Goal: Transaction & Acquisition: Purchase product/service

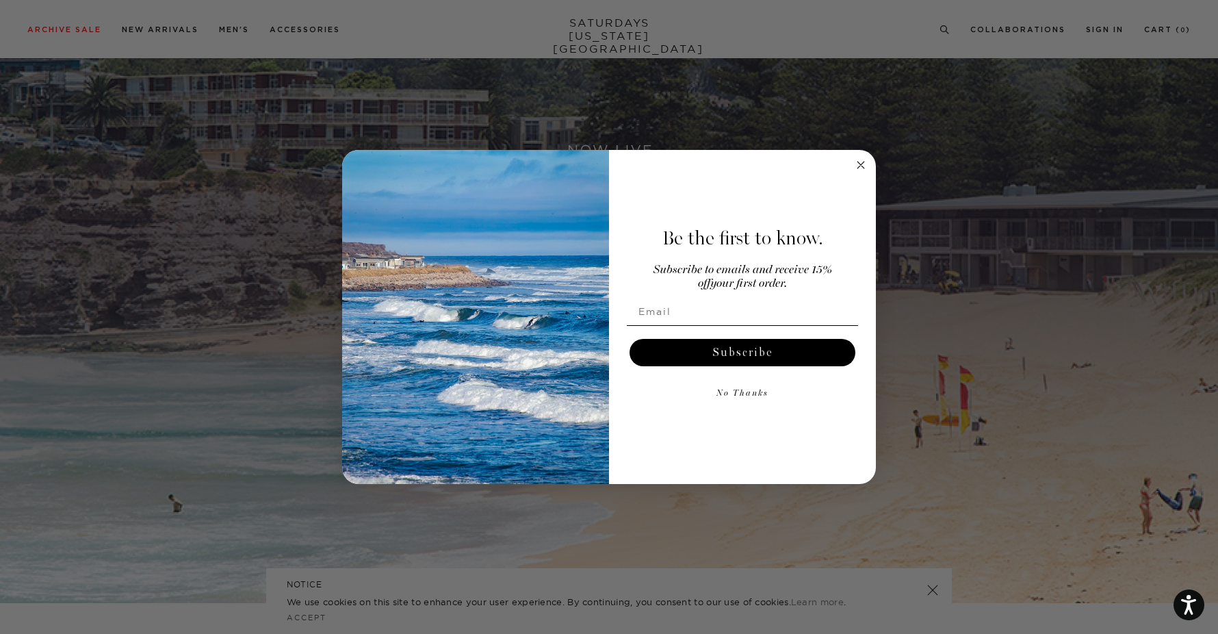
scroll to position [221, 0]
click at [861, 166] on circle "Close dialog" at bounding box center [861, 165] width 16 height 16
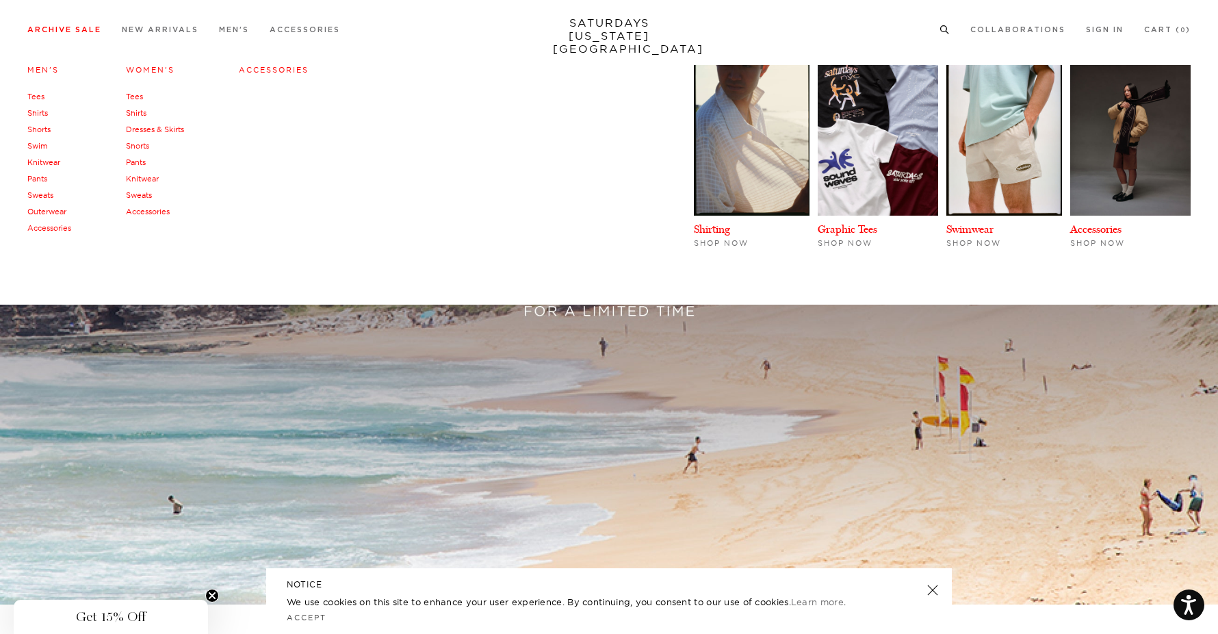
click at [88, 28] on link "Archive Sale" at bounding box center [64, 30] width 74 height 8
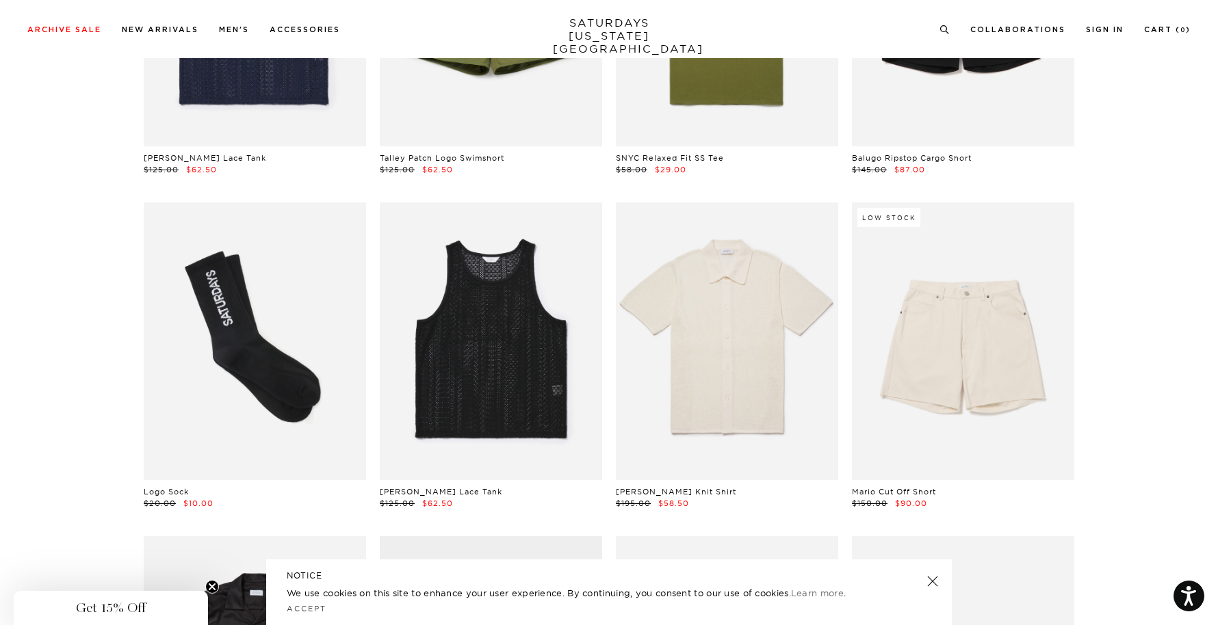
scroll to position [6622, 0]
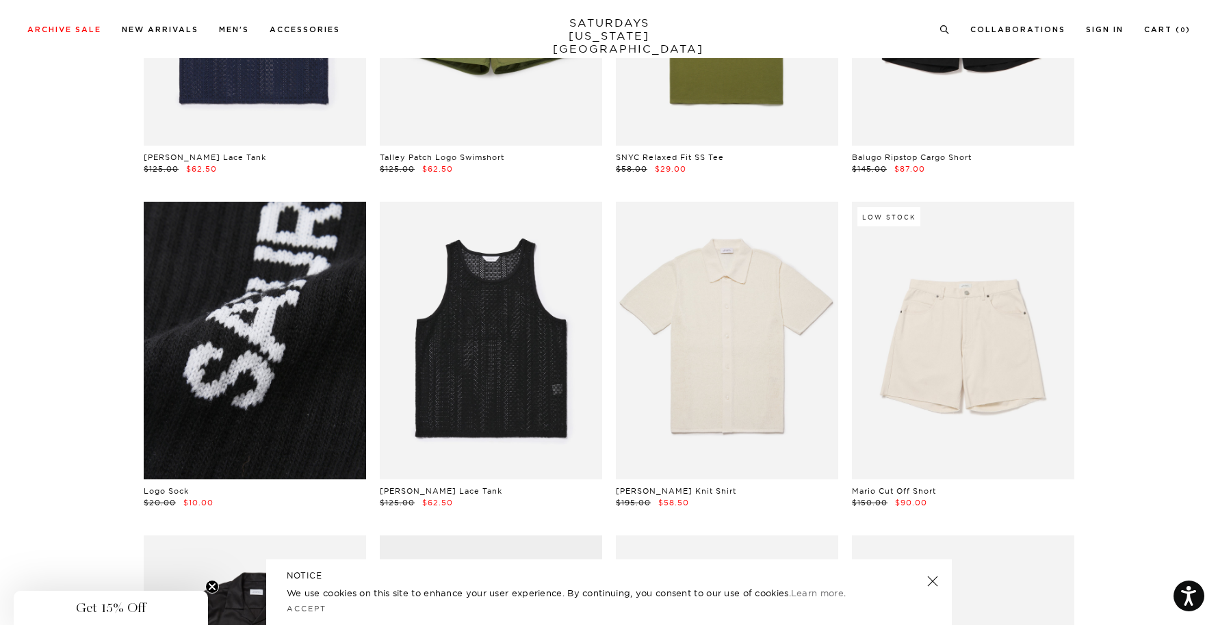
click at [287, 349] on link at bounding box center [255, 341] width 222 height 278
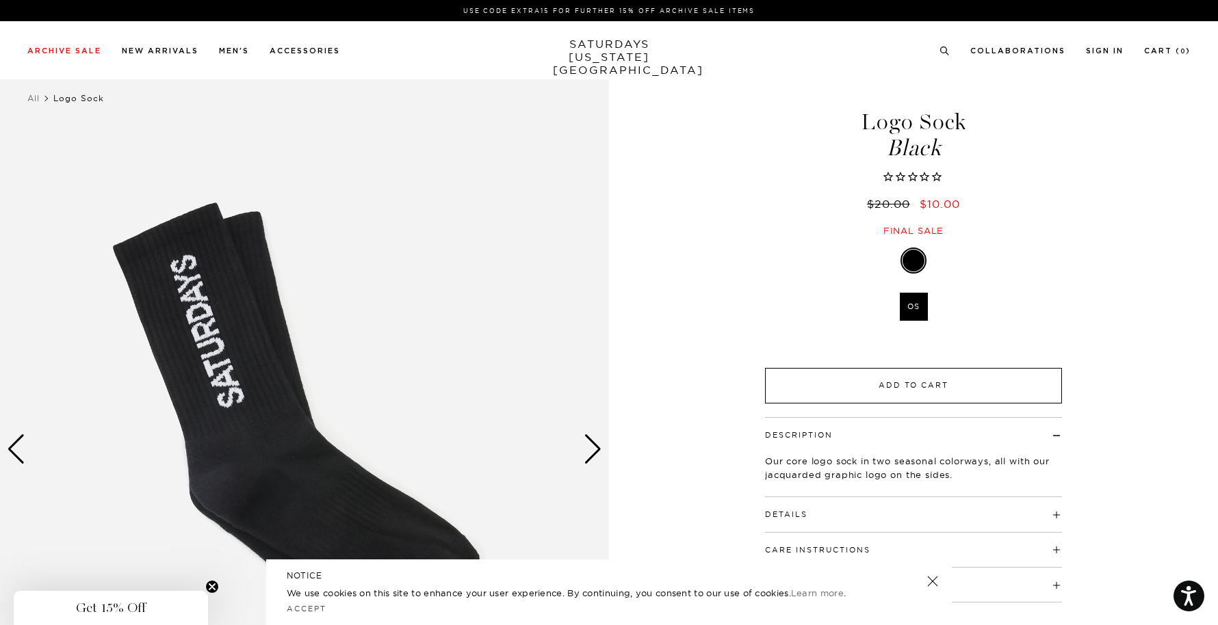
click at [916, 387] on button "Add to Cart" at bounding box center [913, 386] width 297 height 36
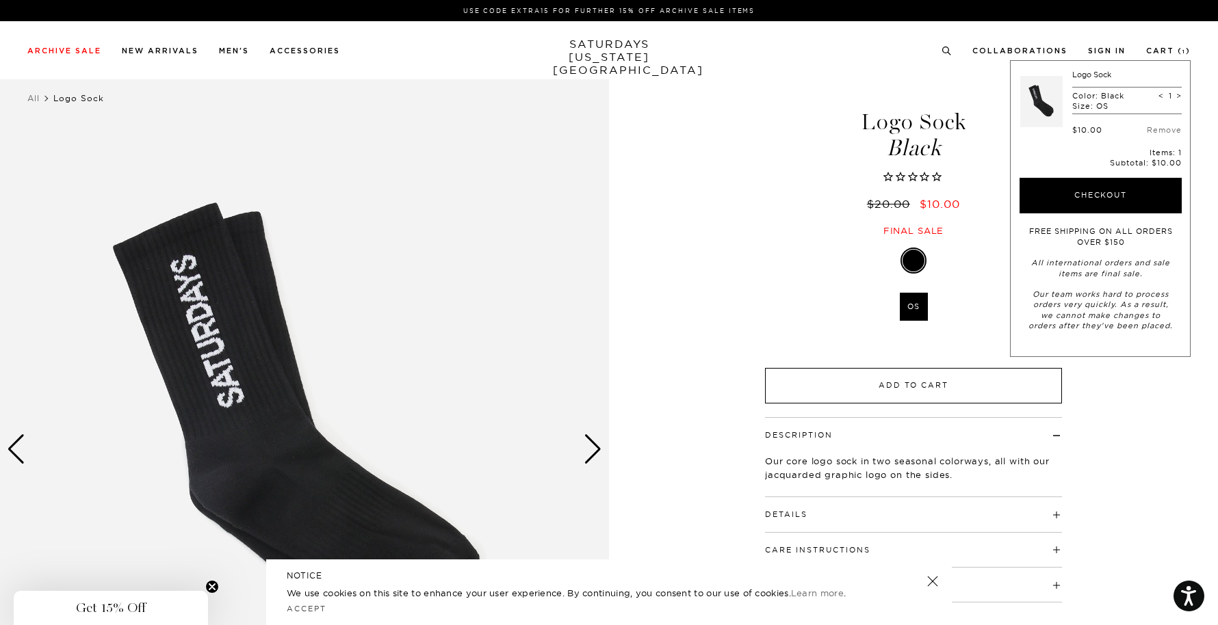
click at [892, 383] on button "Add to Cart" at bounding box center [913, 386] width 297 height 36
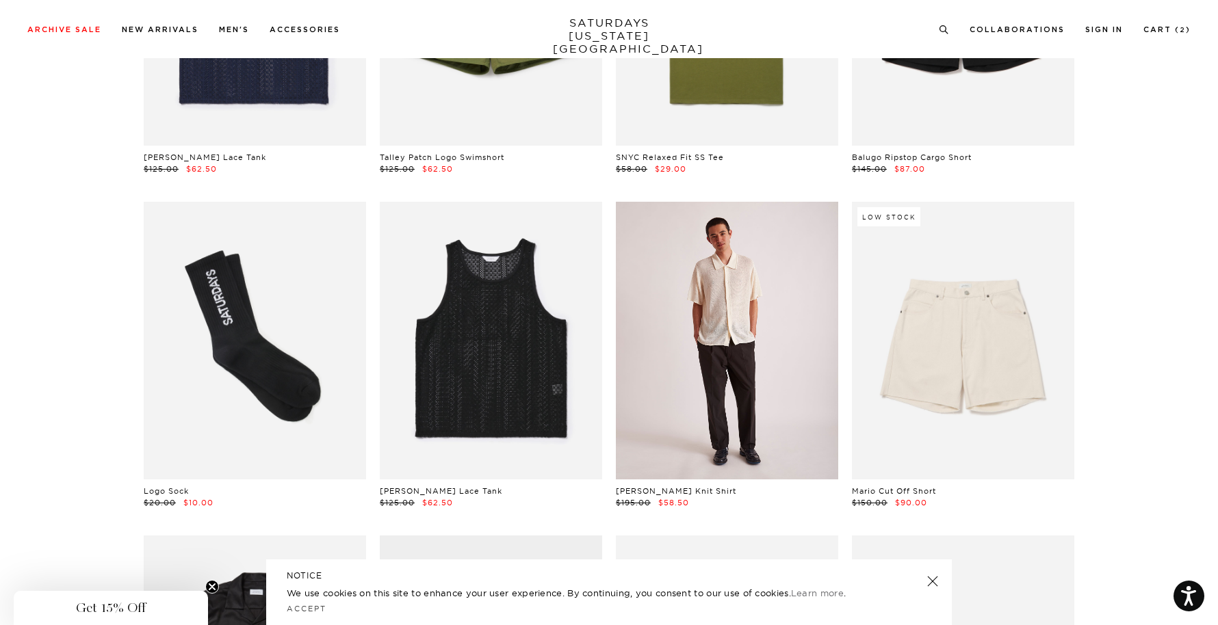
click at [734, 372] on link at bounding box center [727, 341] width 222 height 278
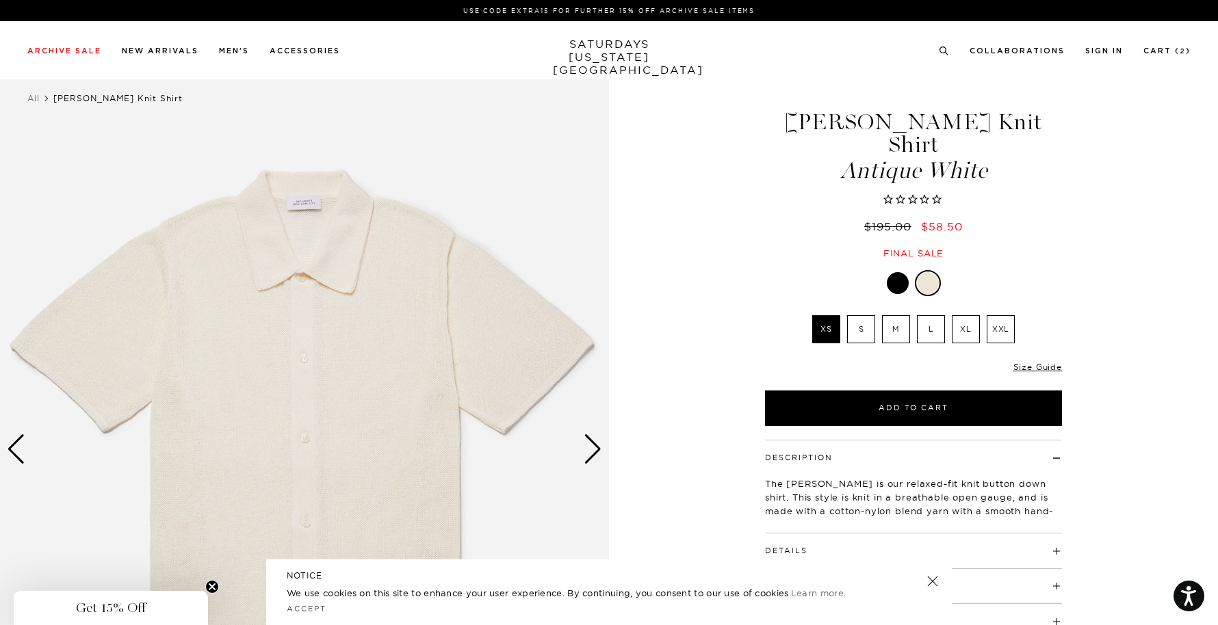
click at [595, 447] on div "Next slide" at bounding box center [593, 450] width 18 height 30
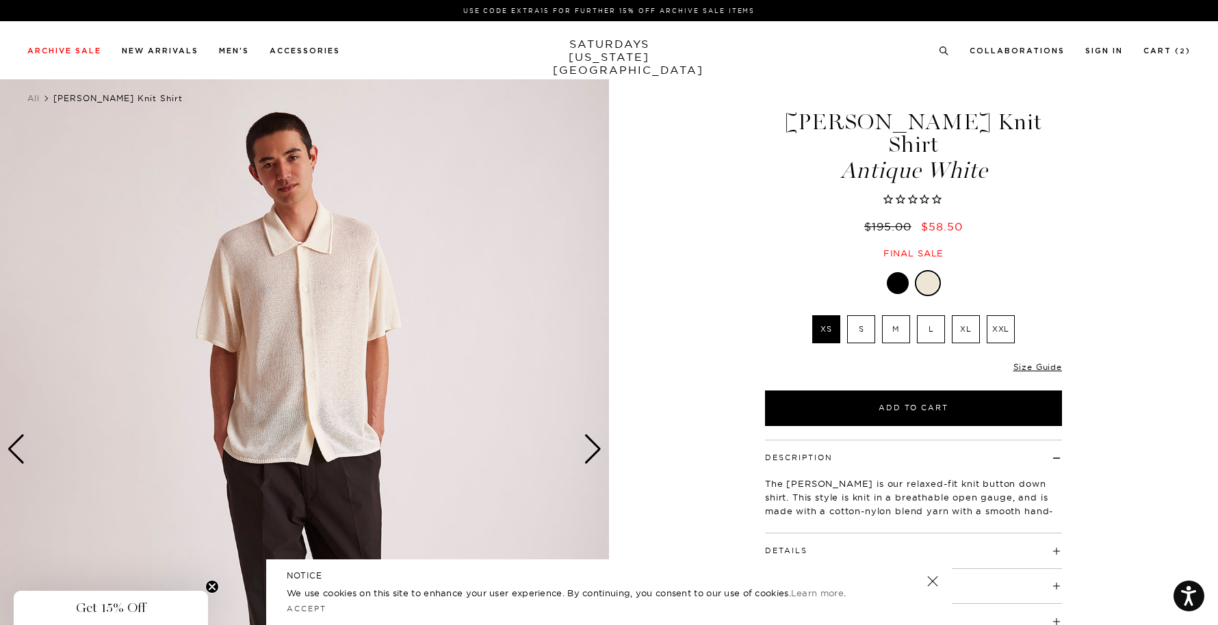
click at [595, 447] on div "Next slide" at bounding box center [593, 450] width 18 height 30
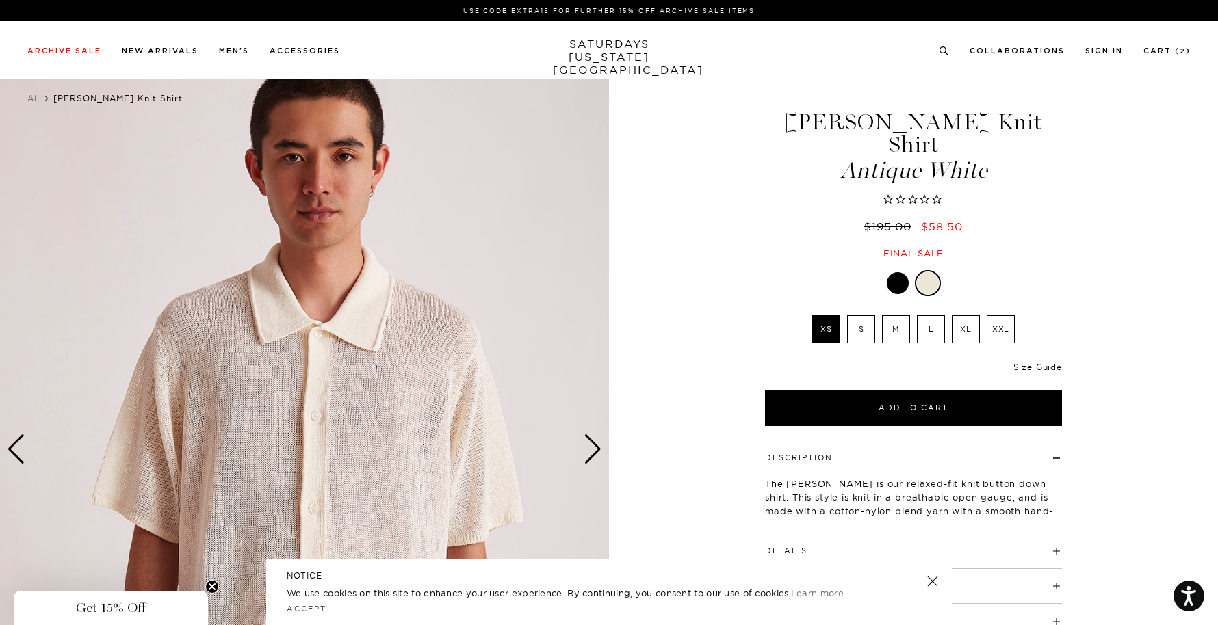
click at [586, 450] on div "Next slide" at bounding box center [593, 450] width 18 height 30
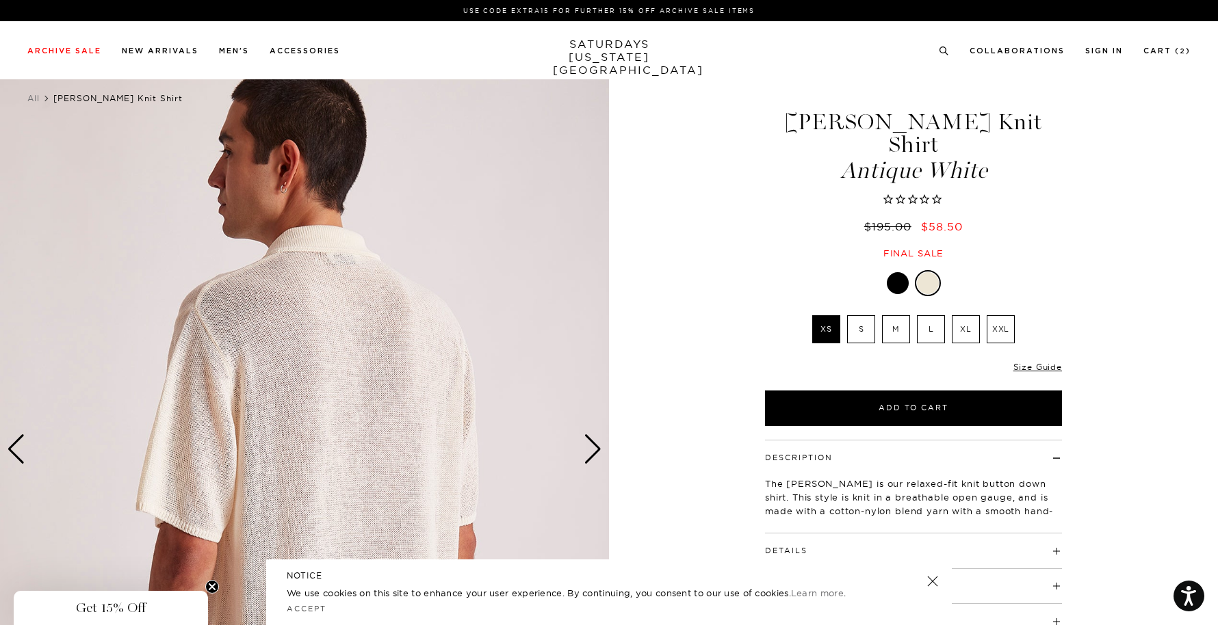
click at [586, 450] on div "Next slide" at bounding box center [593, 450] width 18 height 30
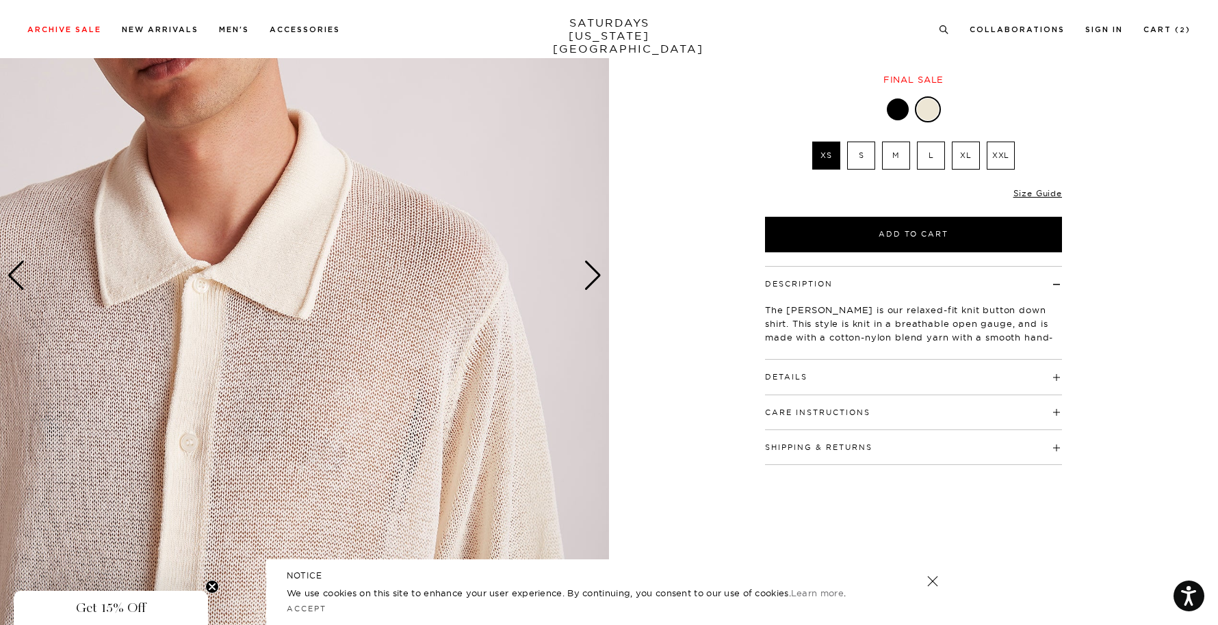
scroll to position [186, 0]
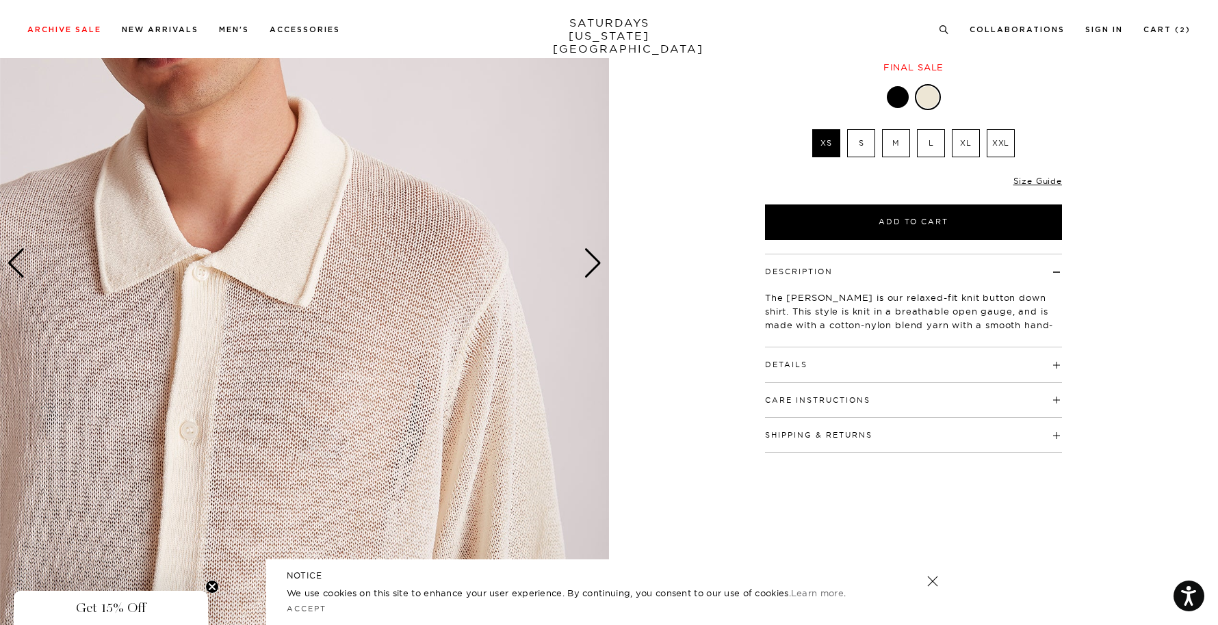
click at [590, 272] on div "Next slide" at bounding box center [593, 263] width 18 height 30
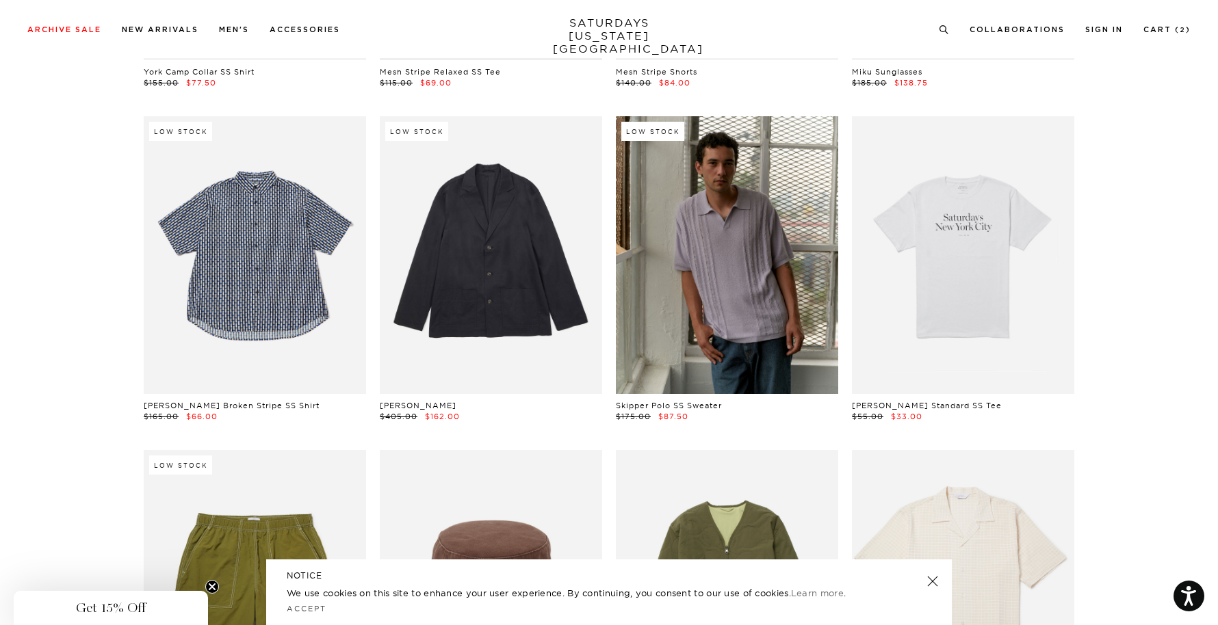
scroll to position [7387, 0]
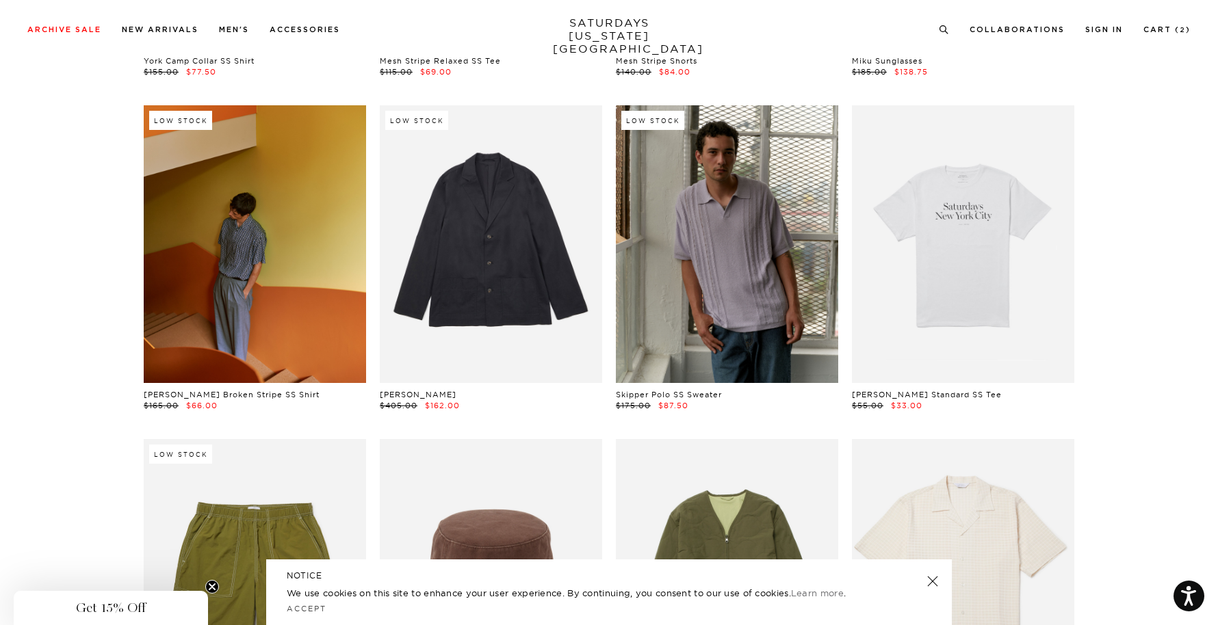
click at [240, 314] on link at bounding box center [255, 244] width 222 height 278
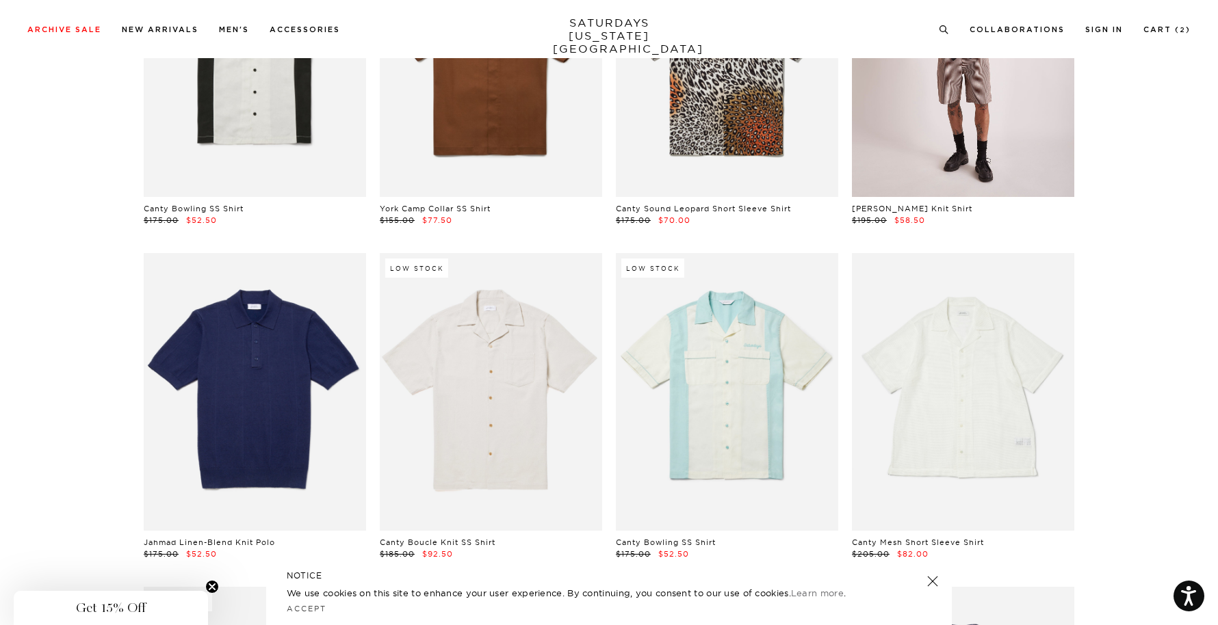
scroll to position [11261, 0]
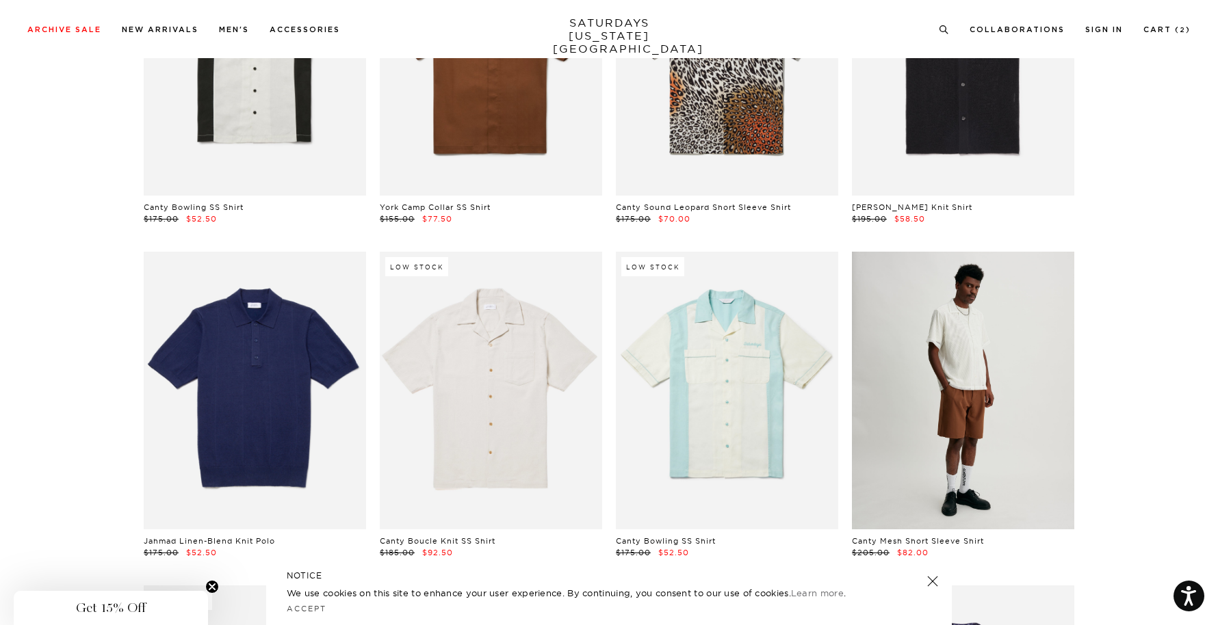
click at [946, 380] on link at bounding box center [963, 391] width 222 height 278
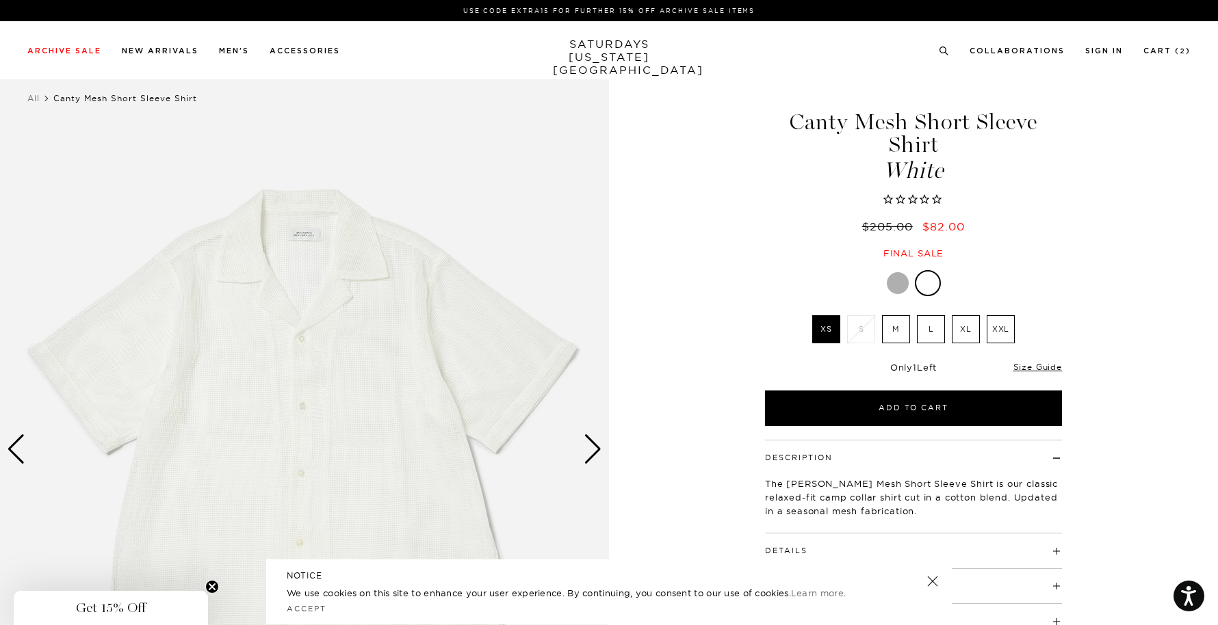
click at [592, 450] on div "Next slide" at bounding box center [593, 450] width 18 height 30
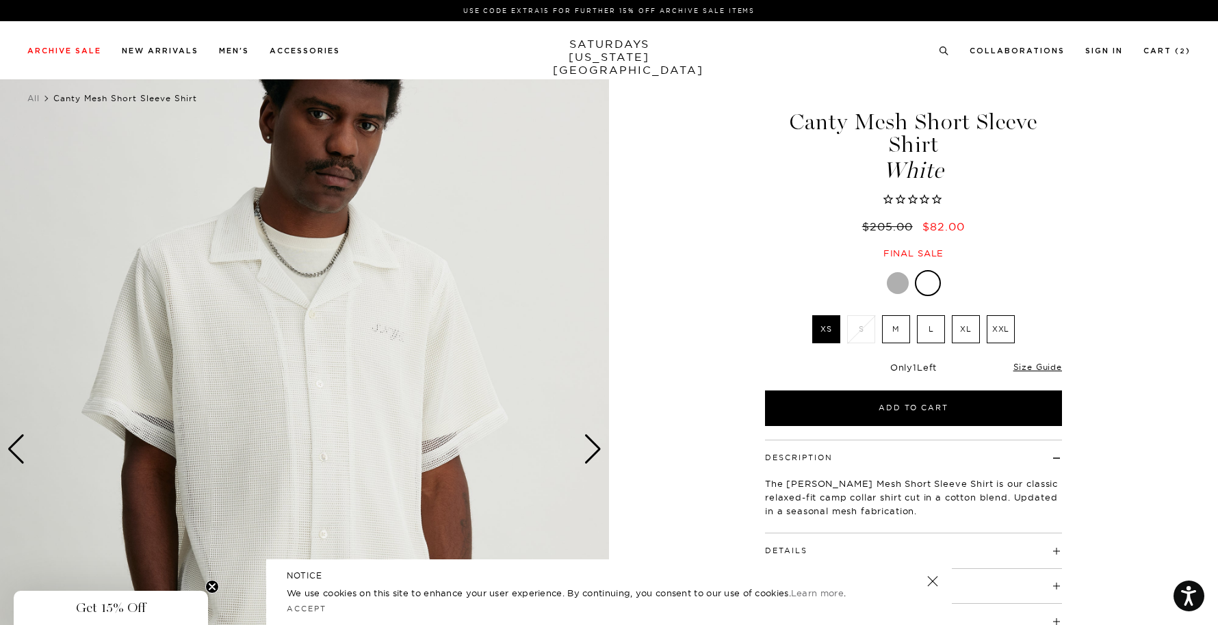
click at [592, 450] on div "Next slide" at bounding box center [593, 450] width 18 height 30
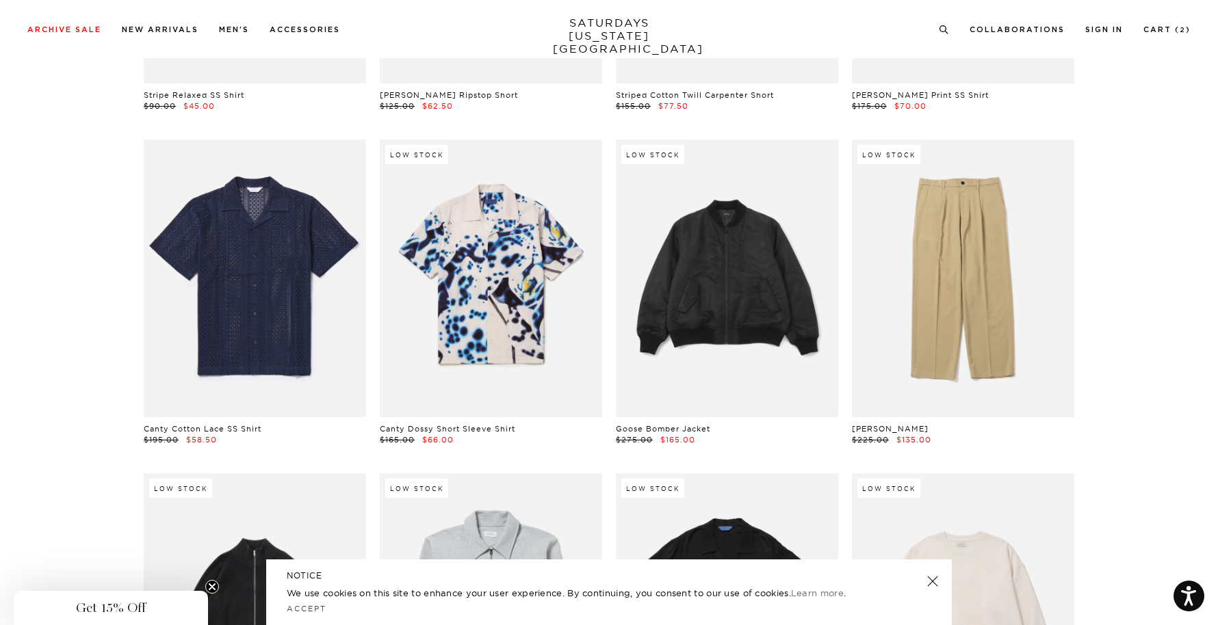
scroll to position [12114, 0]
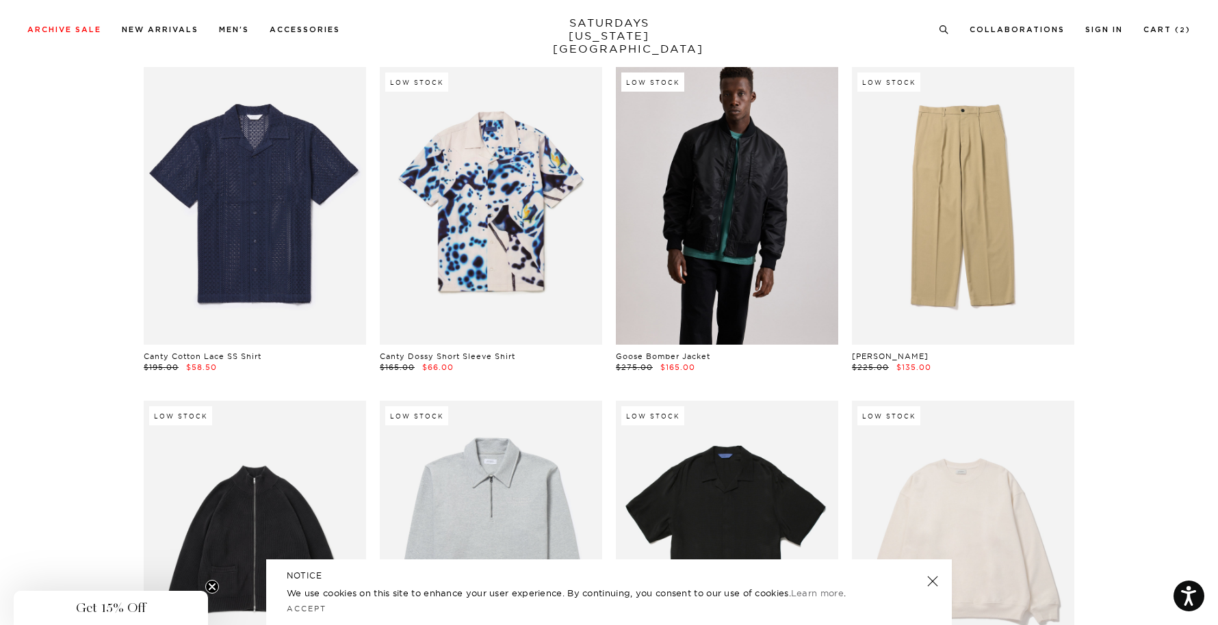
click at [728, 274] on link at bounding box center [727, 206] width 222 height 278
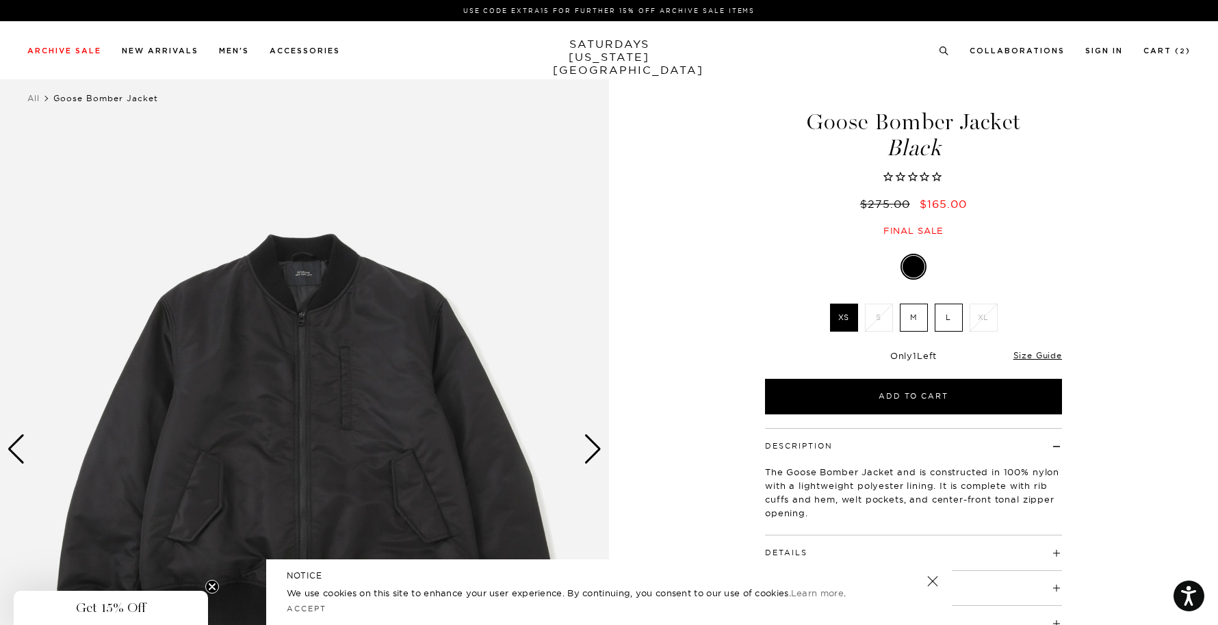
click at [595, 450] on div "Next slide" at bounding box center [593, 450] width 18 height 30
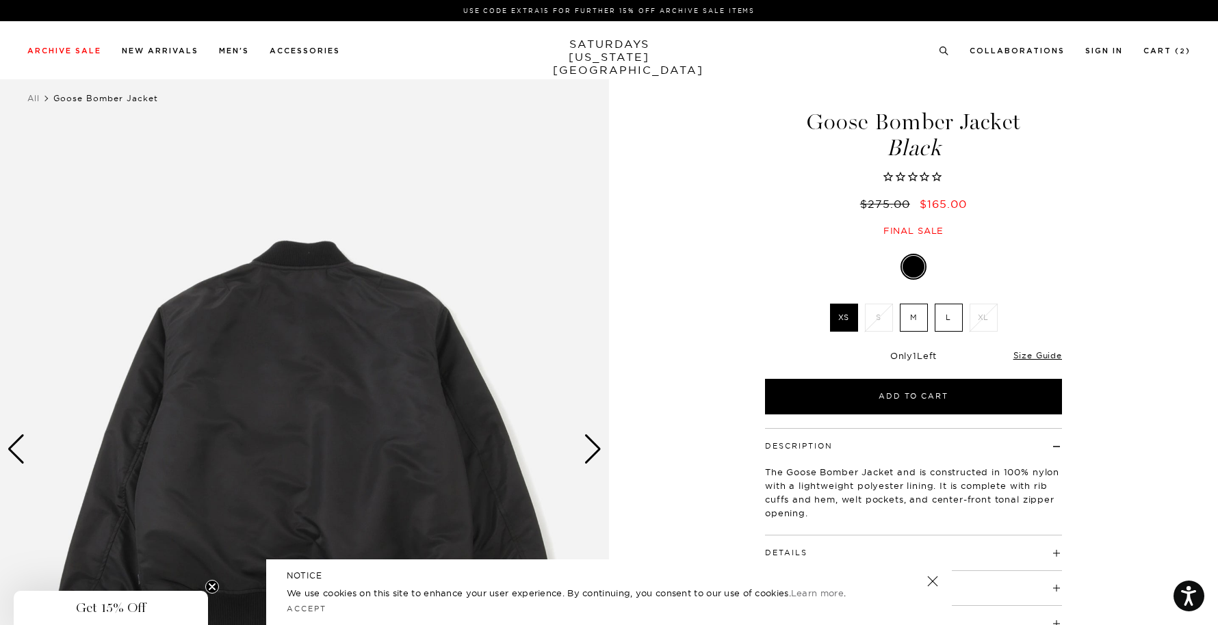
click at [595, 450] on div "Next slide" at bounding box center [593, 450] width 18 height 30
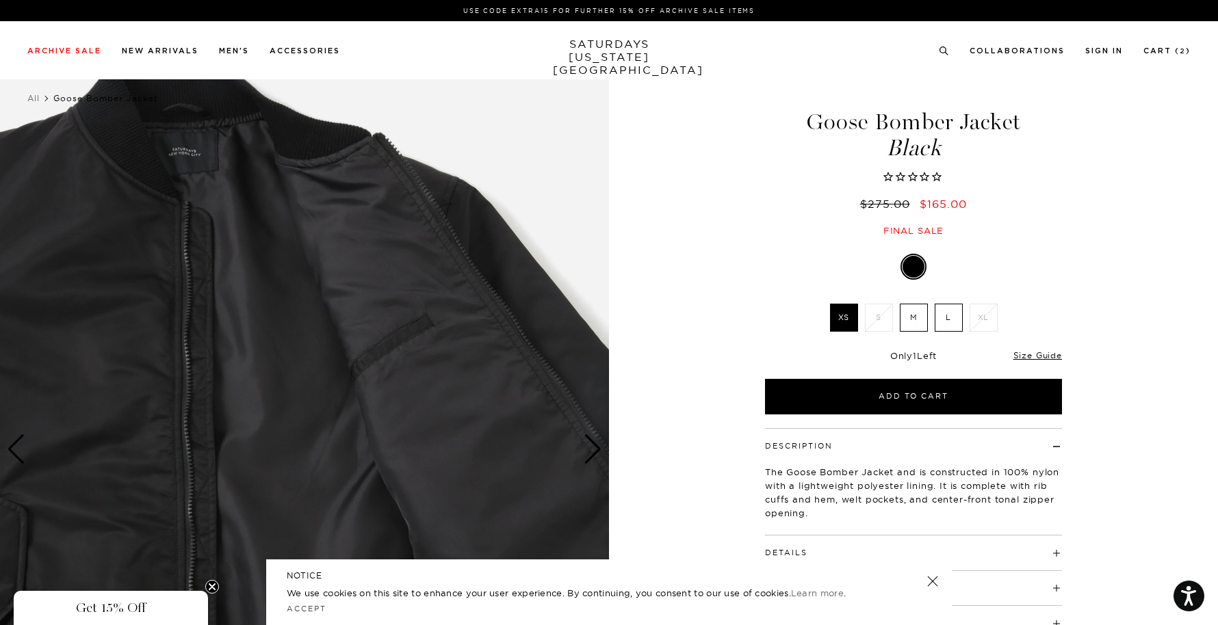
click at [595, 450] on div "Next slide" at bounding box center [593, 450] width 18 height 30
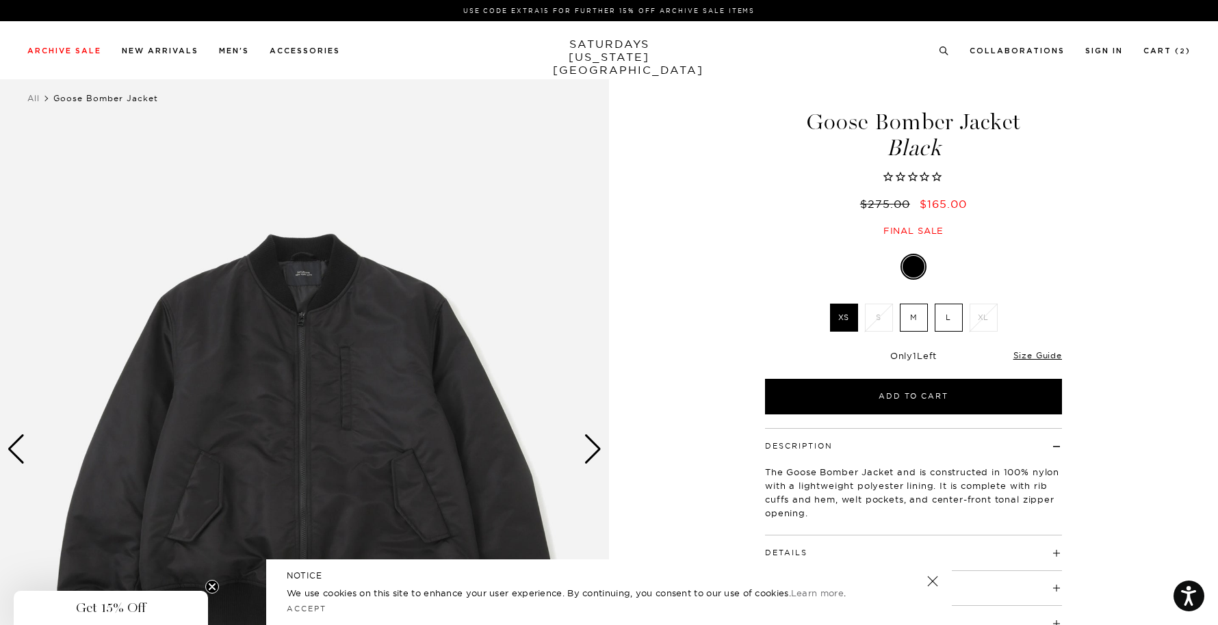
click at [595, 450] on div "Next slide" at bounding box center [593, 450] width 18 height 30
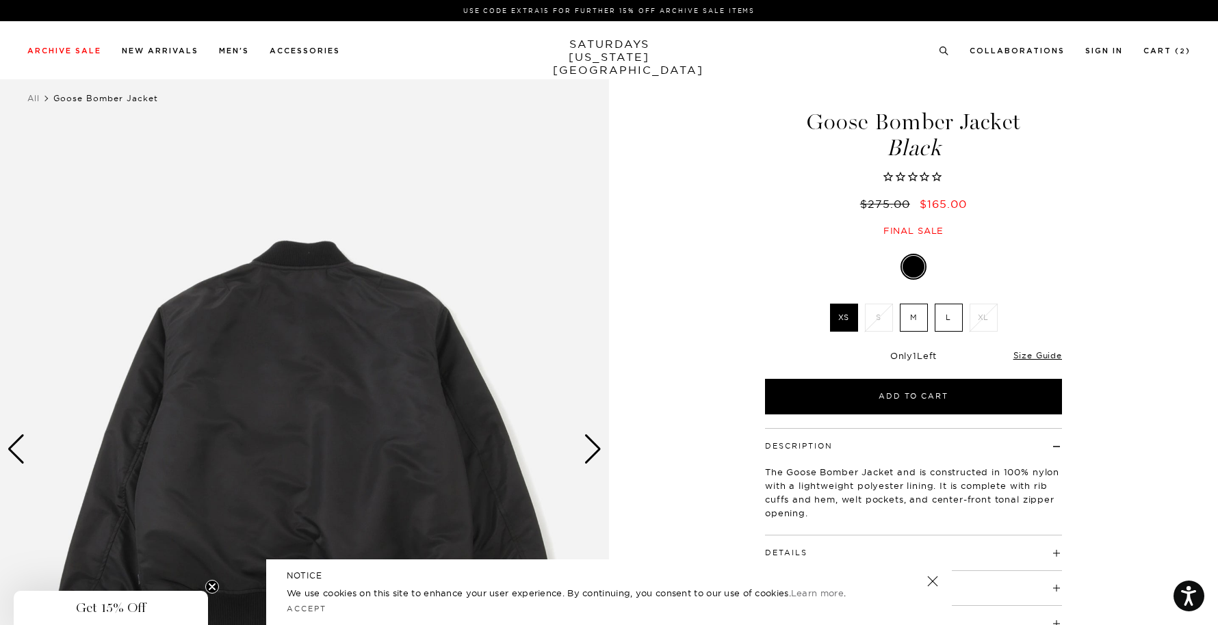
click at [599, 451] on div "Next slide" at bounding box center [593, 450] width 18 height 30
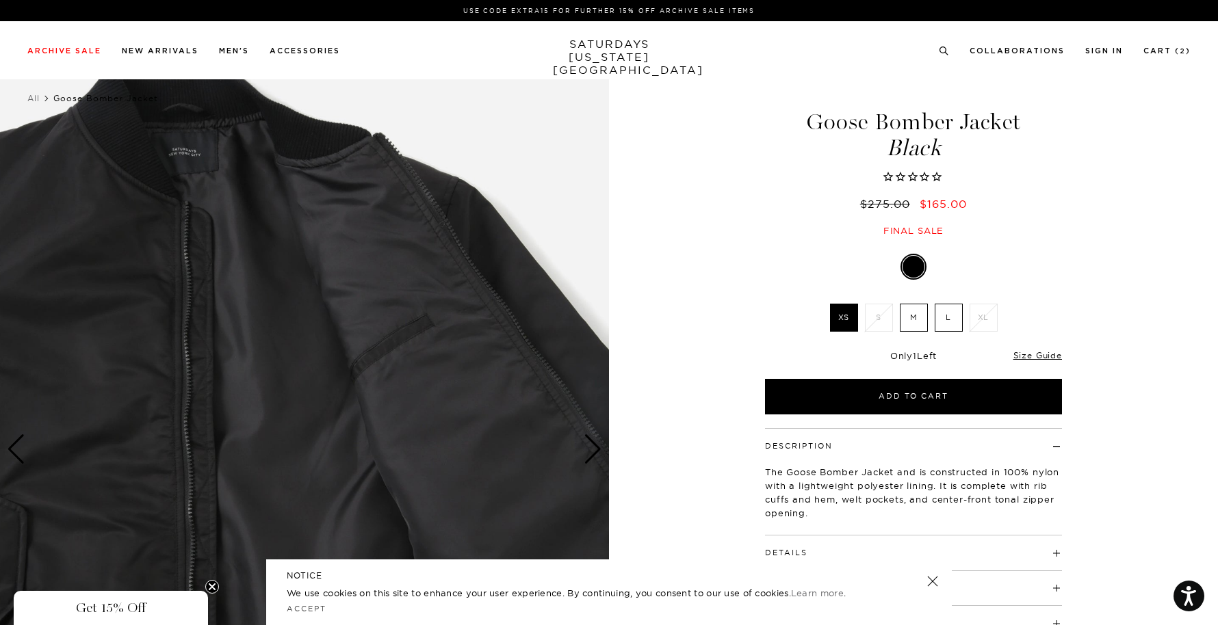
click at [599, 451] on div "Next slide" at bounding box center [593, 450] width 18 height 30
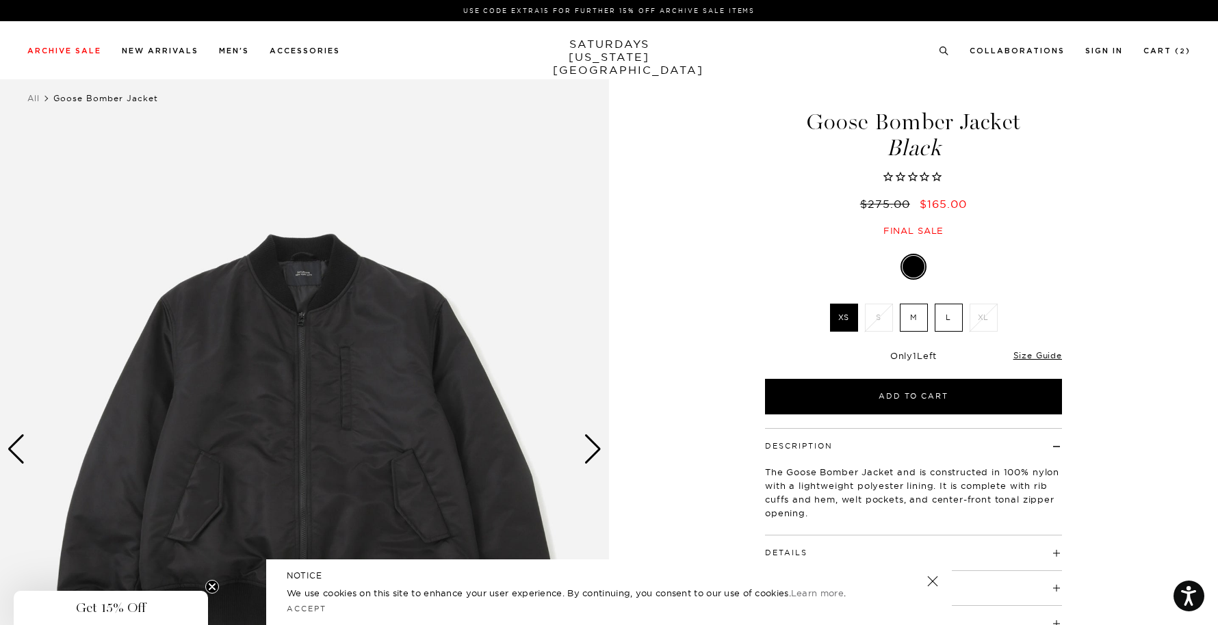
click at [599, 451] on div "Next slide" at bounding box center [593, 450] width 18 height 30
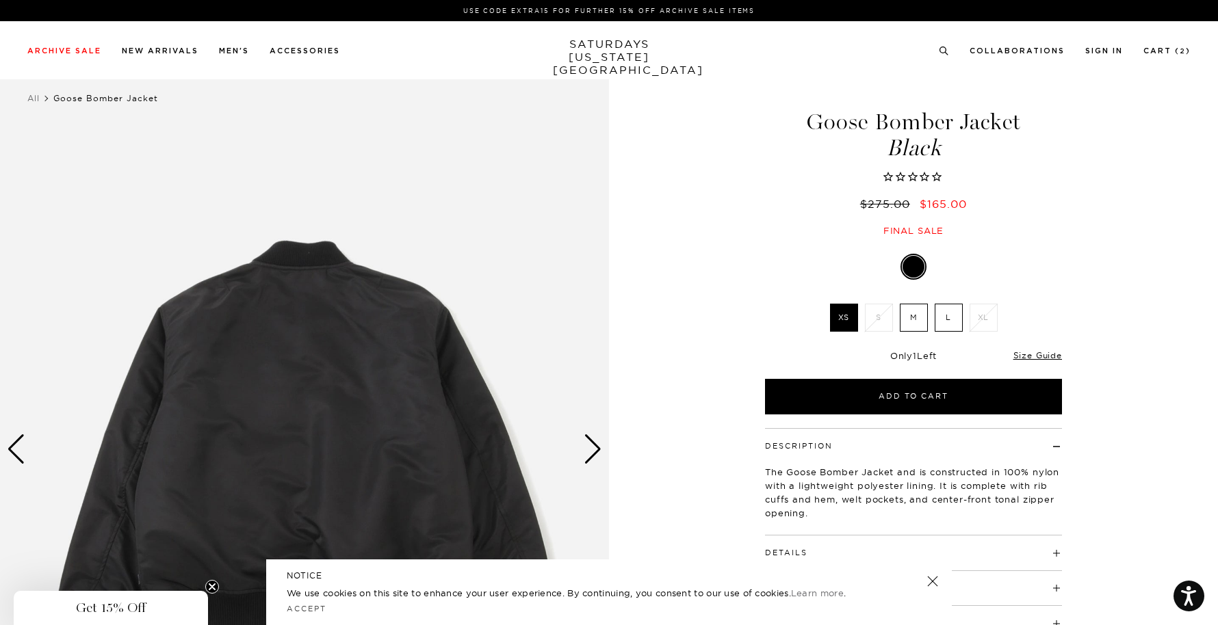
click at [912, 320] on label "M" at bounding box center [914, 318] width 28 height 28
click at [0, 0] on input "M" at bounding box center [0, 0] width 0 height 0
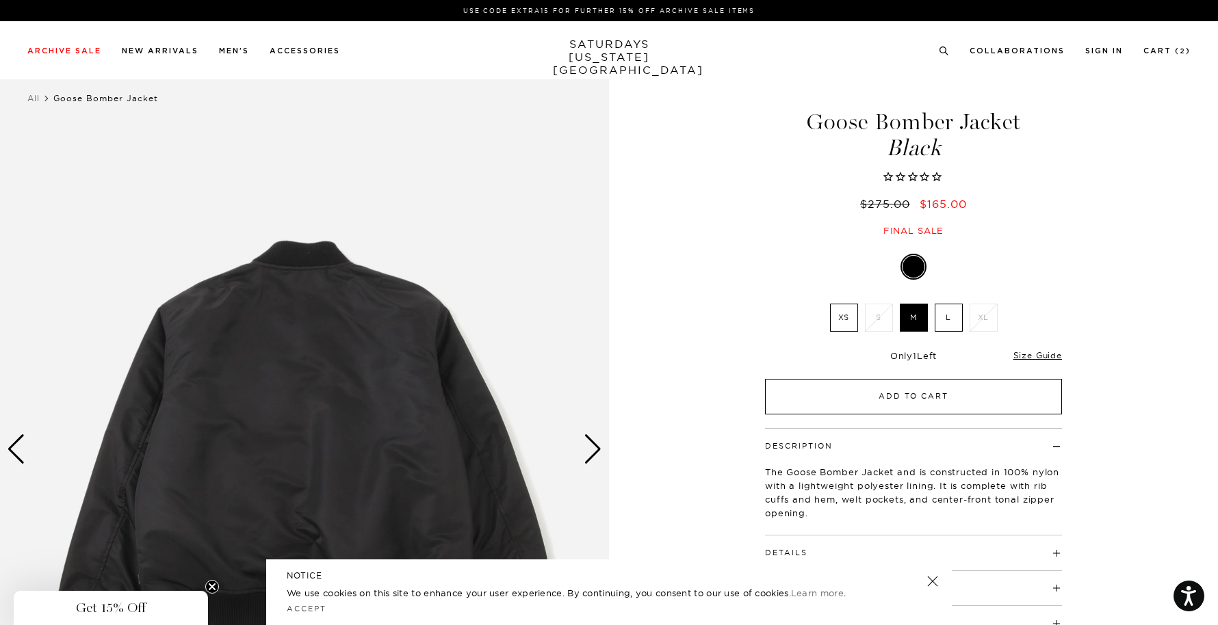
click at [904, 387] on button "Add to Cart" at bounding box center [913, 397] width 297 height 36
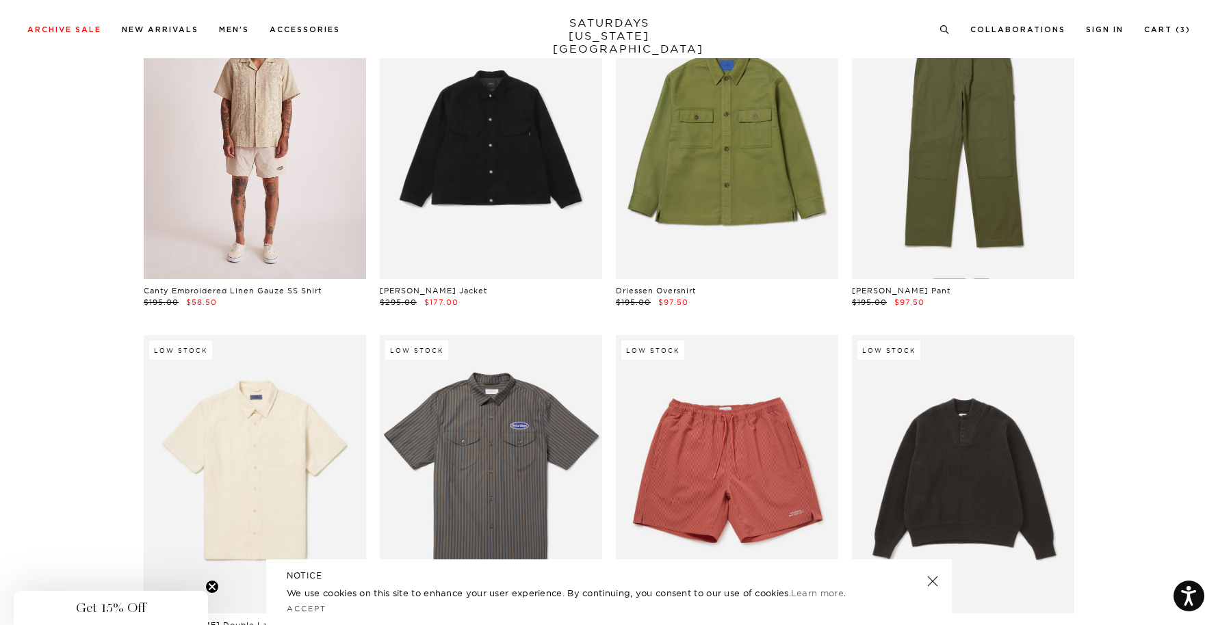
scroll to position [12989, 0]
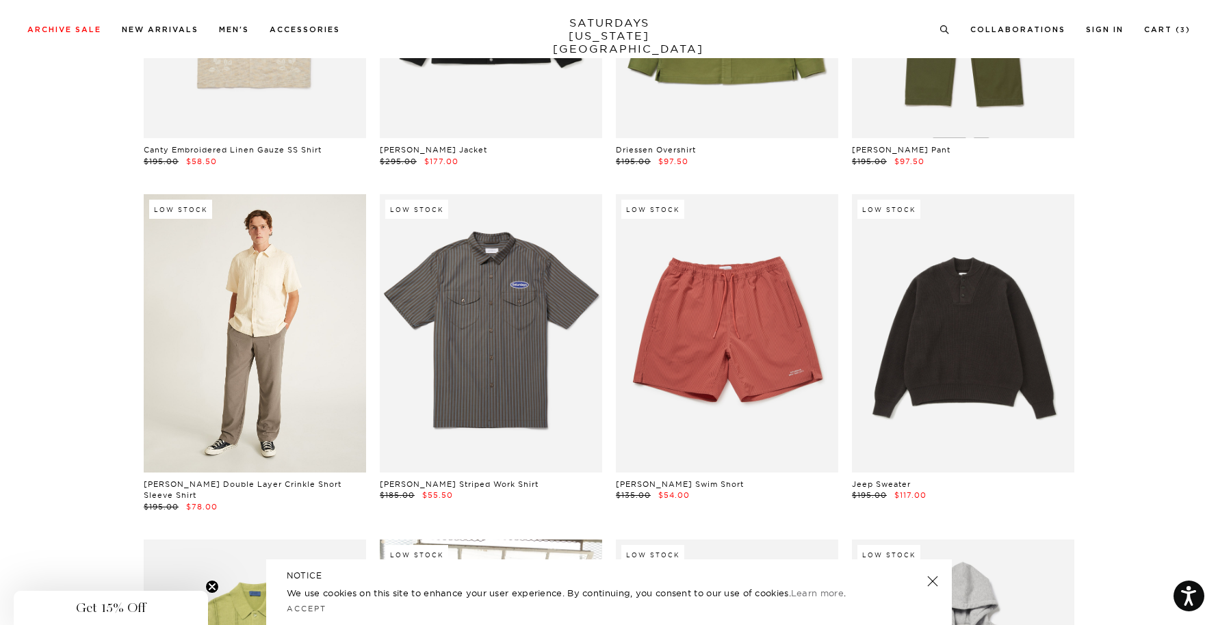
click at [261, 333] on link at bounding box center [255, 333] width 222 height 278
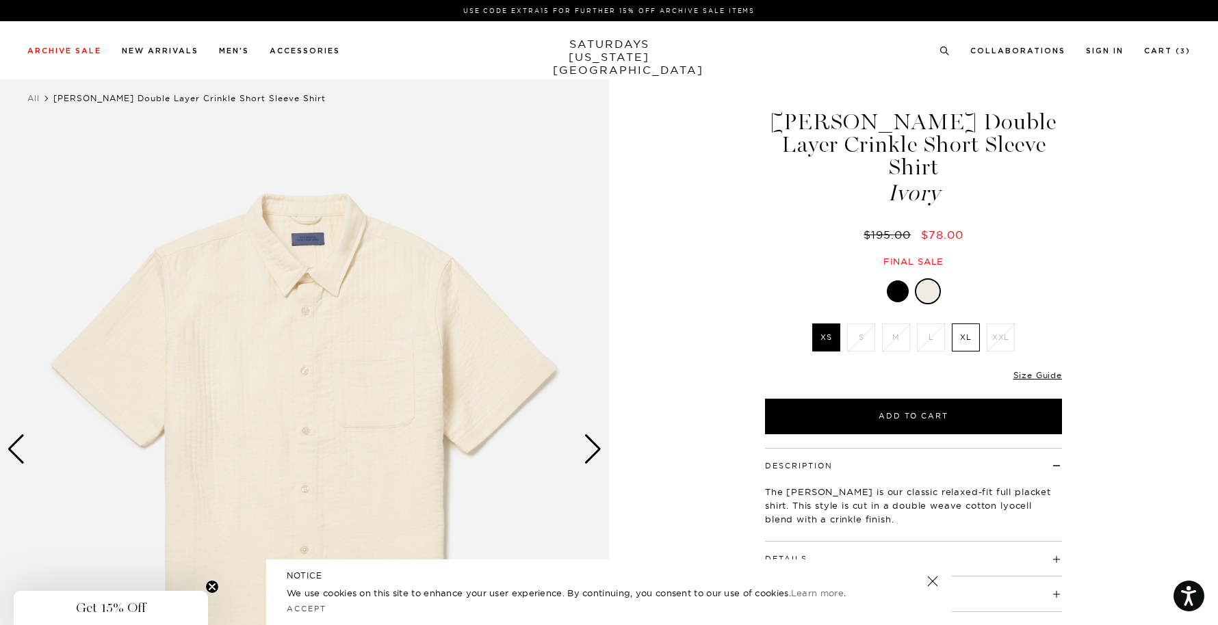
click at [589, 454] on div "Next slide" at bounding box center [593, 450] width 18 height 30
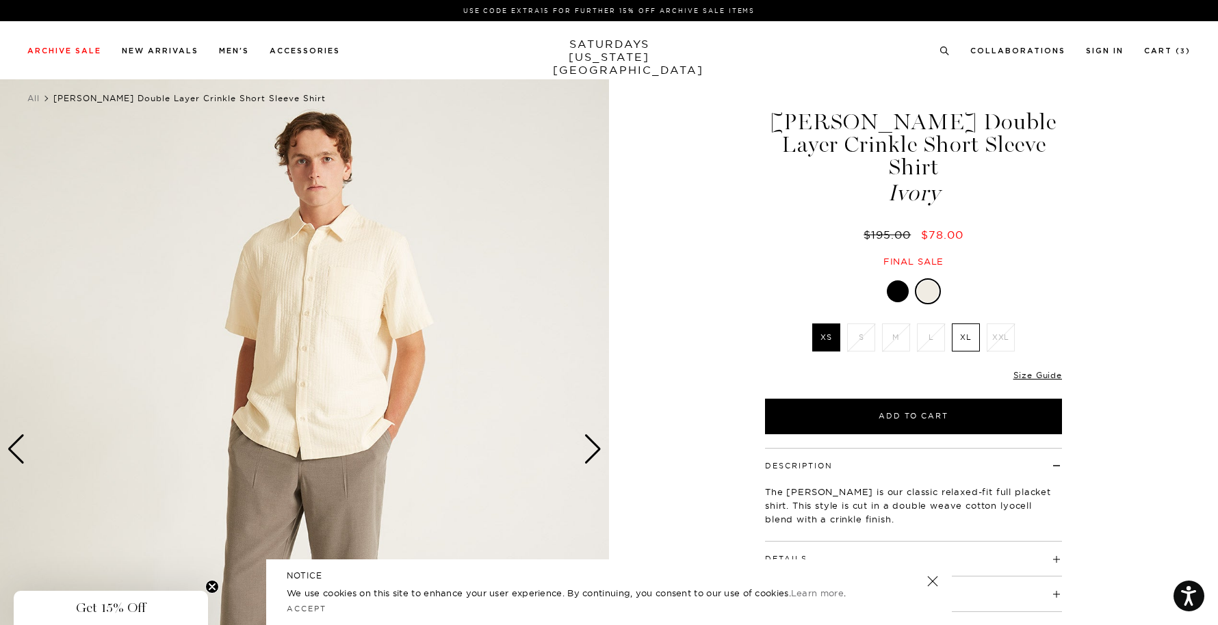
click at [589, 451] on div "Next slide" at bounding box center [593, 450] width 18 height 30
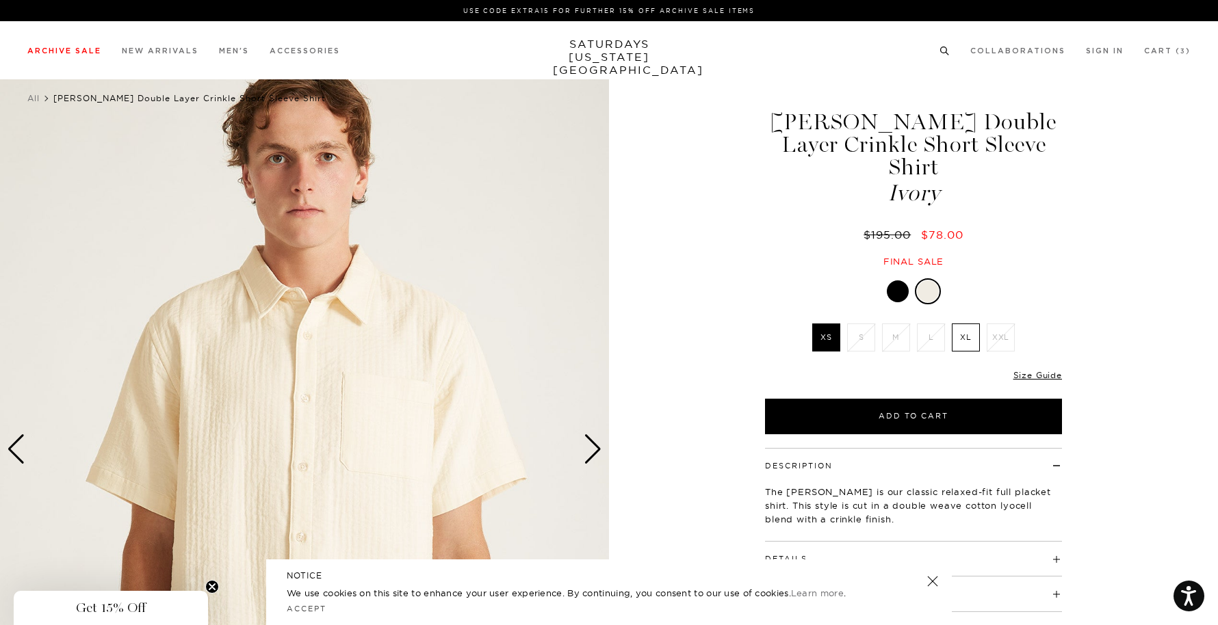
click at [944, 53] on circle at bounding box center [944, 50] width 6 height 6
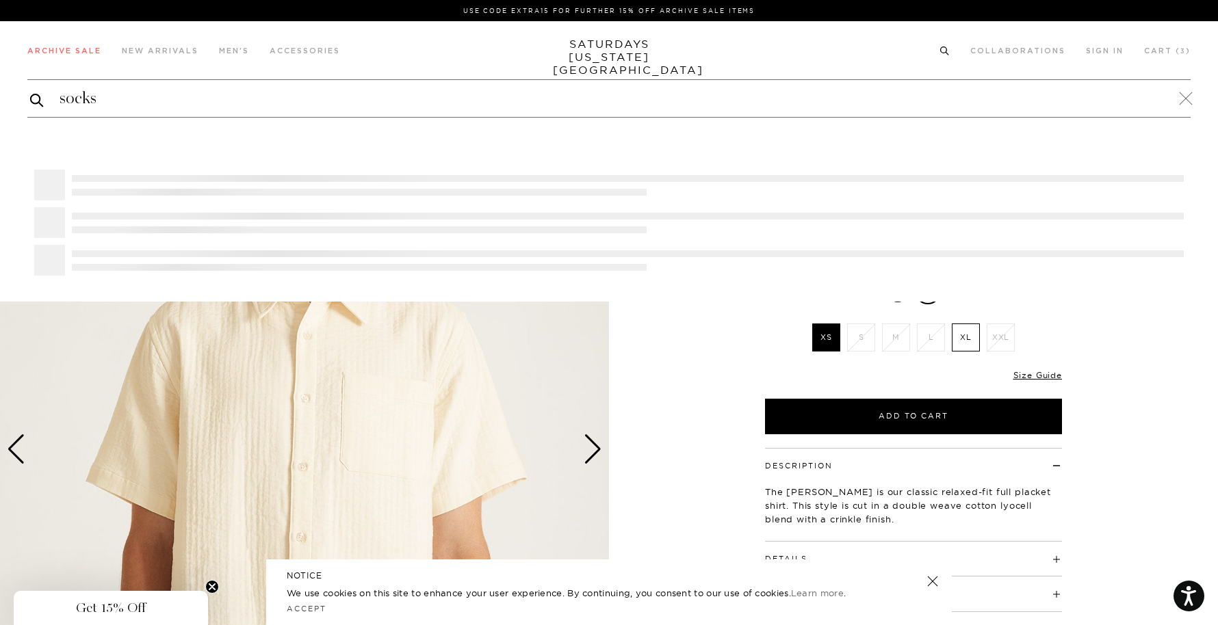
type input "socks"
click at [30, 92] on button "submit" at bounding box center [37, 100] width 14 height 16
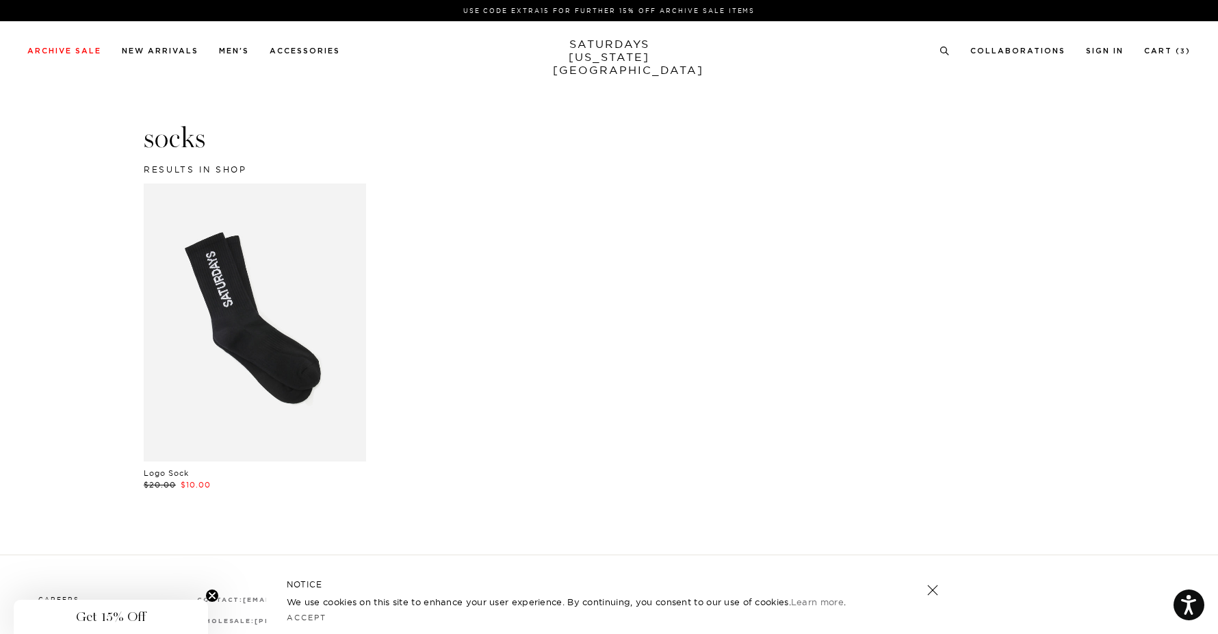
click at [604, 52] on link "SATURDAYS NEW YORK CITY" at bounding box center [609, 57] width 113 height 39
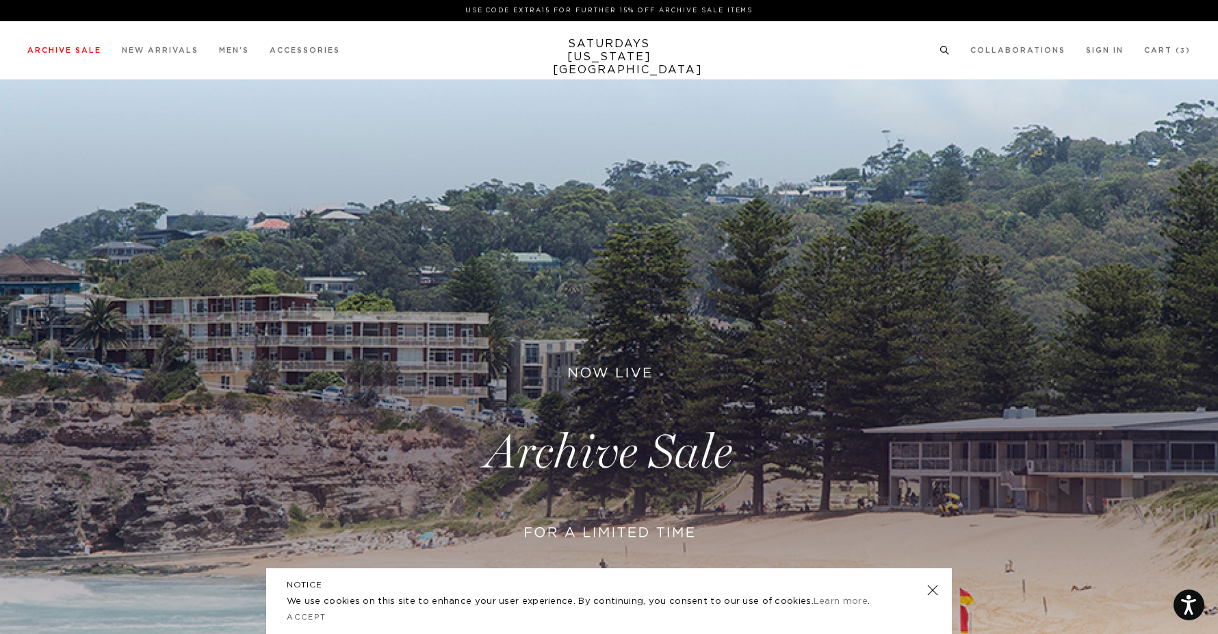
click at [945, 50] on icon at bounding box center [945, 50] width 10 height 9
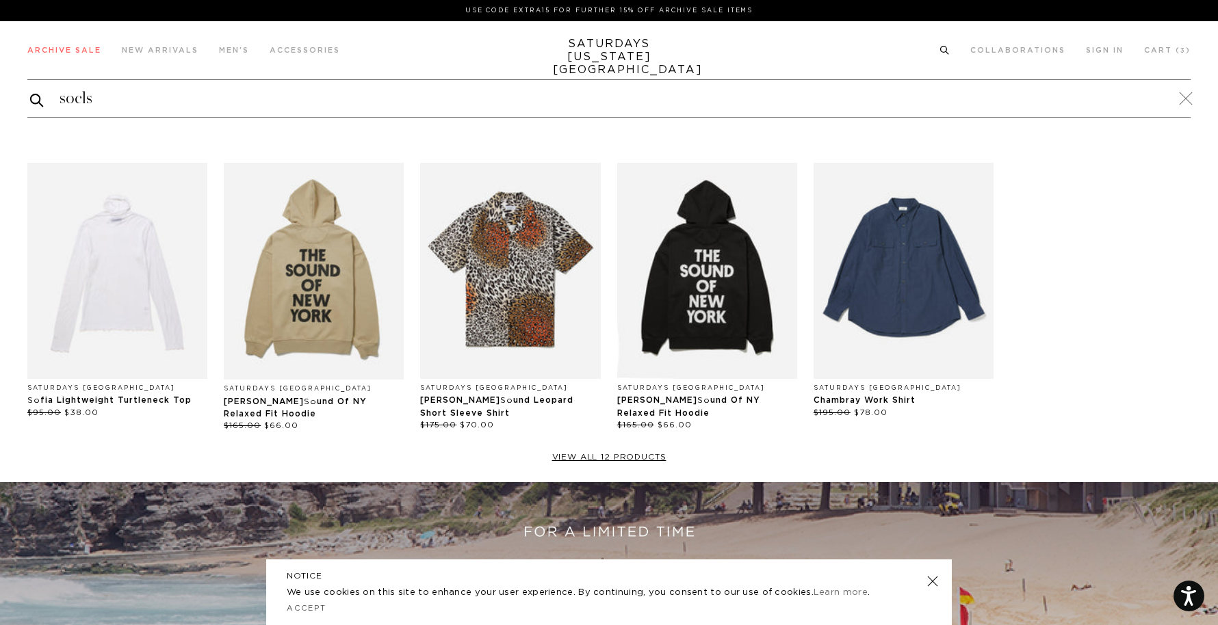
type input "socls"
click at [30, 92] on button "submit" at bounding box center [37, 100] width 14 height 17
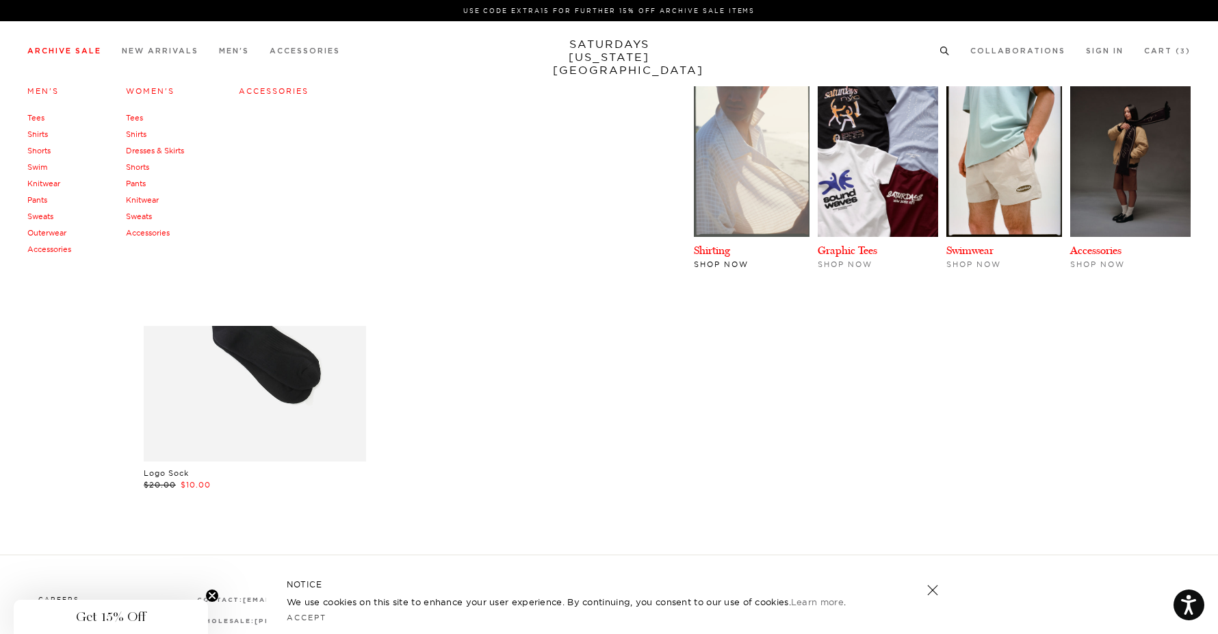
click at [736, 208] on img at bounding box center [752, 161] width 116 height 151
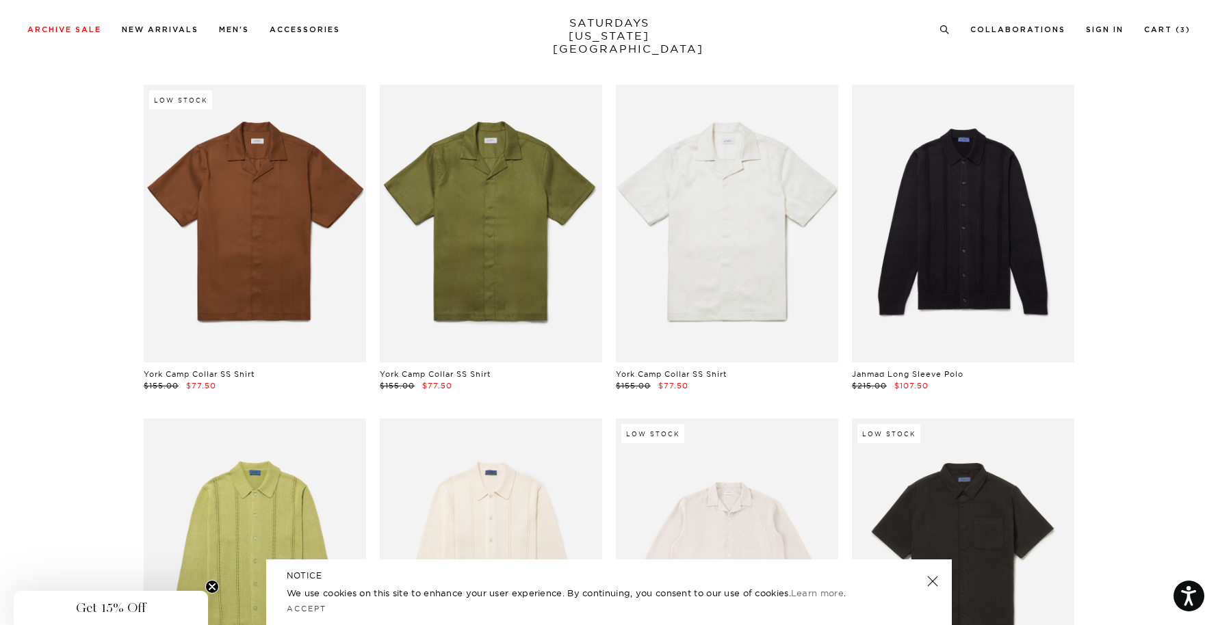
scroll to position [3079, 0]
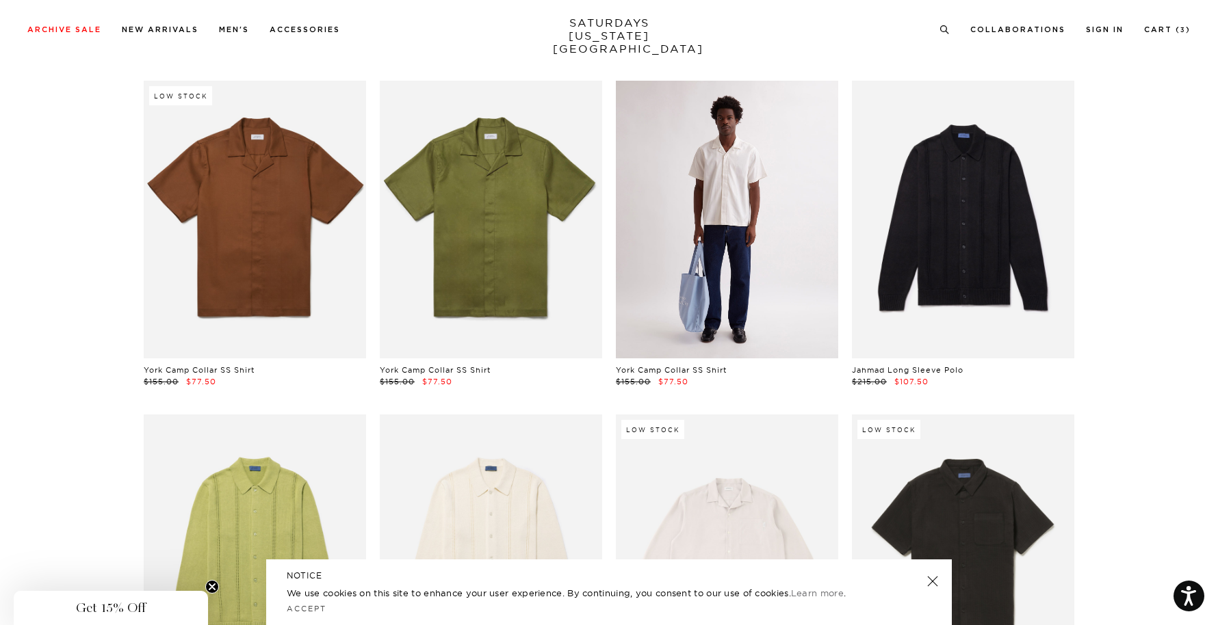
click at [777, 232] on link at bounding box center [727, 220] width 222 height 278
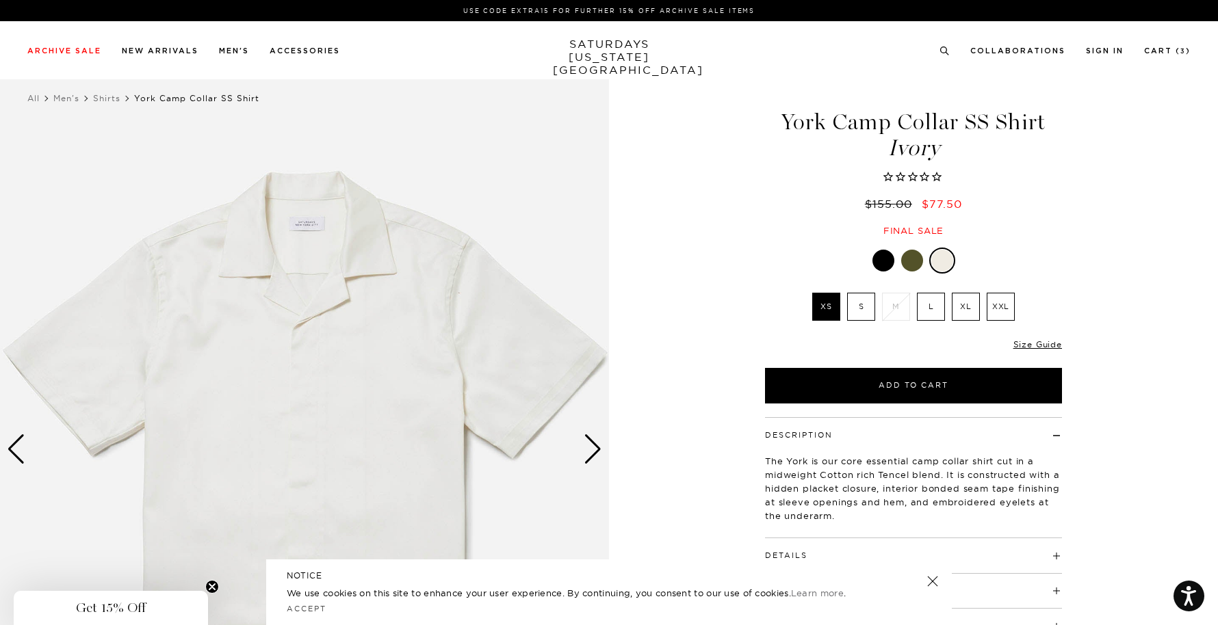
click at [593, 448] on div "Next slide" at bounding box center [593, 450] width 18 height 30
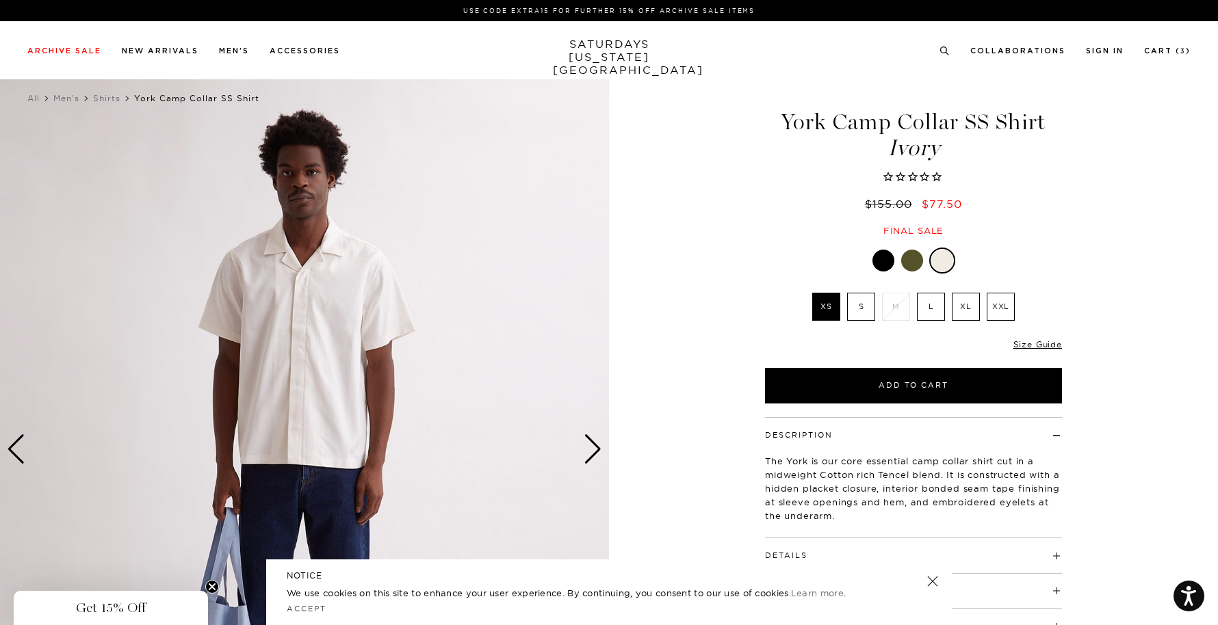
click at [593, 448] on div "Next slide" at bounding box center [593, 450] width 18 height 30
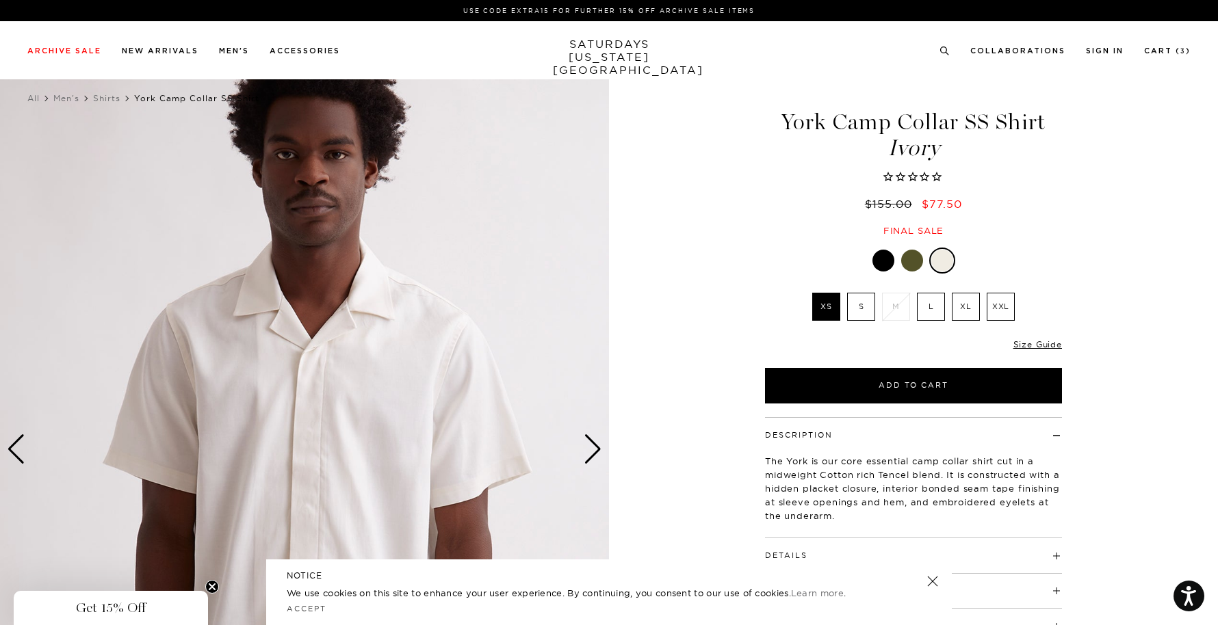
click at [593, 448] on div "Next slide" at bounding box center [593, 450] width 18 height 30
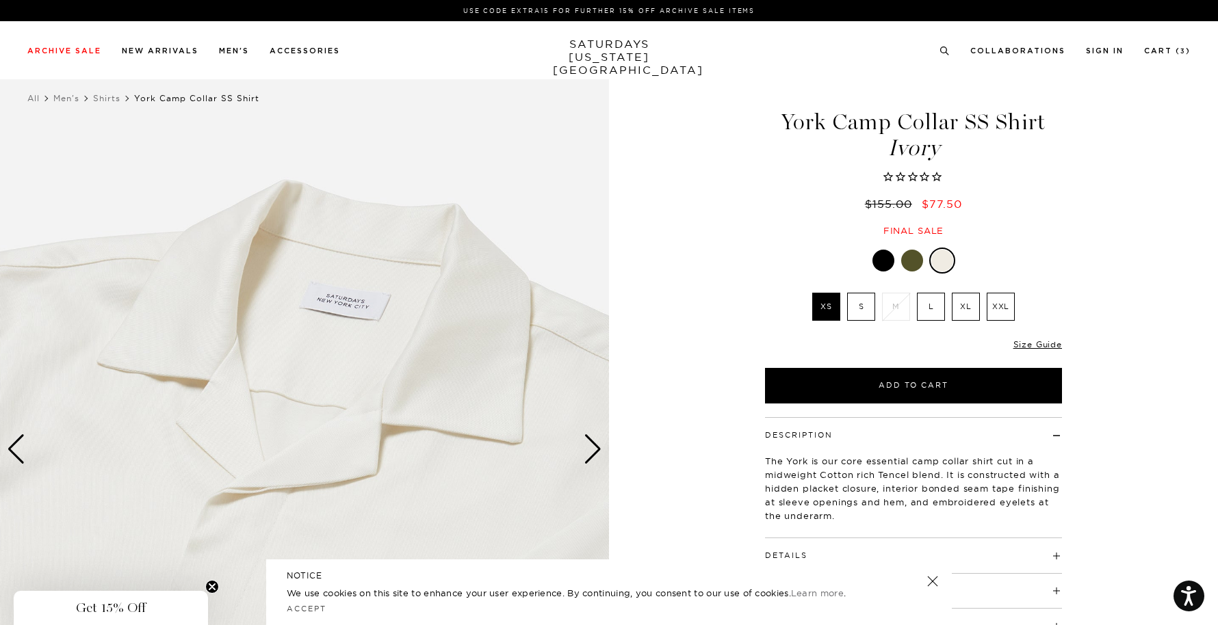
click at [593, 448] on div "Next slide" at bounding box center [593, 450] width 18 height 30
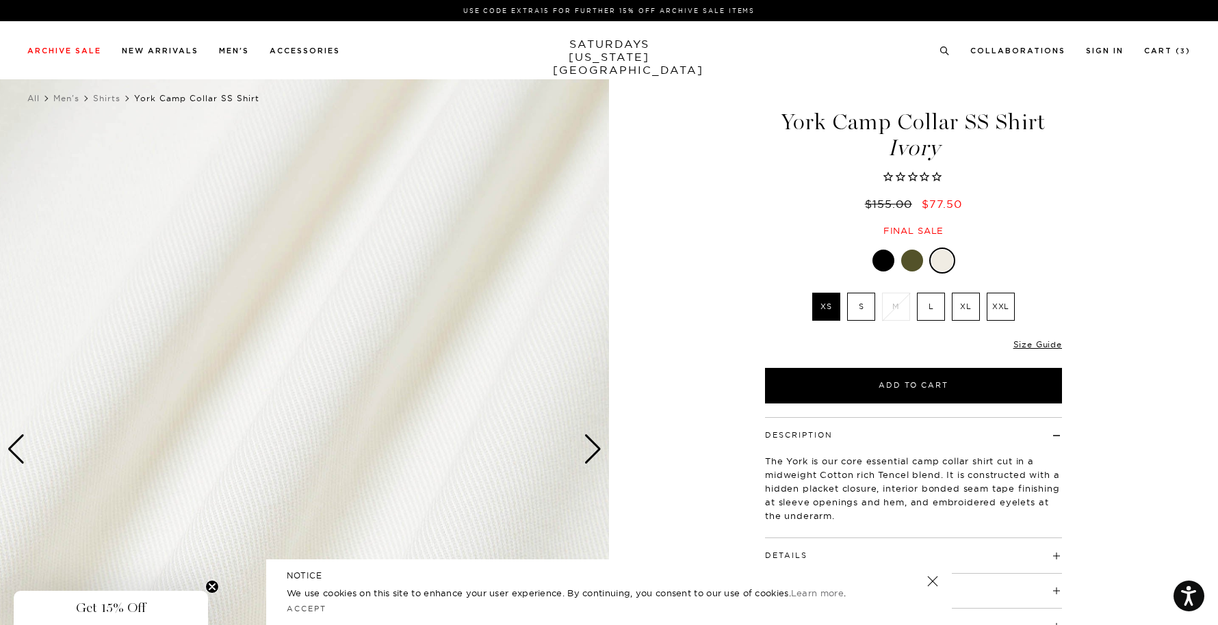
click at [593, 448] on div "Next slide" at bounding box center [593, 450] width 18 height 30
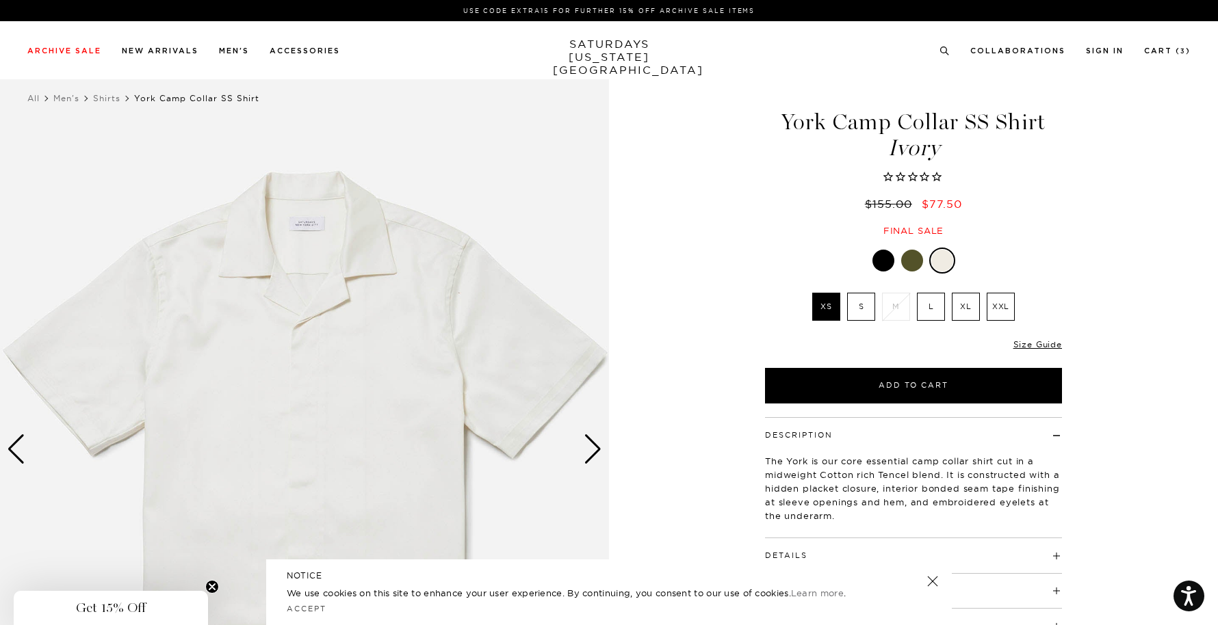
click at [593, 448] on div "Next slide" at bounding box center [593, 450] width 18 height 30
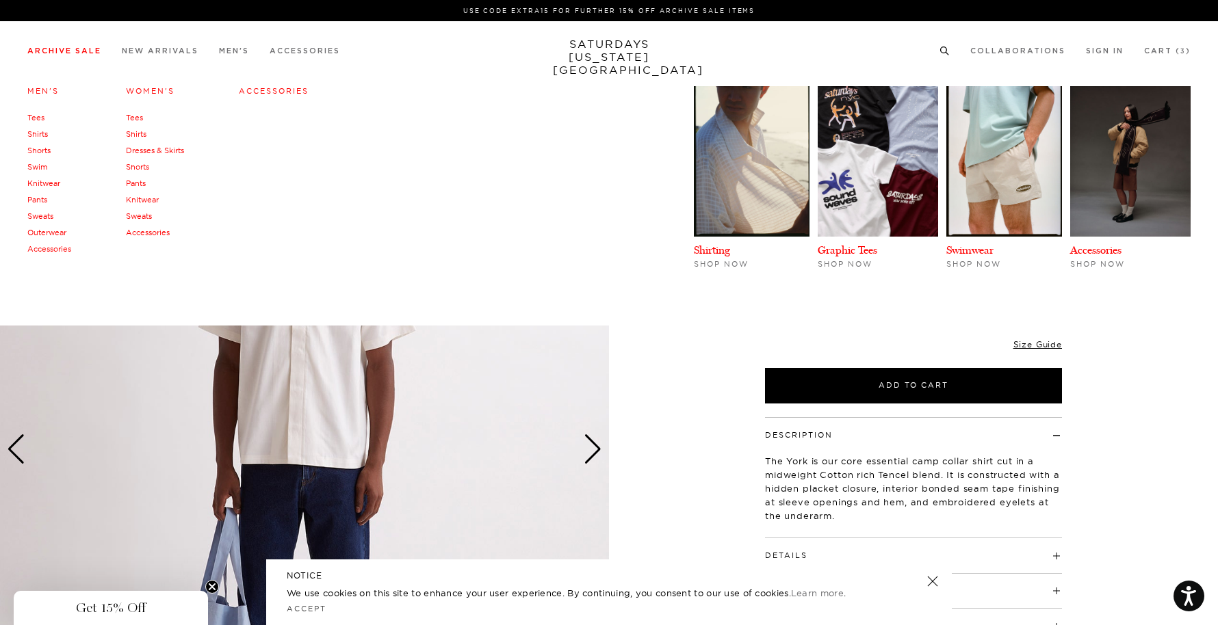
click at [40, 116] on link "Tees" at bounding box center [35, 118] width 17 height 10
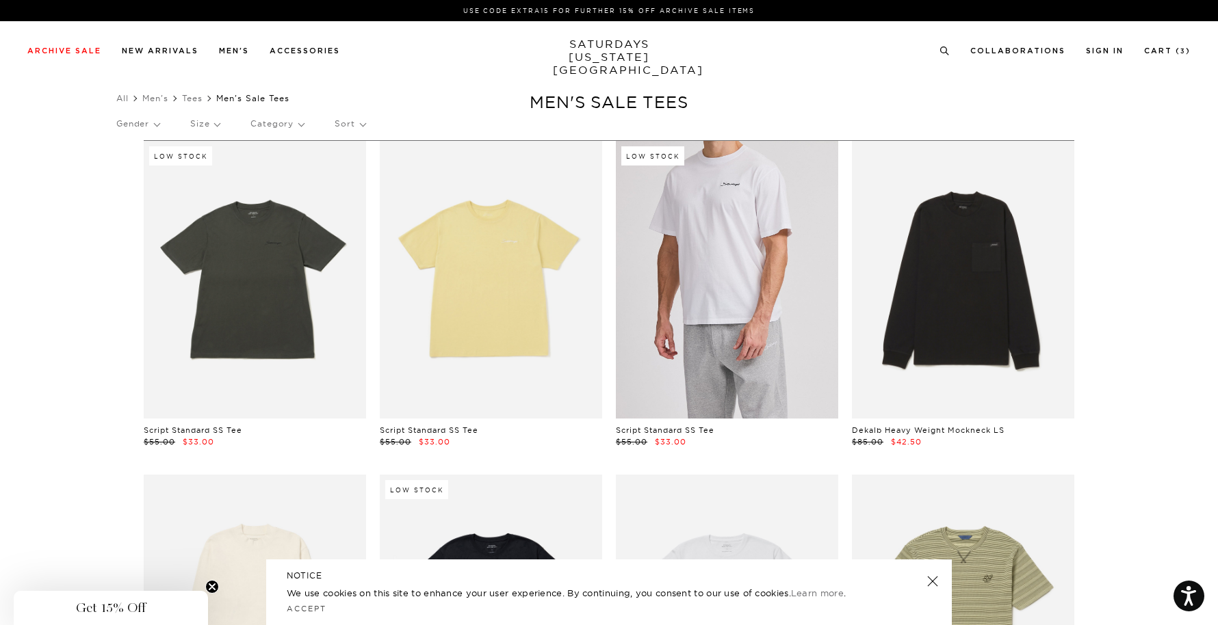
click at [708, 322] on link at bounding box center [727, 280] width 222 height 278
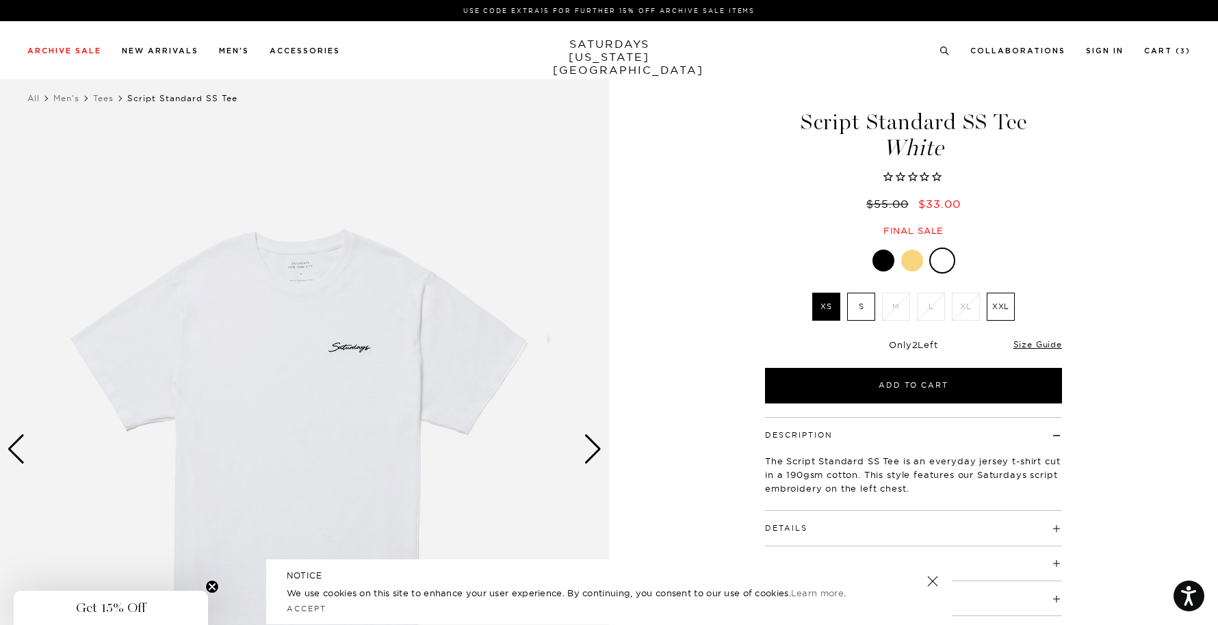
click at [918, 263] on div at bounding box center [912, 261] width 22 height 22
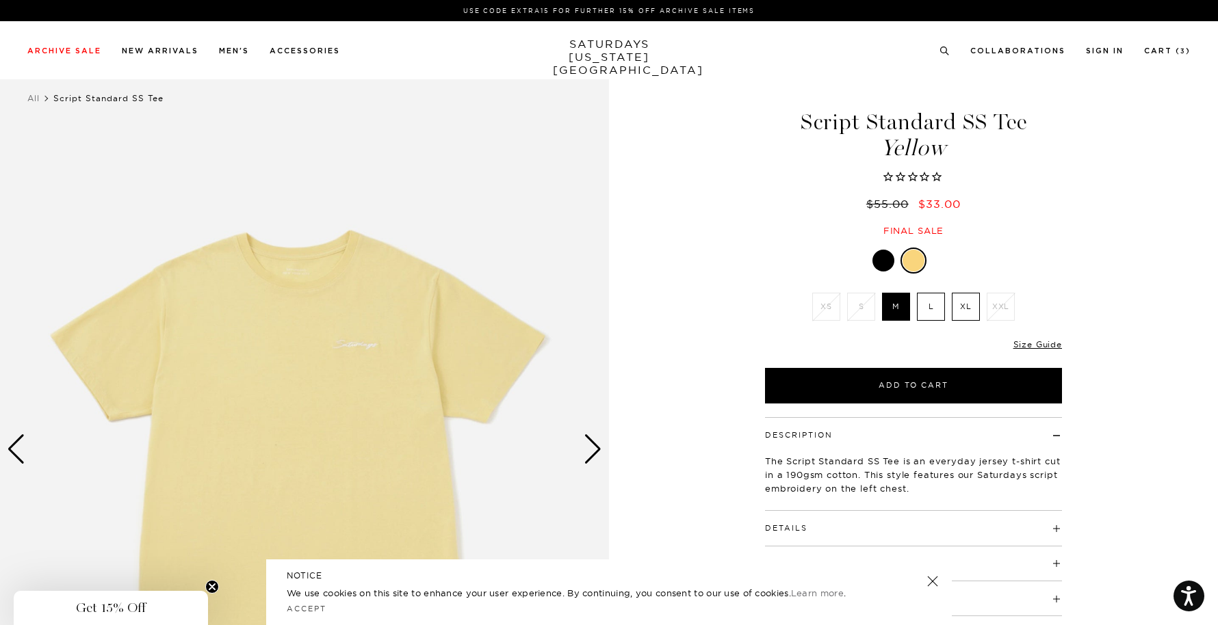
click at [884, 261] on div at bounding box center [884, 261] width 22 height 22
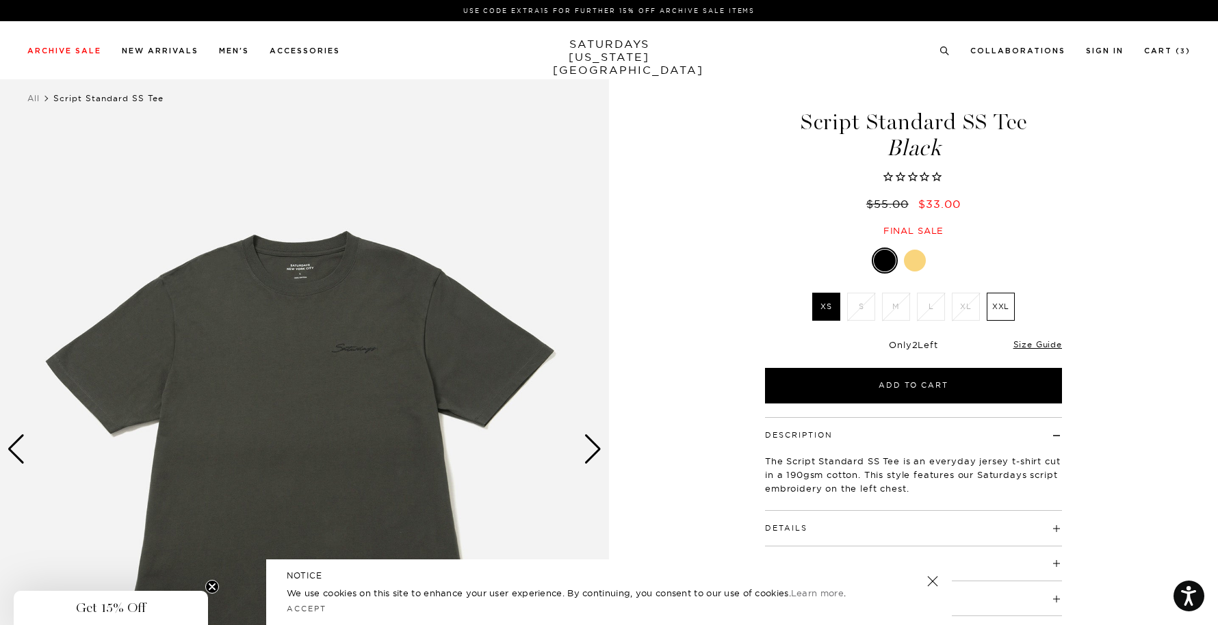
click at [914, 259] on div at bounding box center [915, 261] width 22 height 22
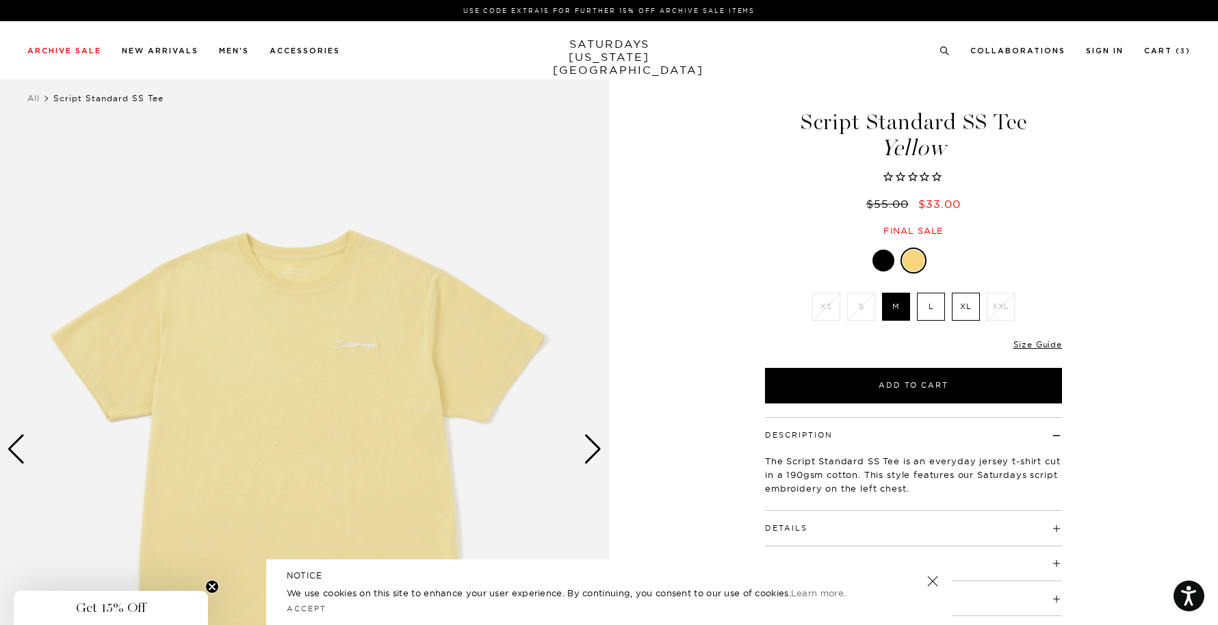
click at [942, 261] on div at bounding box center [944, 261] width 22 height 22
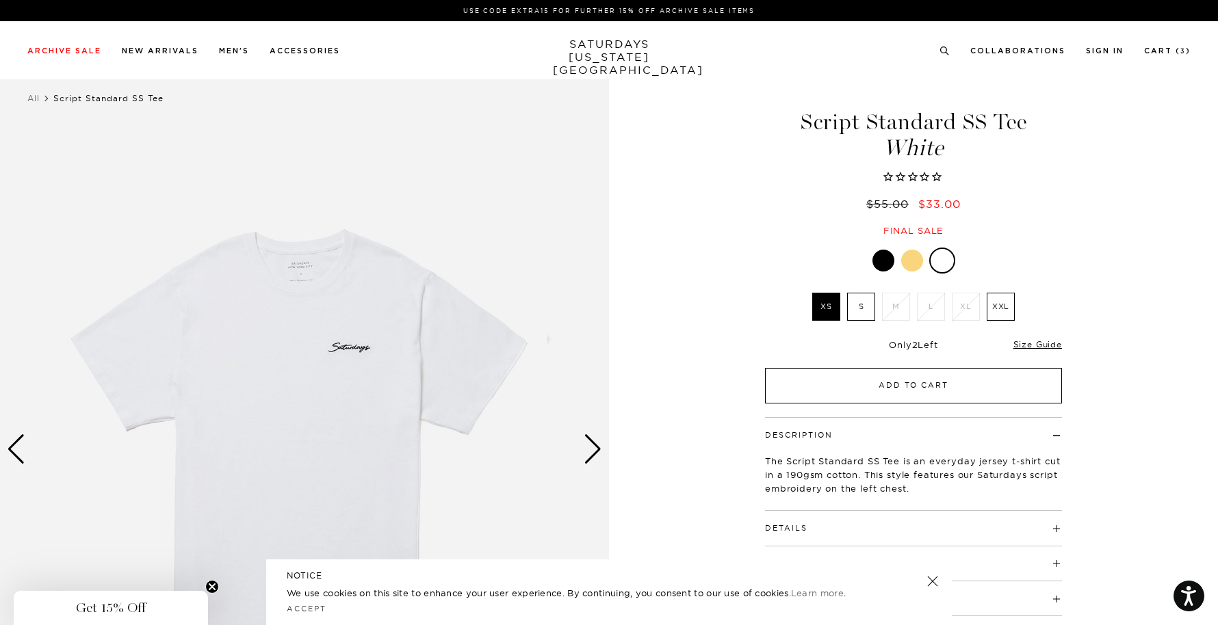
click at [916, 386] on button "Add to Cart" at bounding box center [913, 386] width 297 height 36
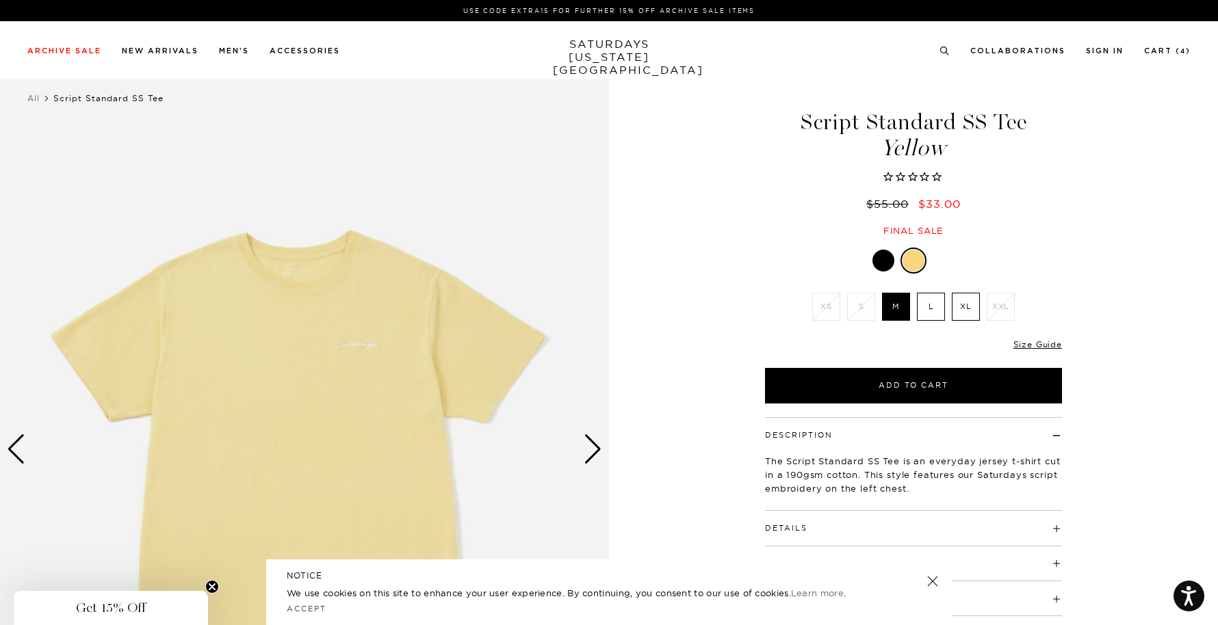
click at [879, 261] on div at bounding box center [884, 261] width 22 height 22
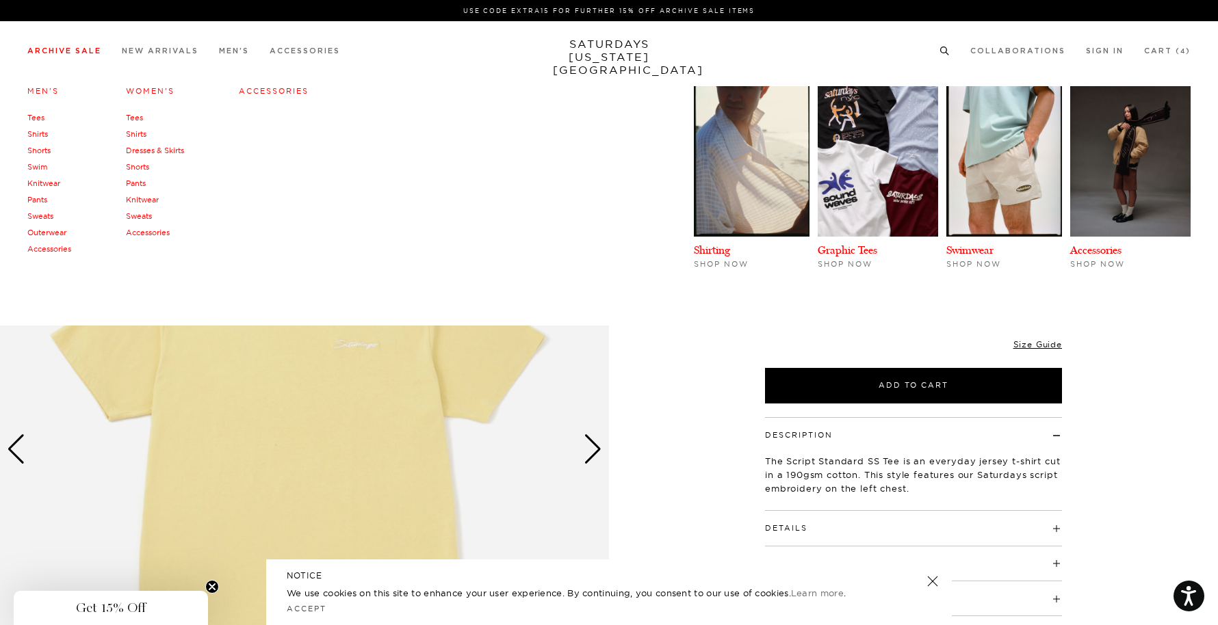
click at [40, 116] on link "Tees" at bounding box center [35, 118] width 17 height 10
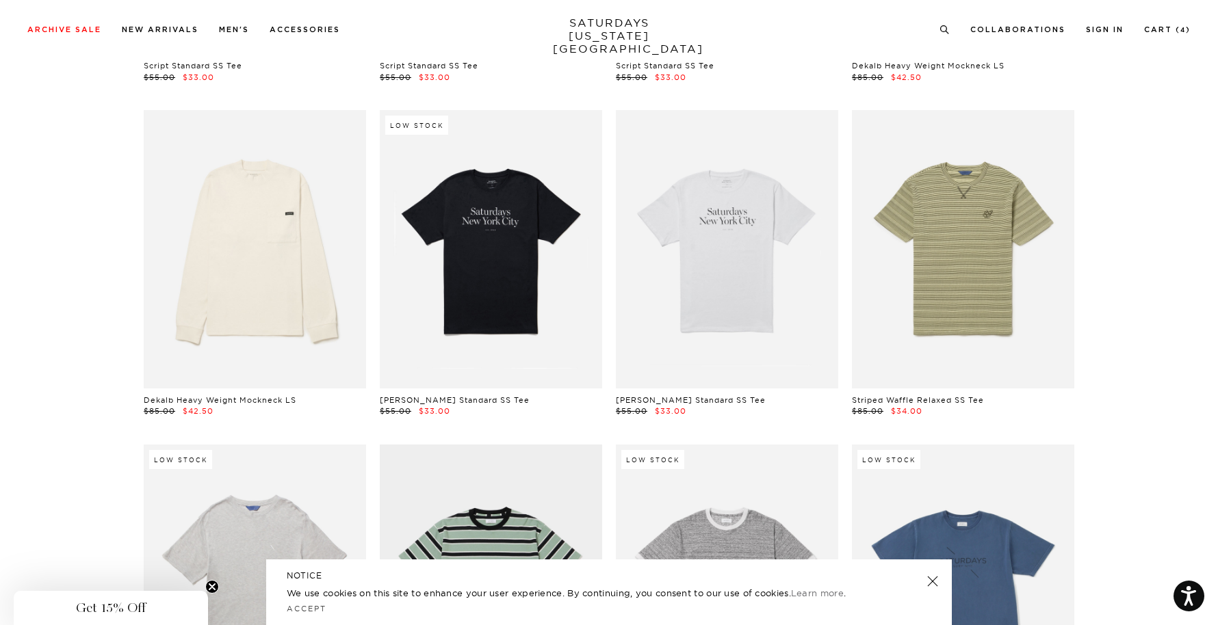
scroll to position [335, 0]
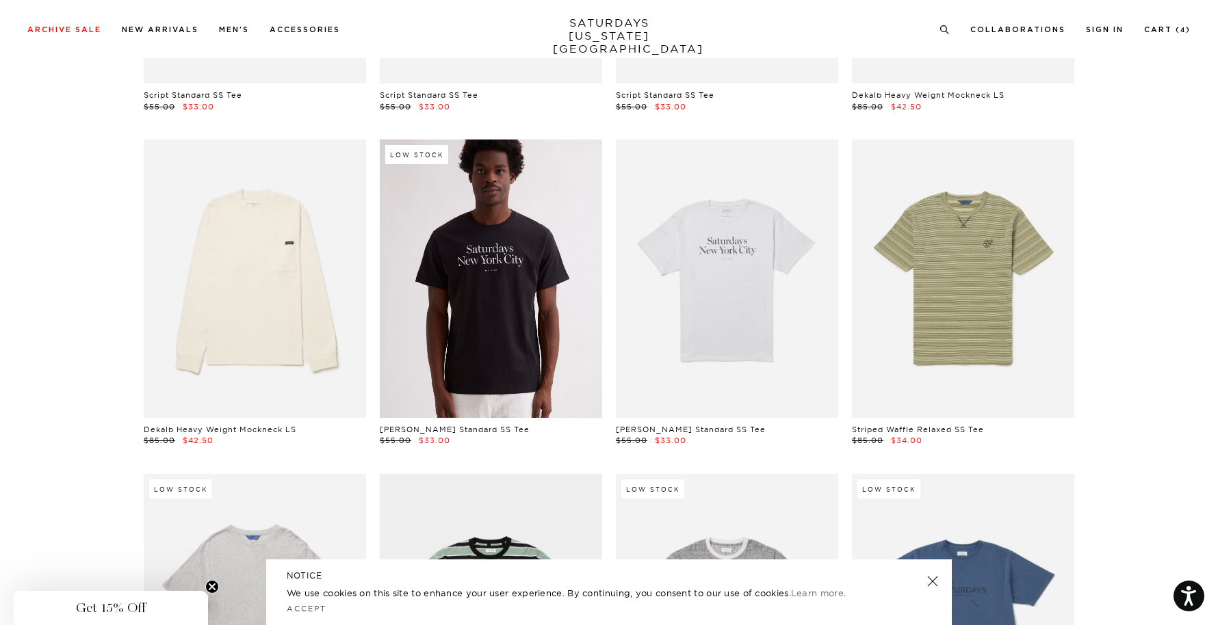
click at [537, 341] on link at bounding box center [491, 279] width 222 height 278
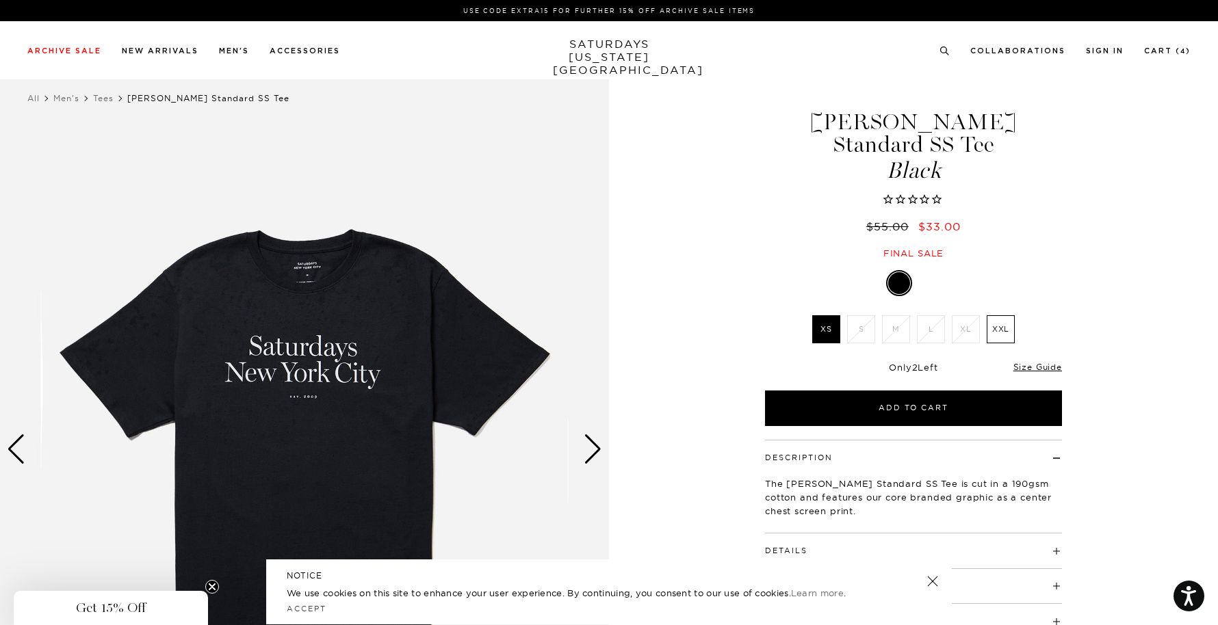
click at [946, 270] on div at bounding box center [913, 283] width 297 height 26
click at [941, 270] on div at bounding box center [913, 283] width 297 height 26
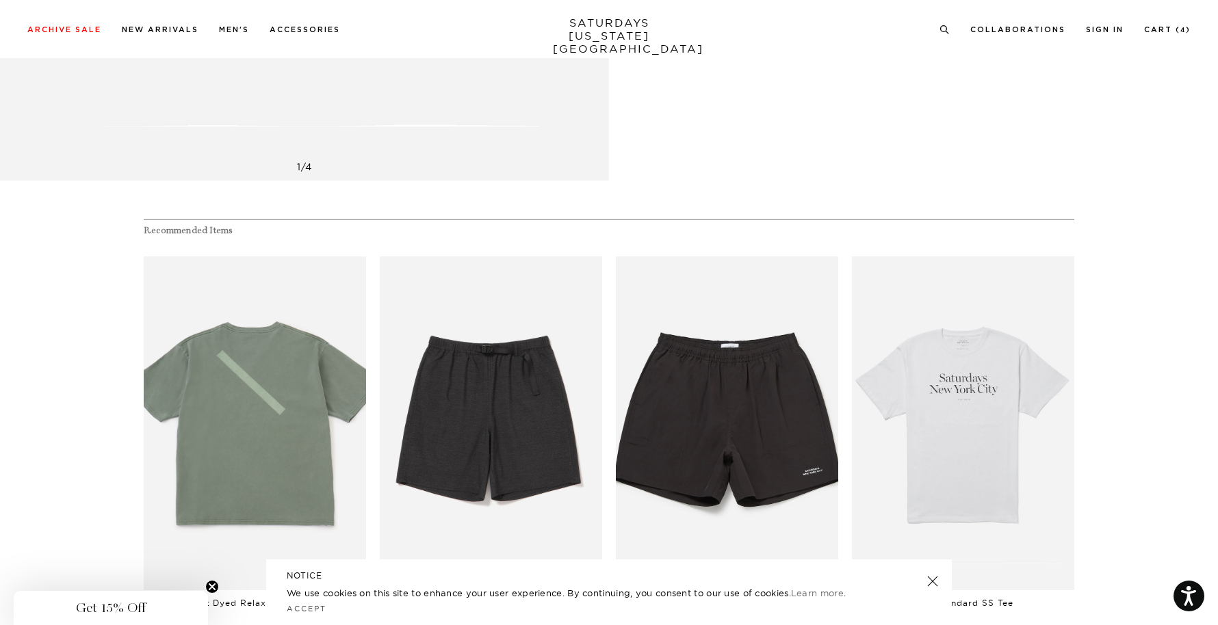
scroll to position [675, 0]
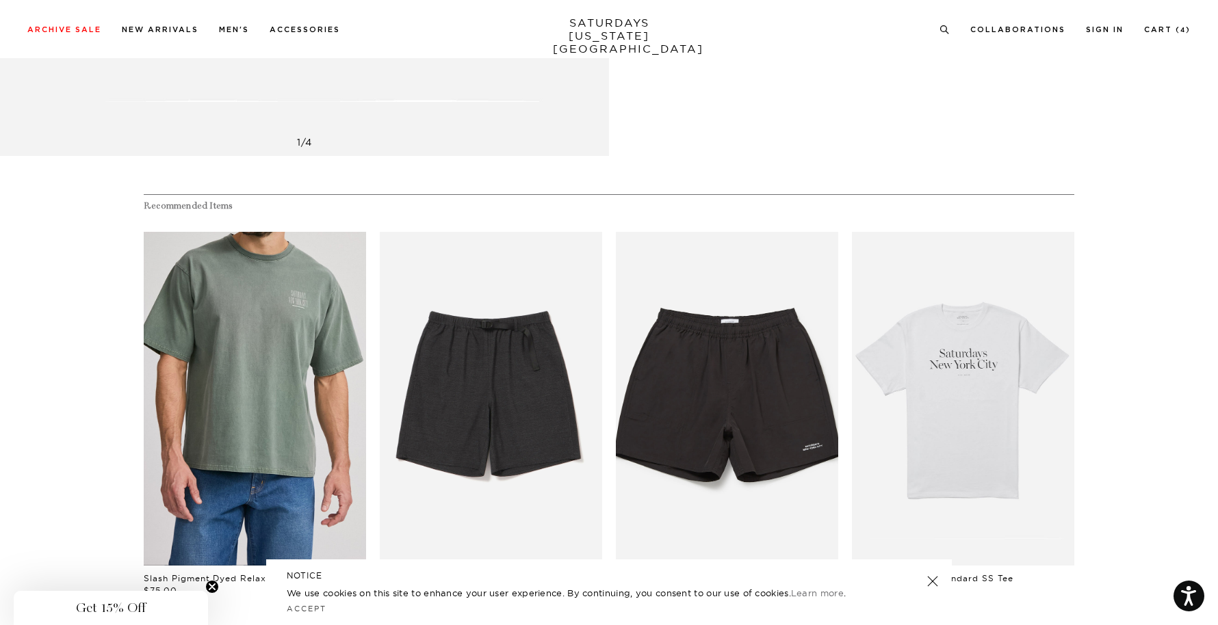
click at [283, 405] on link "files/01678.jpg" at bounding box center [255, 399] width 222 height 334
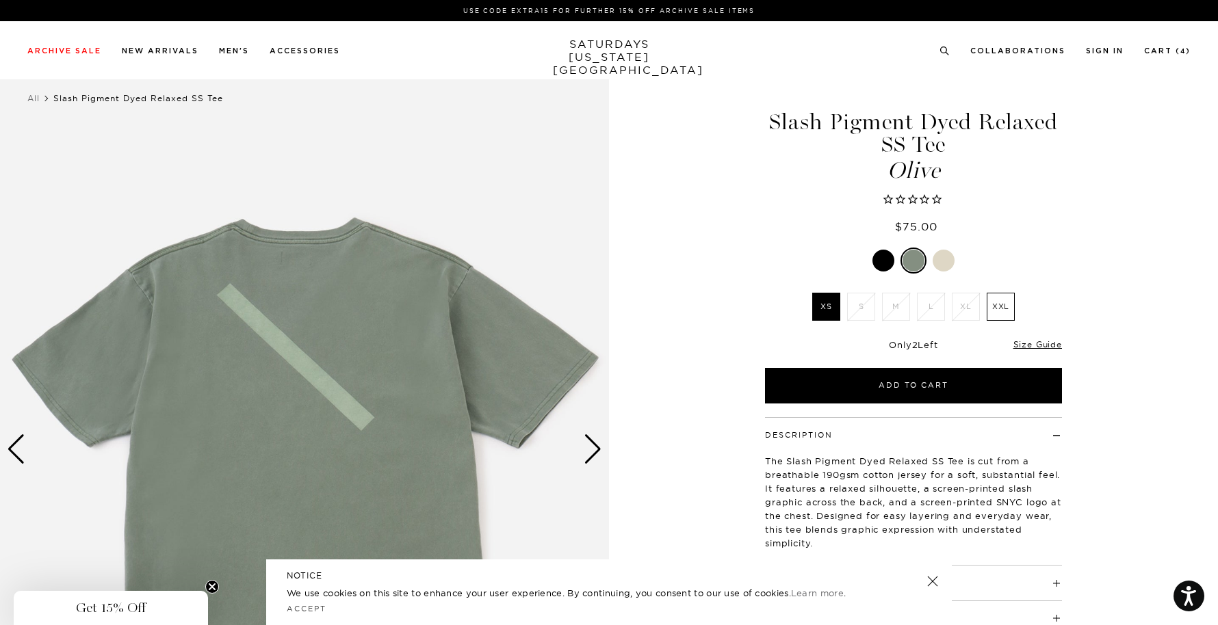
click at [951, 259] on div at bounding box center [944, 261] width 22 height 22
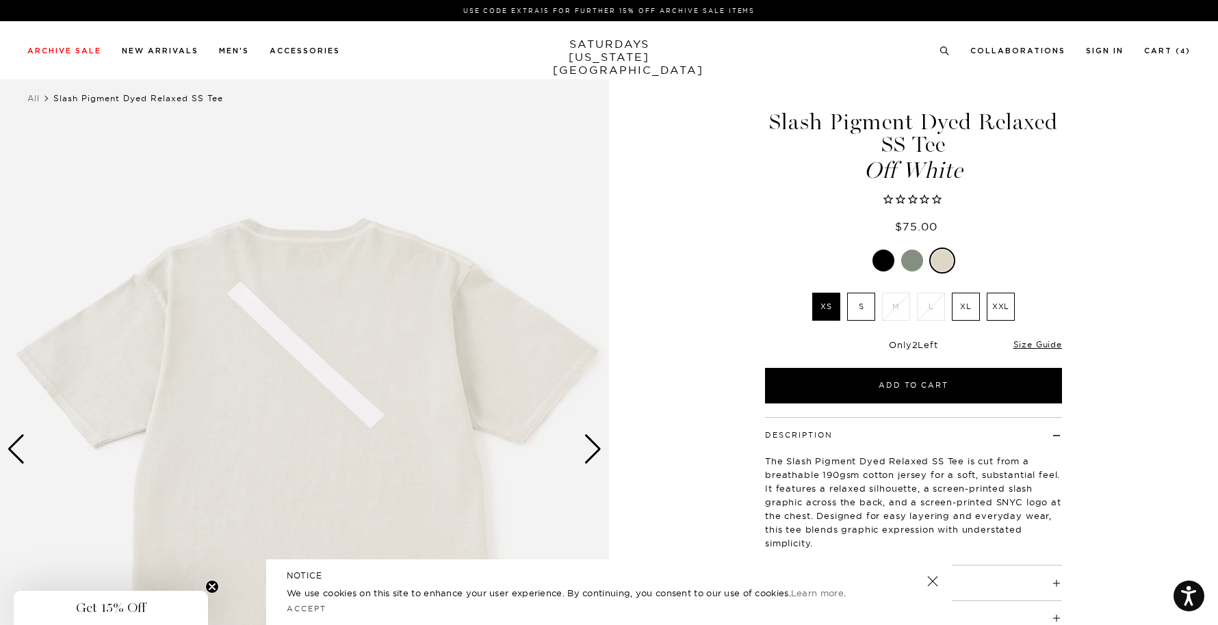
click at [586, 452] on div "Next slide" at bounding box center [593, 450] width 18 height 30
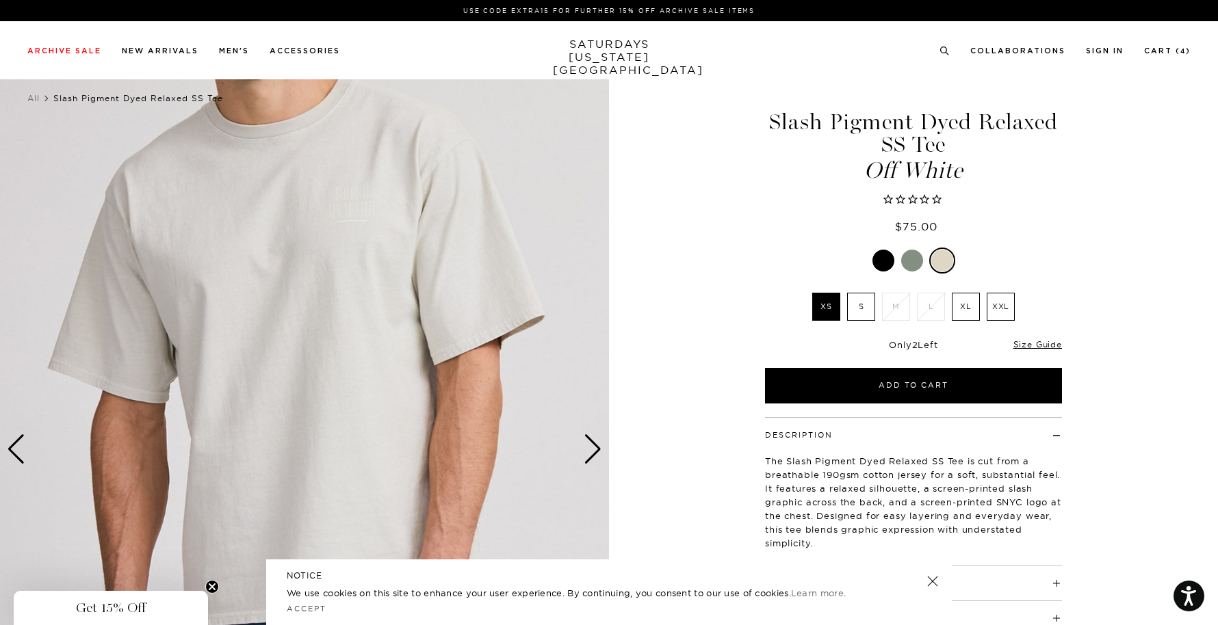
click at [586, 452] on div "Next slide" at bounding box center [593, 450] width 18 height 30
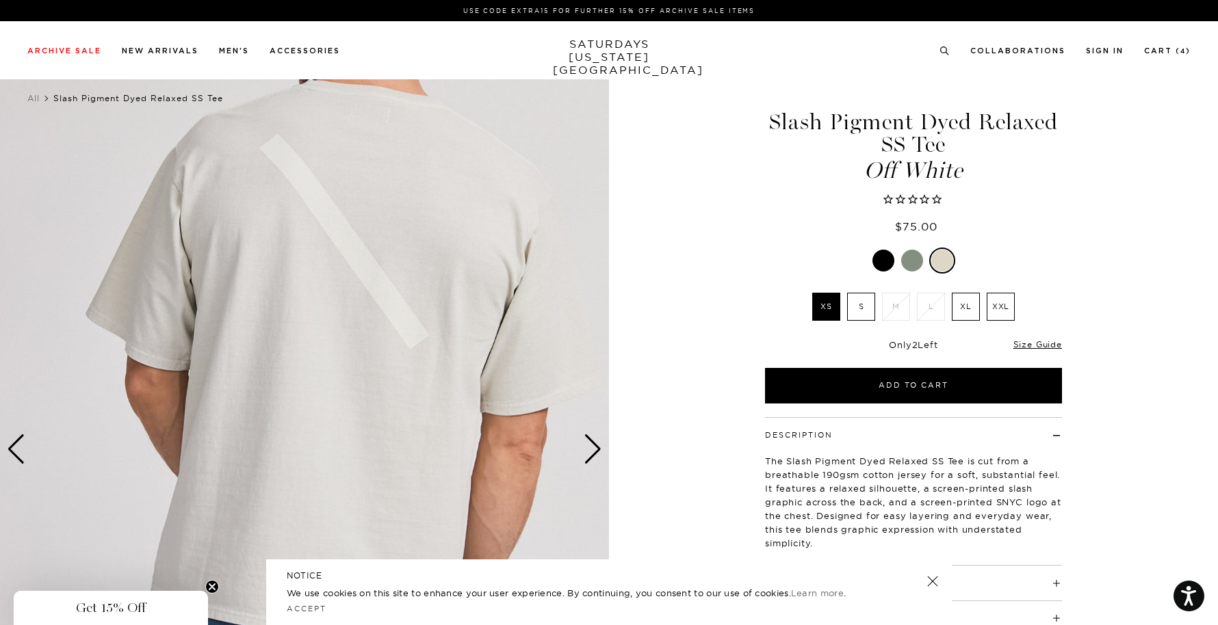
click at [586, 452] on div "Next slide" at bounding box center [593, 450] width 18 height 30
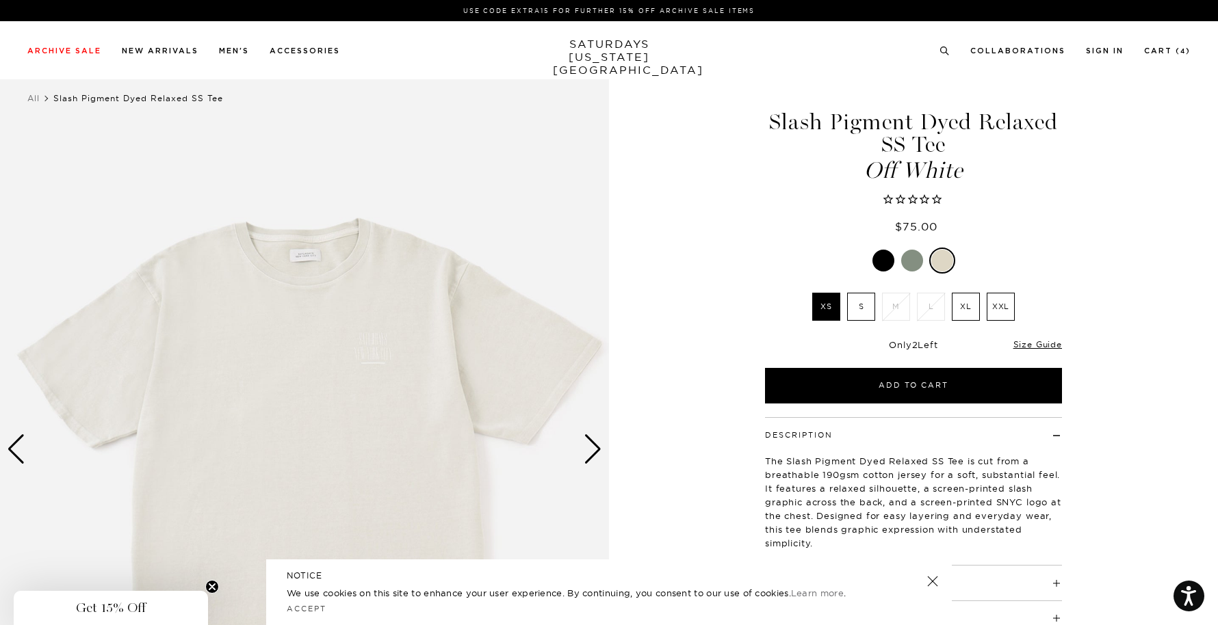
click at [586, 452] on div "Next slide" at bounding box center [593, 450] width 18 height 30
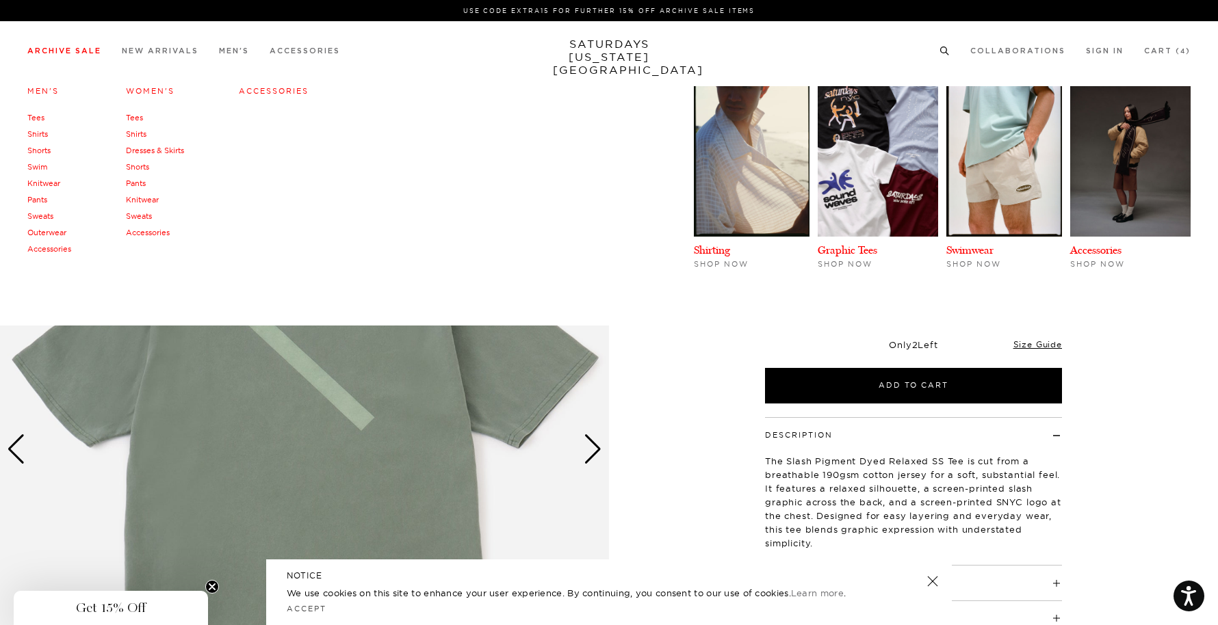
click at [36, 117] on link "Tees" at bounding box center [35, 118] width 17 height 10
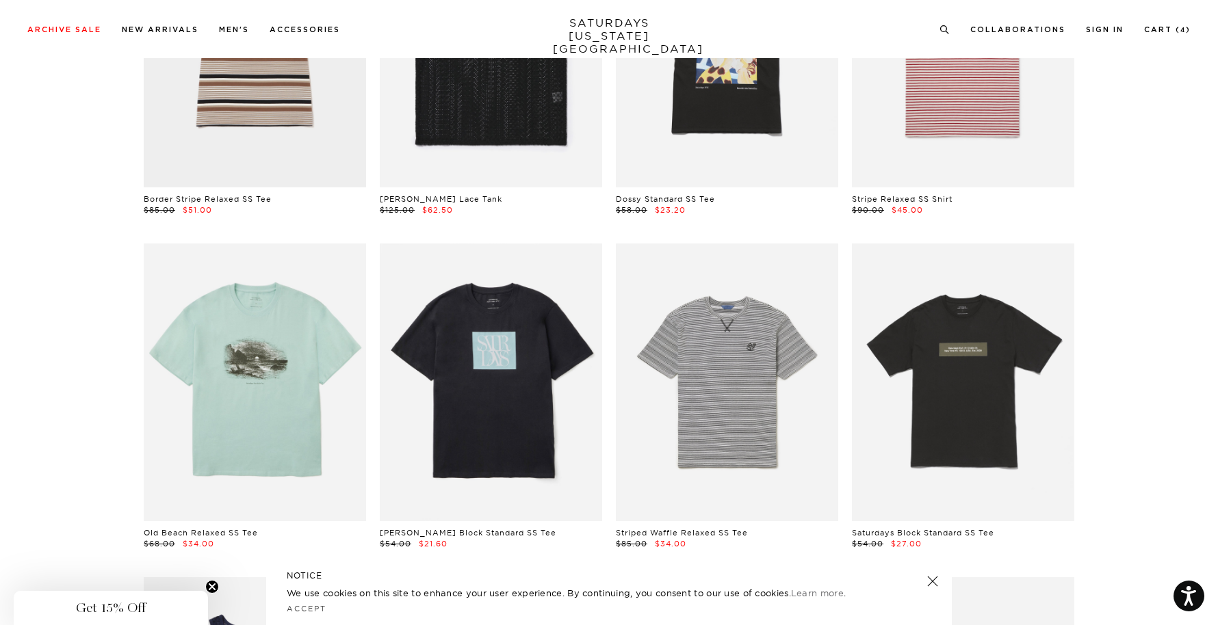
scroll to position [1897, 0]
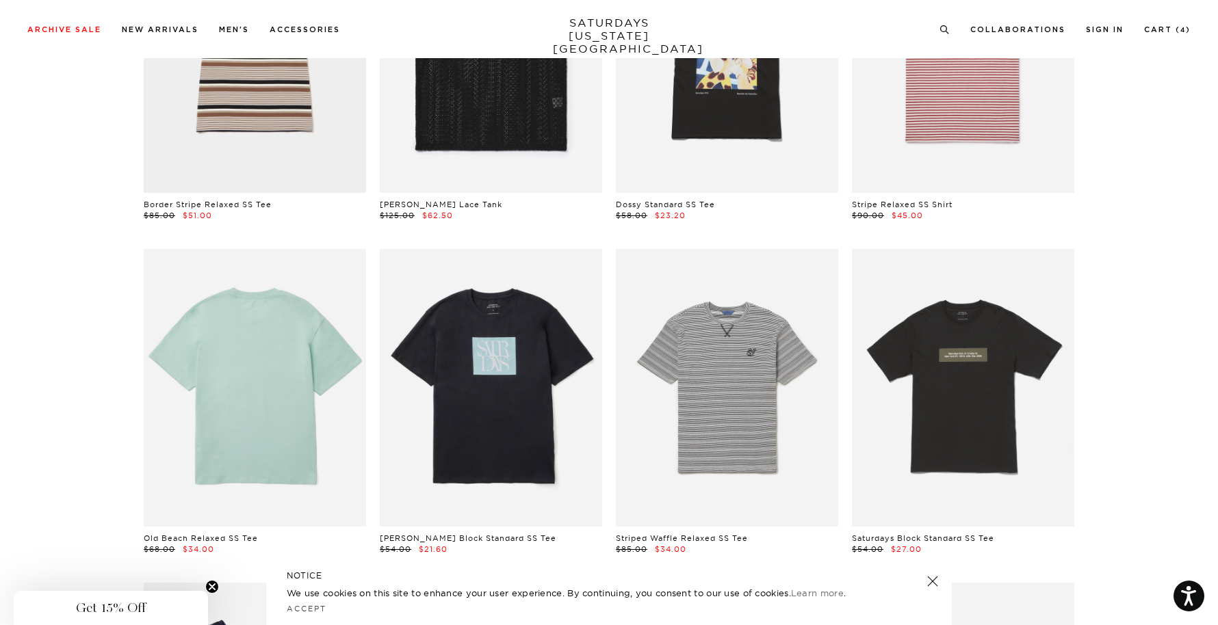
click at [275, 419] on link at bounding box center [255, 388] width 222 height 278
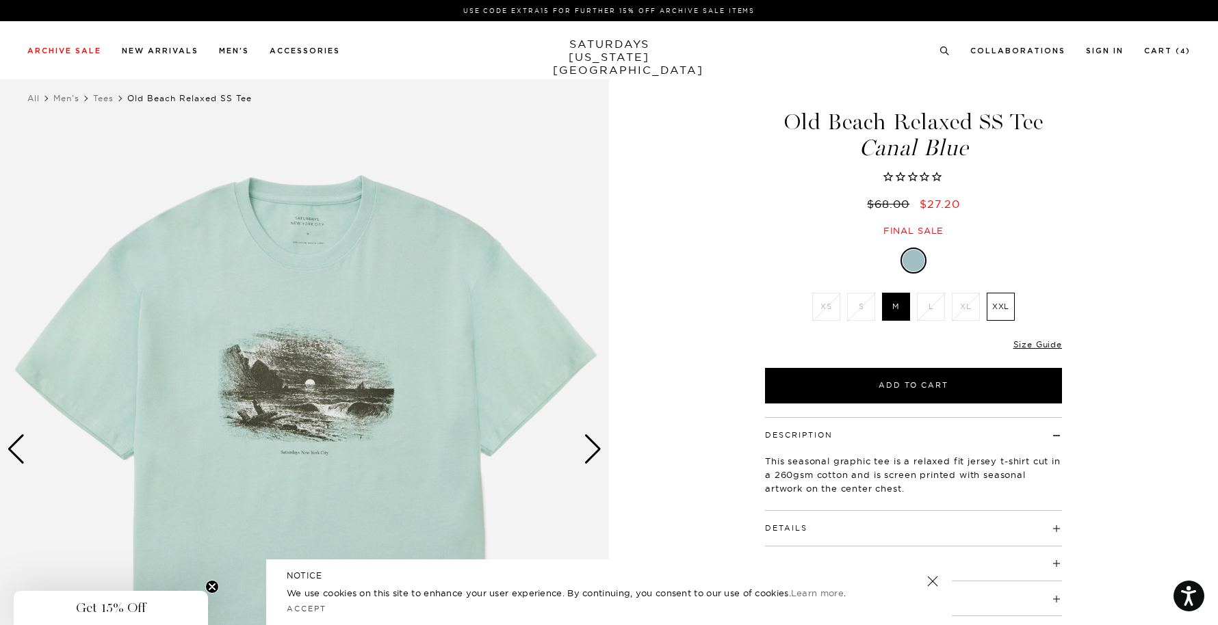
click at [362, 455] on img at bounding box center [304, 450] width 609 height 762
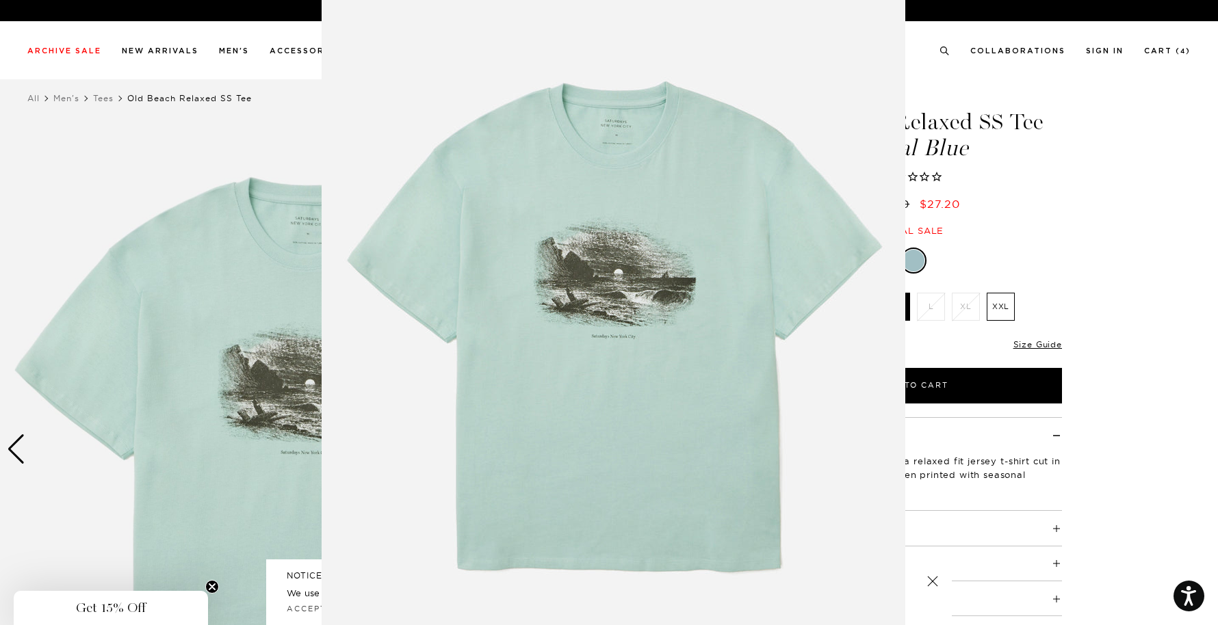
scroll to position [17, 0]
click at [1150, 189] on figure at bounding box center [609, 312] width 1218 height 625
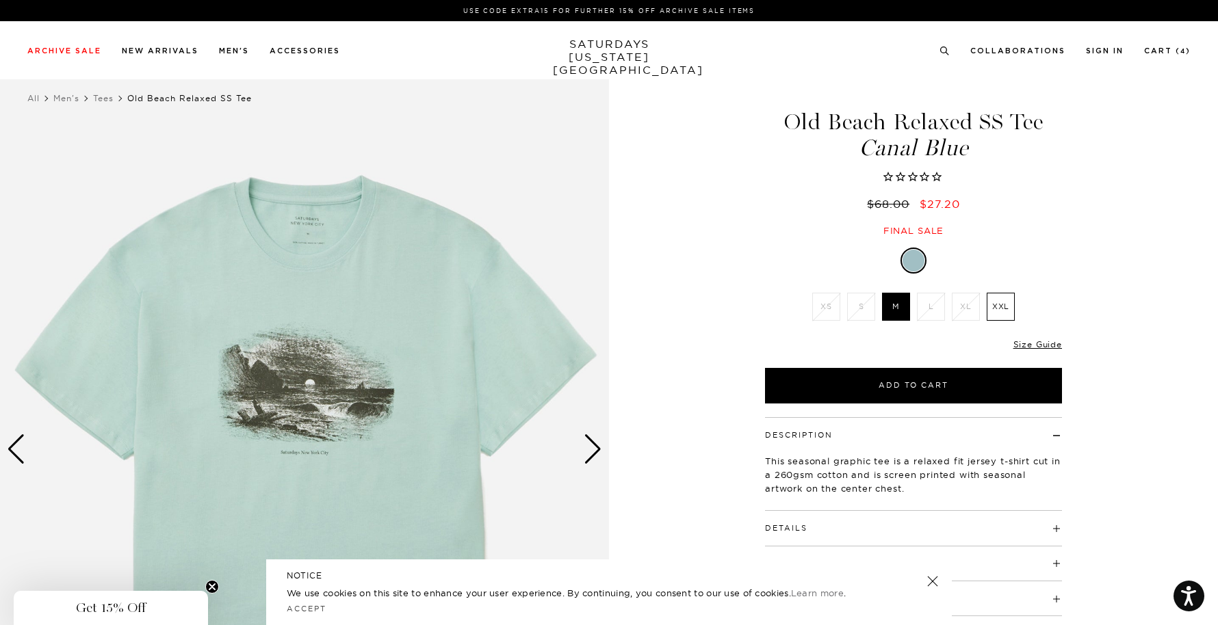
scroll to position [0, 0]
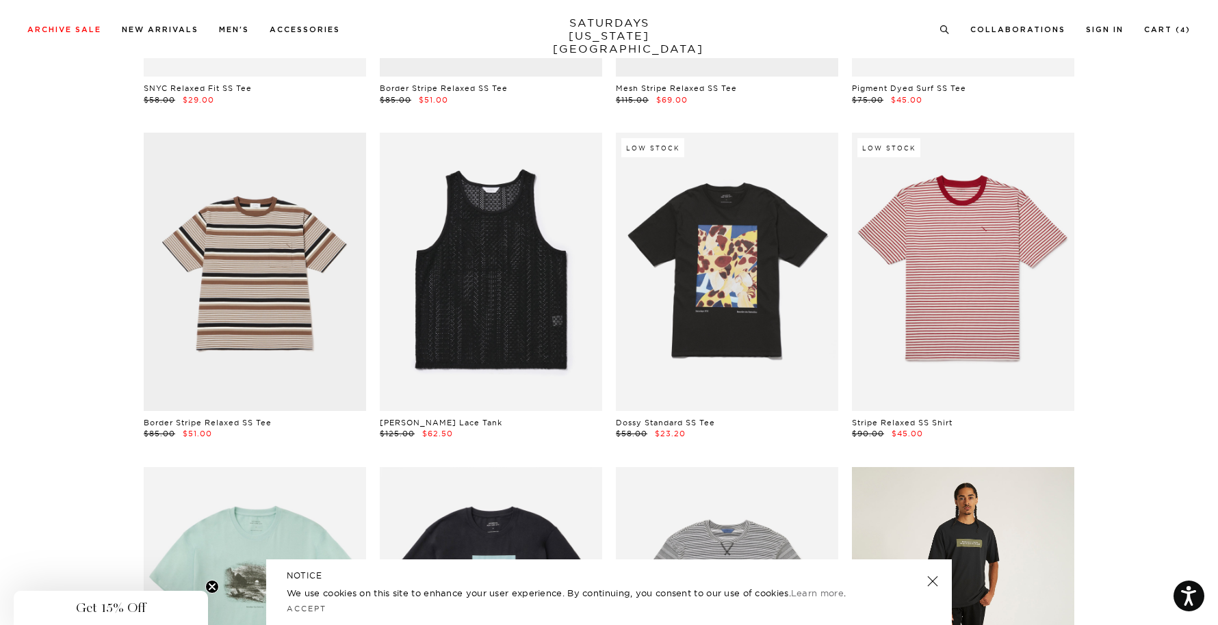
scroll to position [1669, 0]
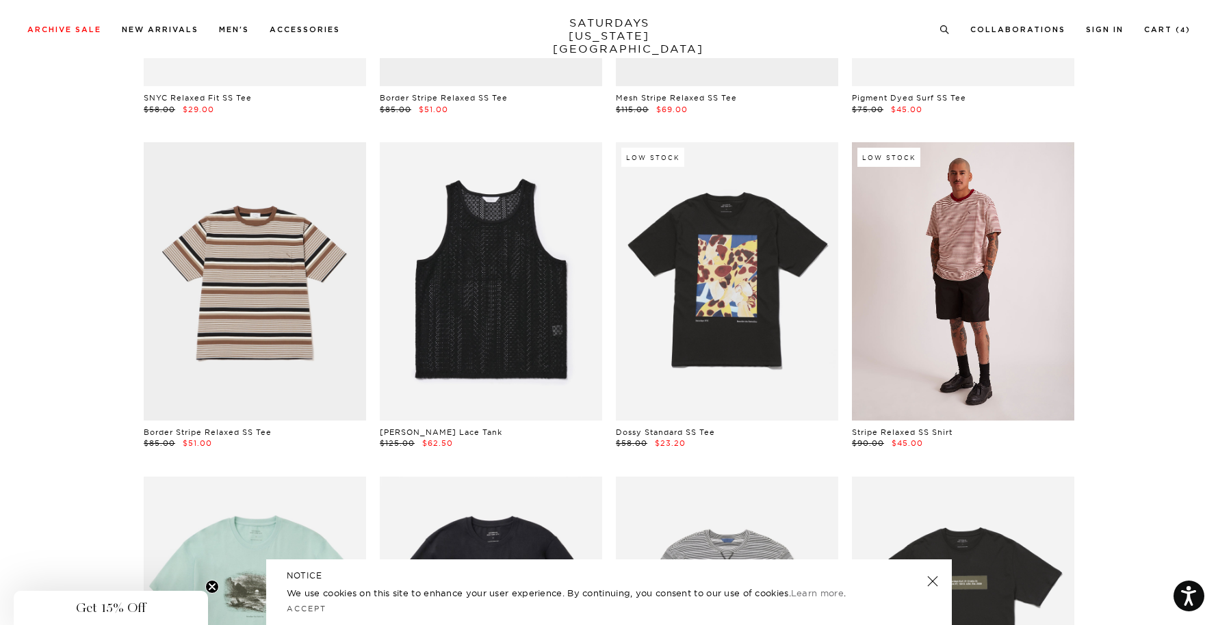
click at [994, 296] on link at bounding box center [963, 281] width 222 height 278
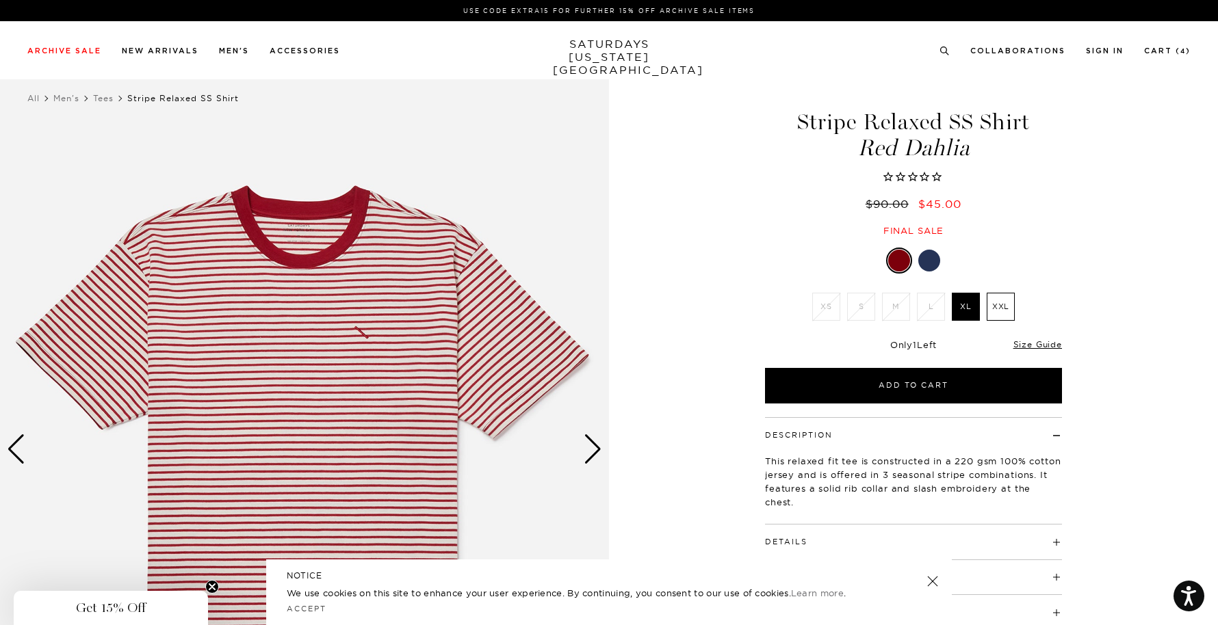
click at [935, 255] on div at bounding box center [929, 261] width 22 height 22
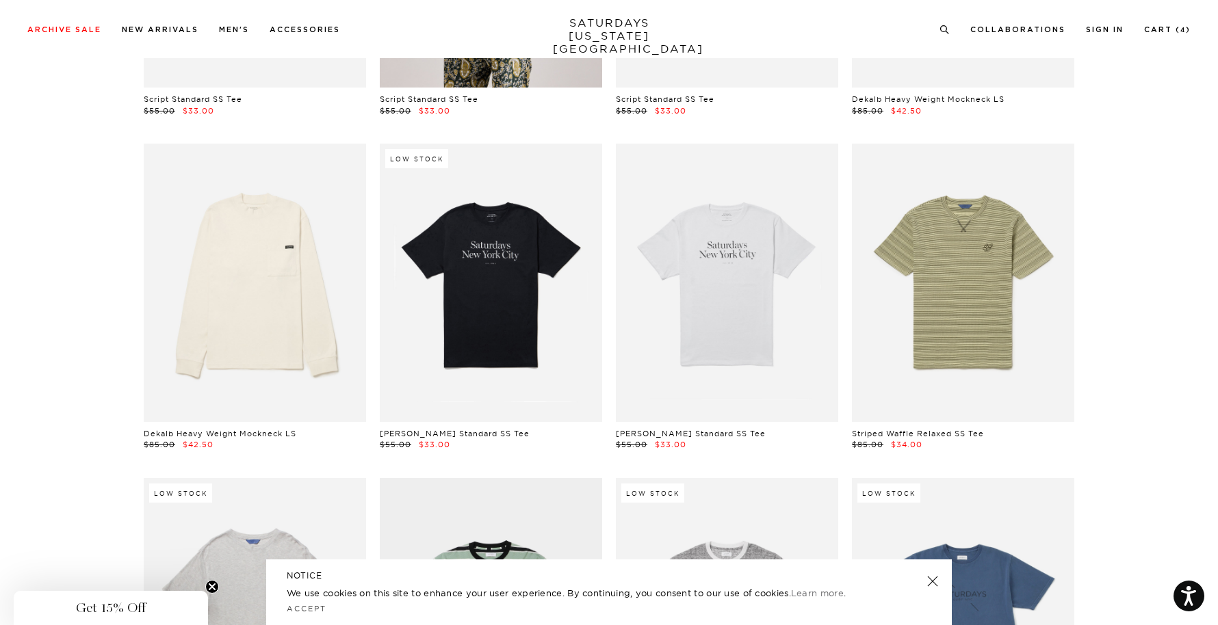
scroll to position [333, 0]
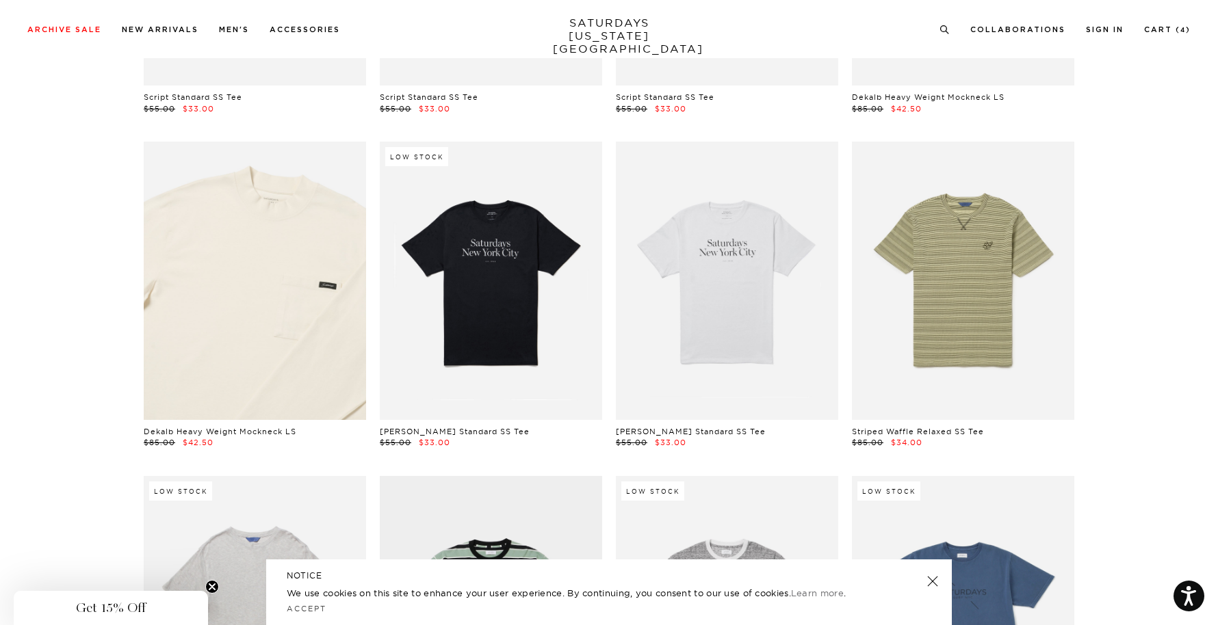
click at [263, 272] on link at bounding box center [255, 281] width 222 height 278
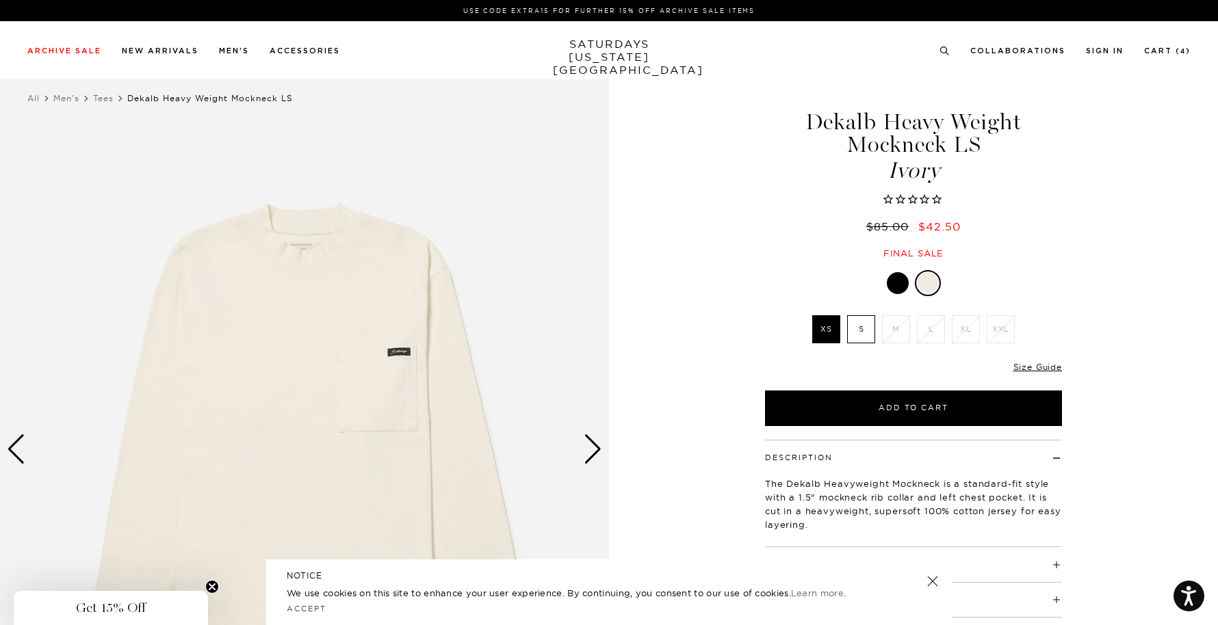
click at [593, 455] on div "Next slide" at bounding box center [593, 450] width 18 height 30
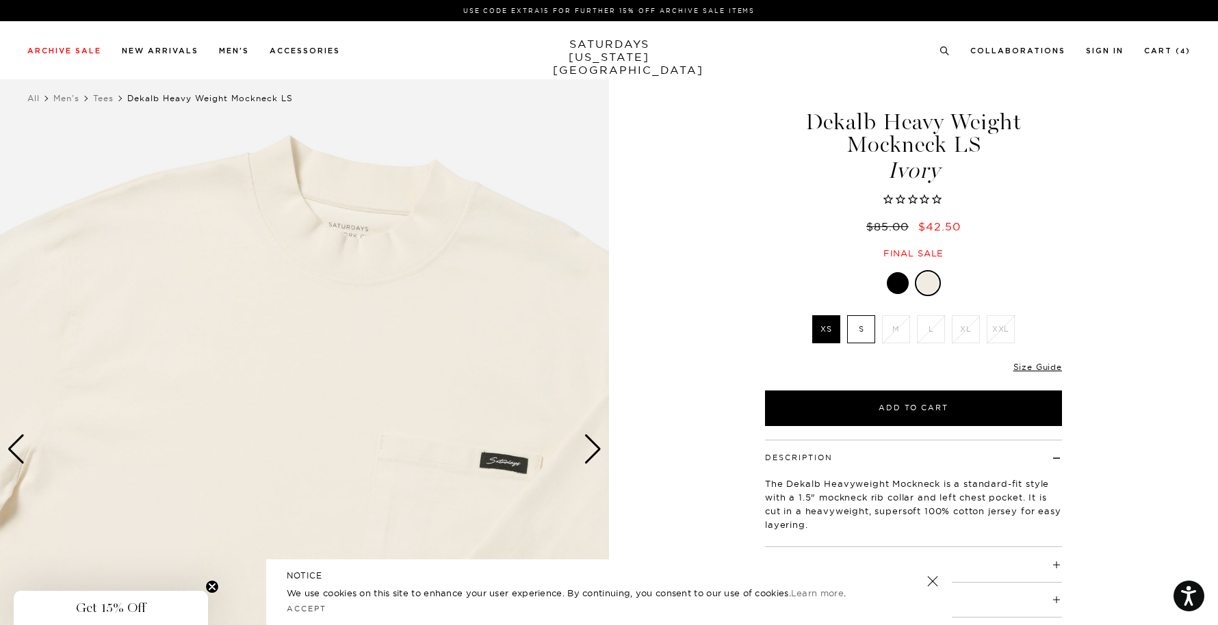
click at [593, 455] on div "Next slide" at bounding box center [593, 450] width 18 height 30
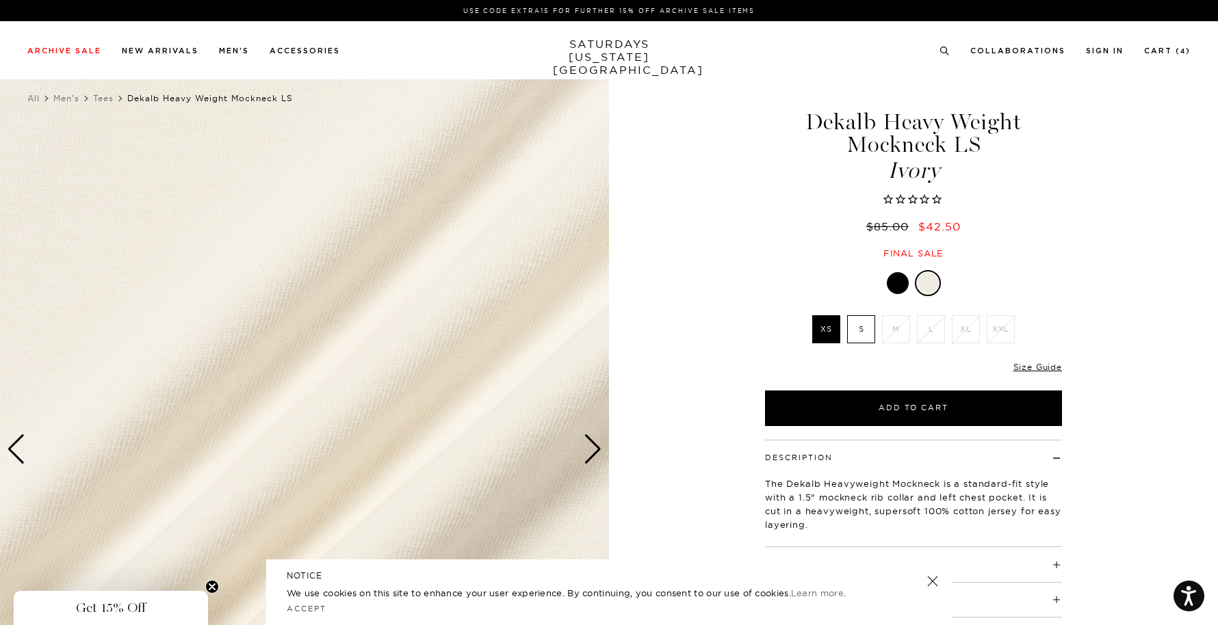
click at [593, 455] on div "Next slide" at bounding box center [593, 450] width 18 height 30
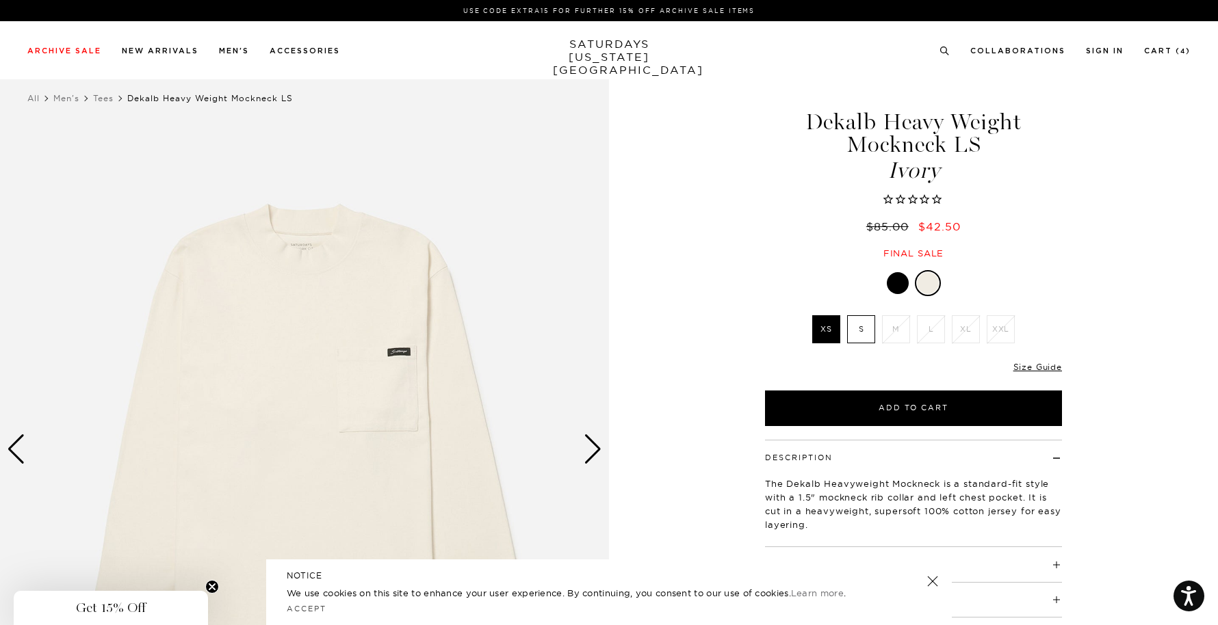
click at [593, 455] on div "Next slide" at bounding box center [593, 450] width 18 height 30
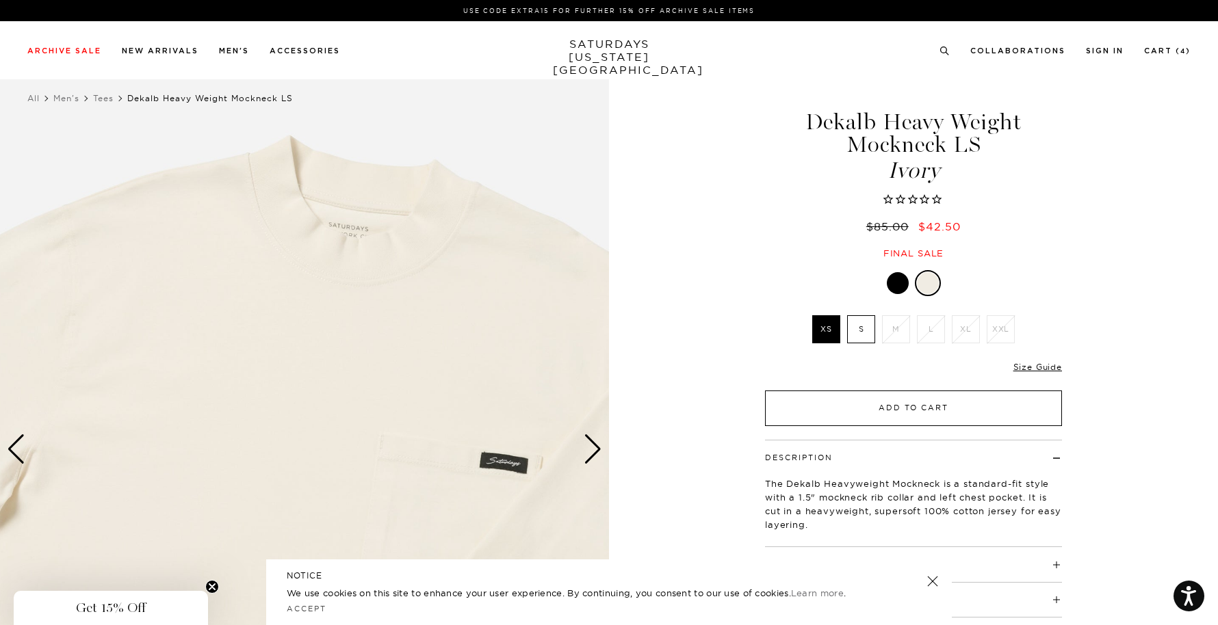
click at [904, 404] on button "Add to Cart" at bounding box center [913, 409] width 297 height 36
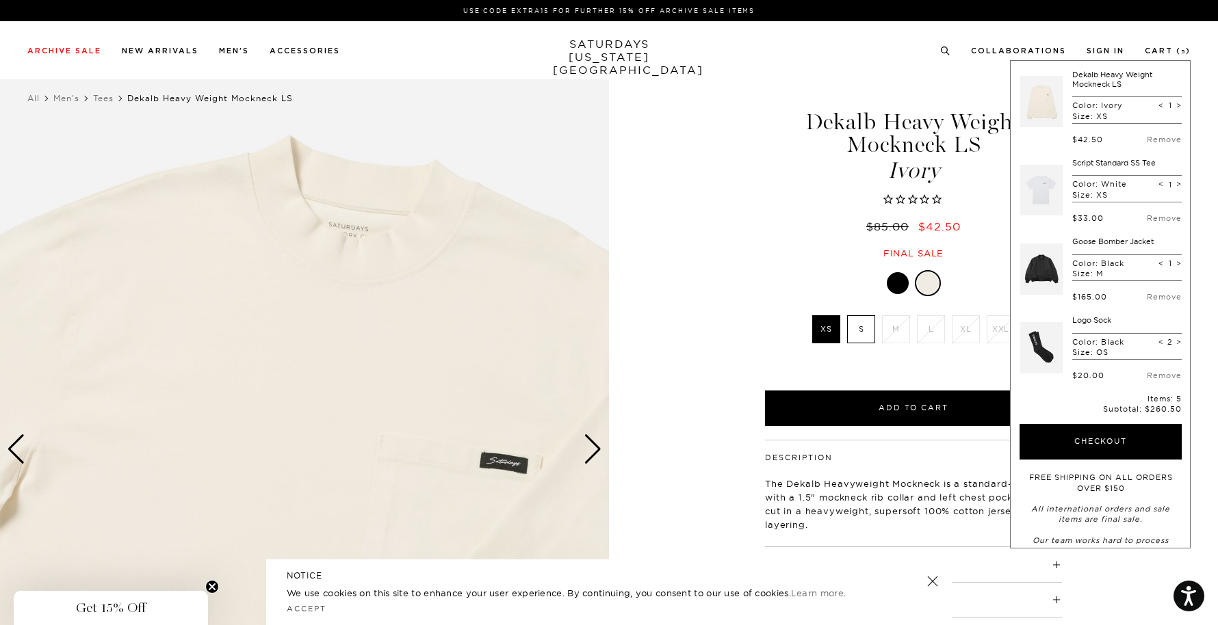
click at [895, 280] on div at bounding box center [898, 283] width 22 height 22
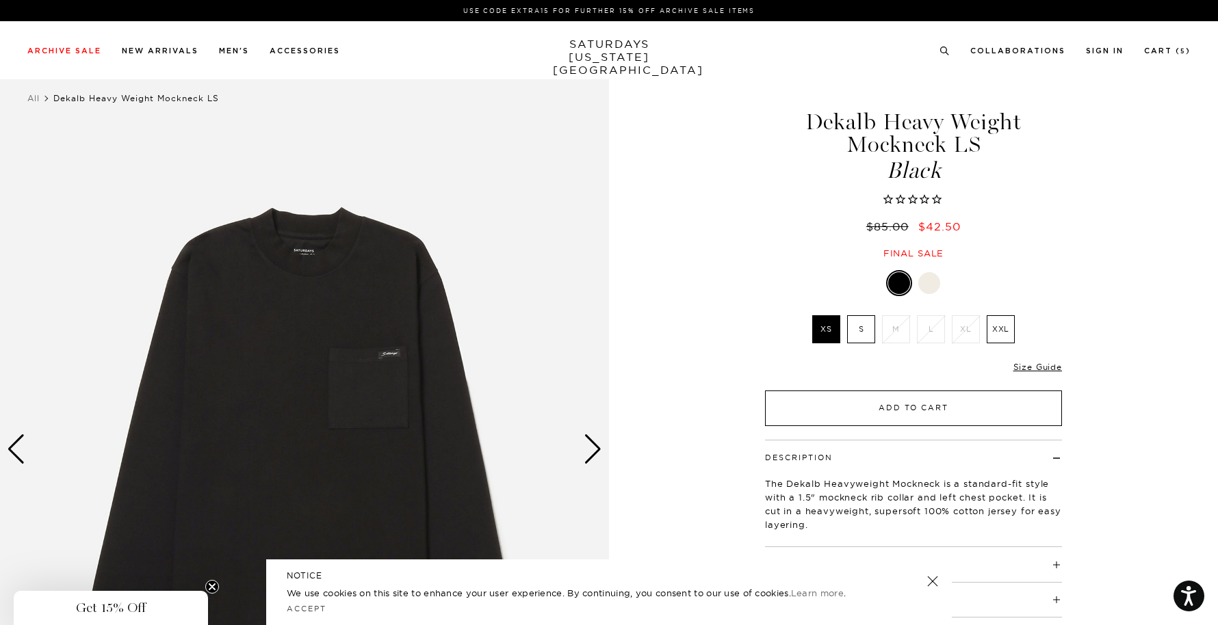
click at [901, 409] on button "Add to Cart" at bounding box center [913, 409] width 297 height 36
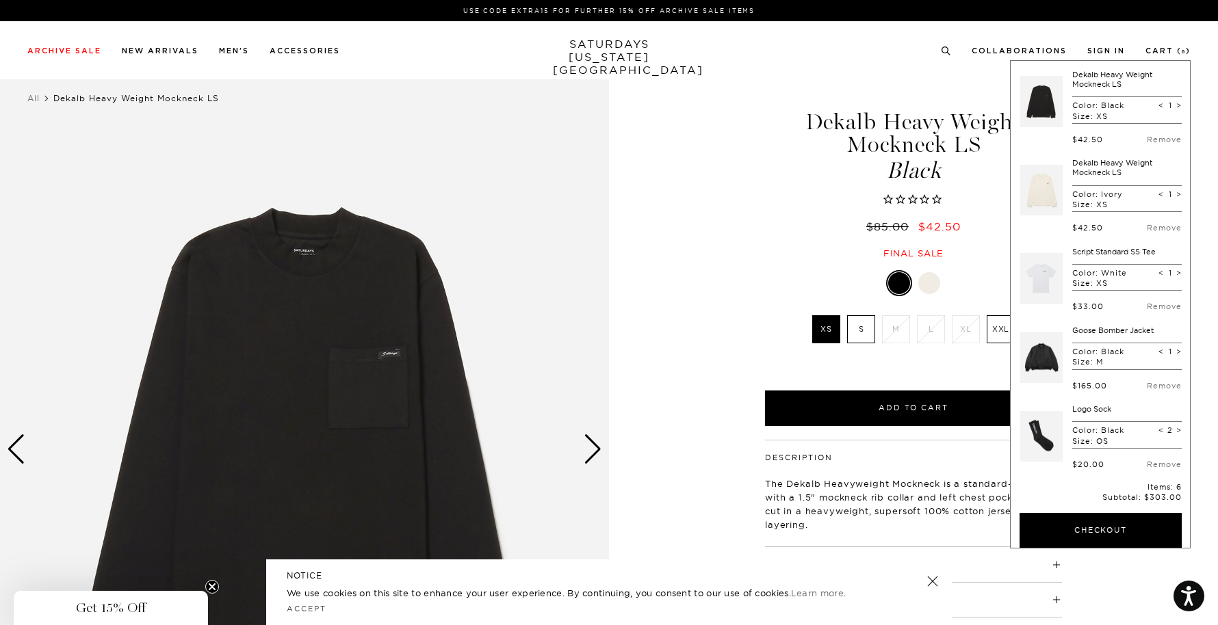
click at [596, 451] on div "Next slide" at bounding box center [593, 450] width 18 height 30
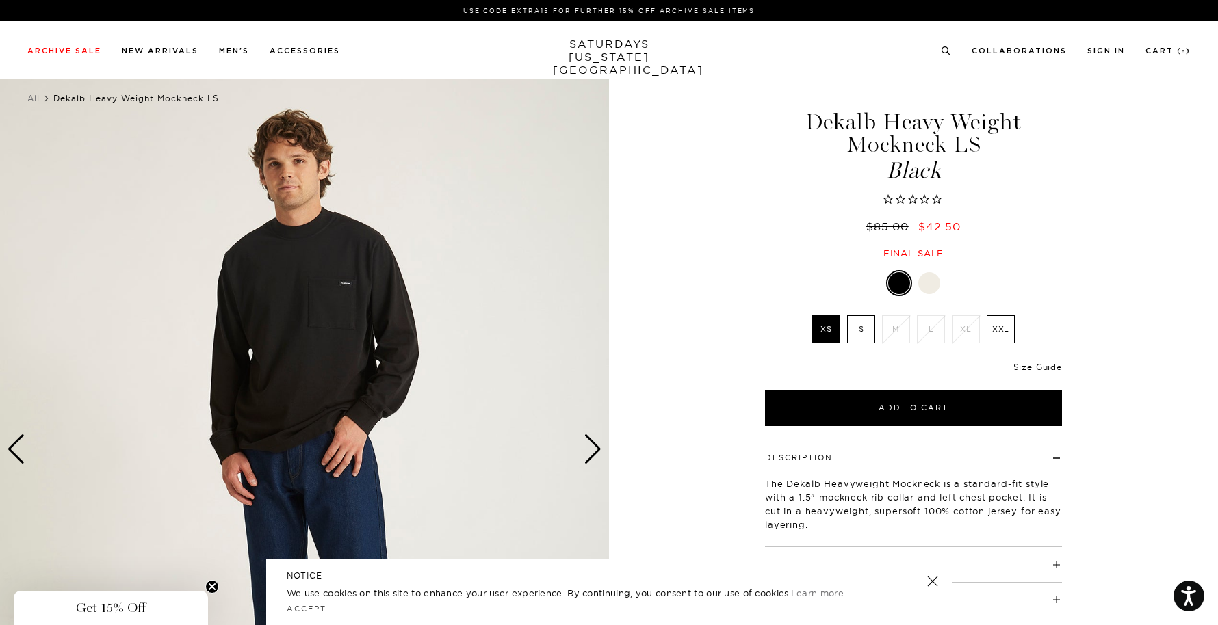
click at [330, 325] on img at bounding box center [304, 450] width 609 height 762
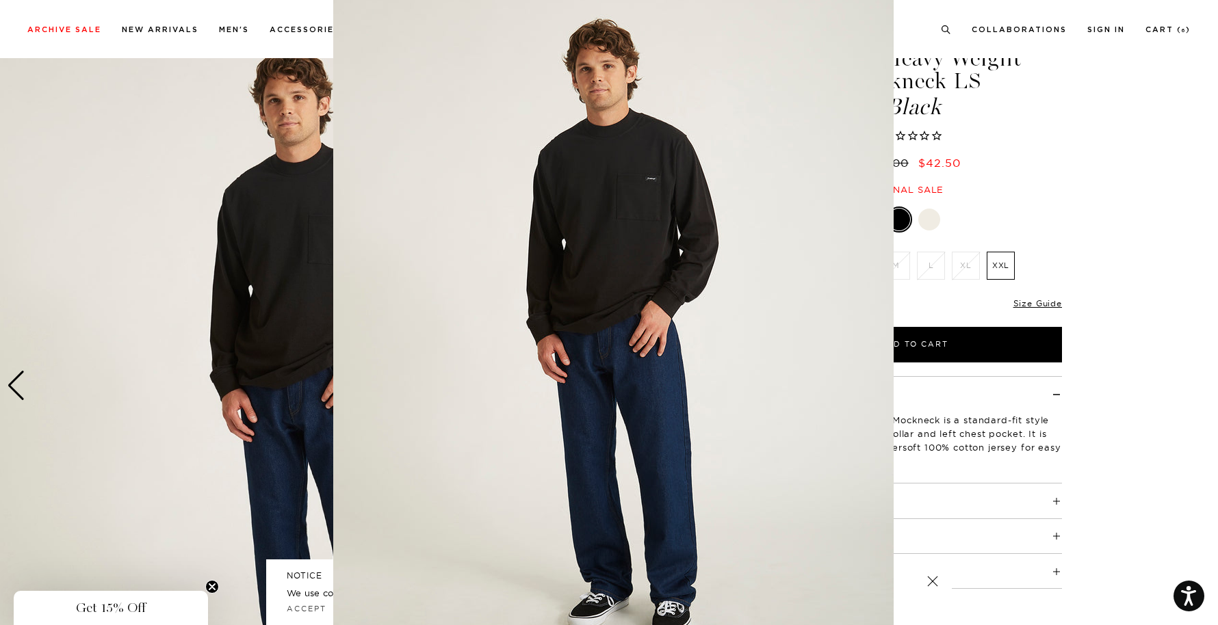
scroll to position [19, 0]
click at [1055, 185] on figure at bounding box center [609, 312] width 1218 height 625
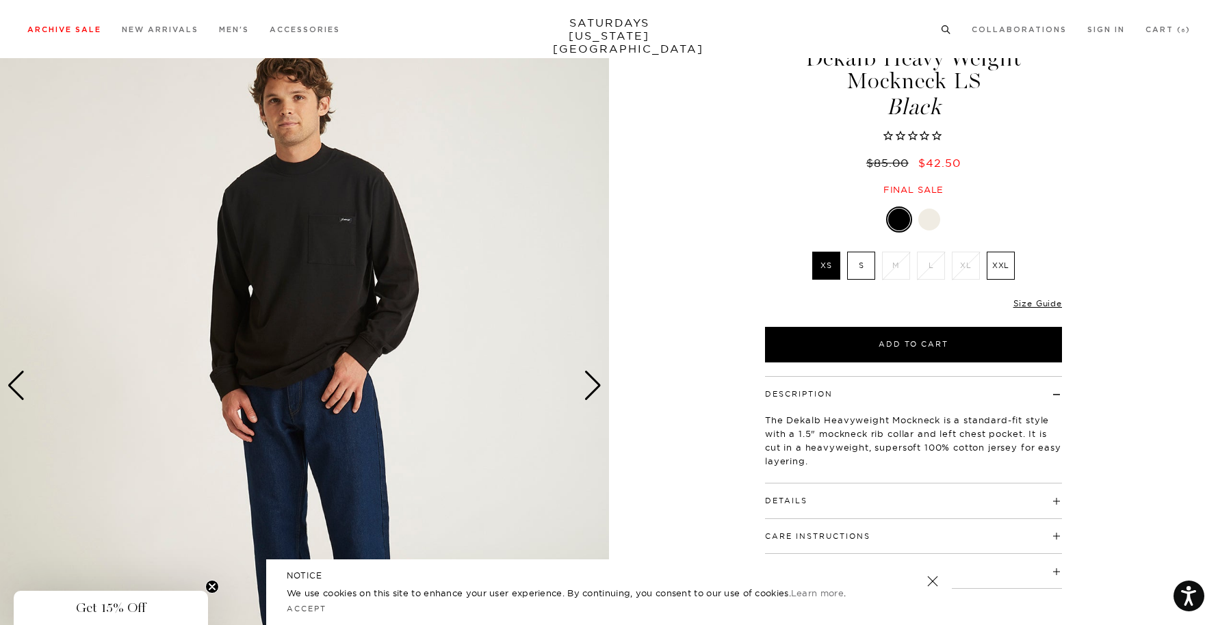
click at [943, 30] on icon at bounding box center [946, 29] width 10 height 9
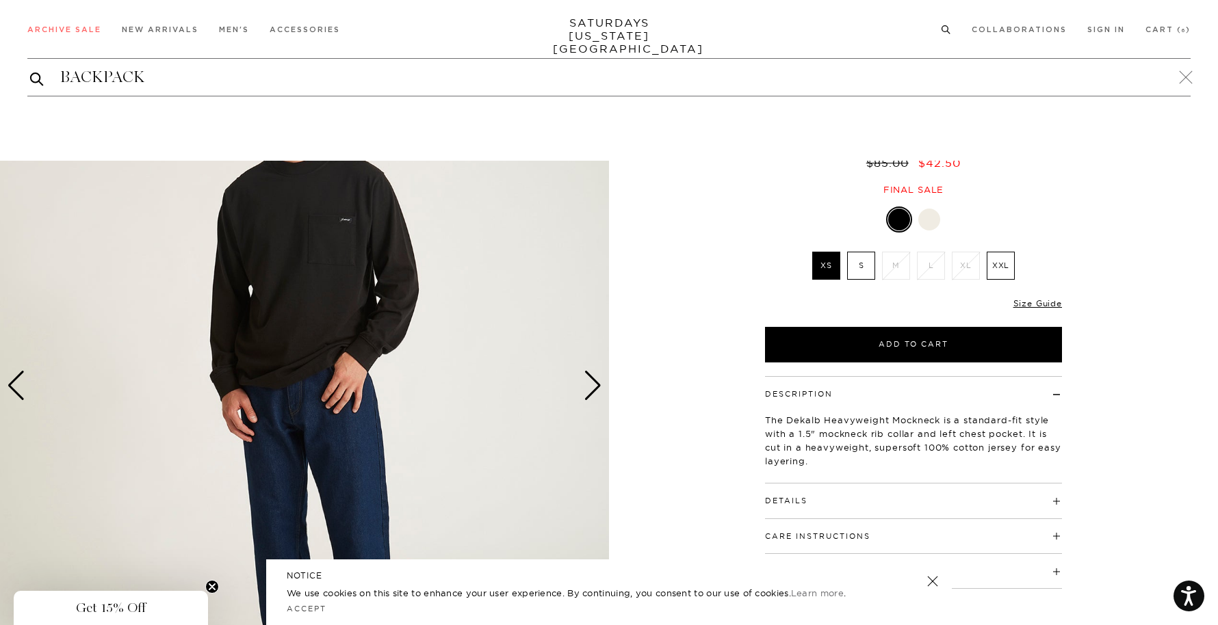
type input "BACKPACK"
click at [30, 70] on button "submit" at bounding box center [37, 78] width 14 height 16
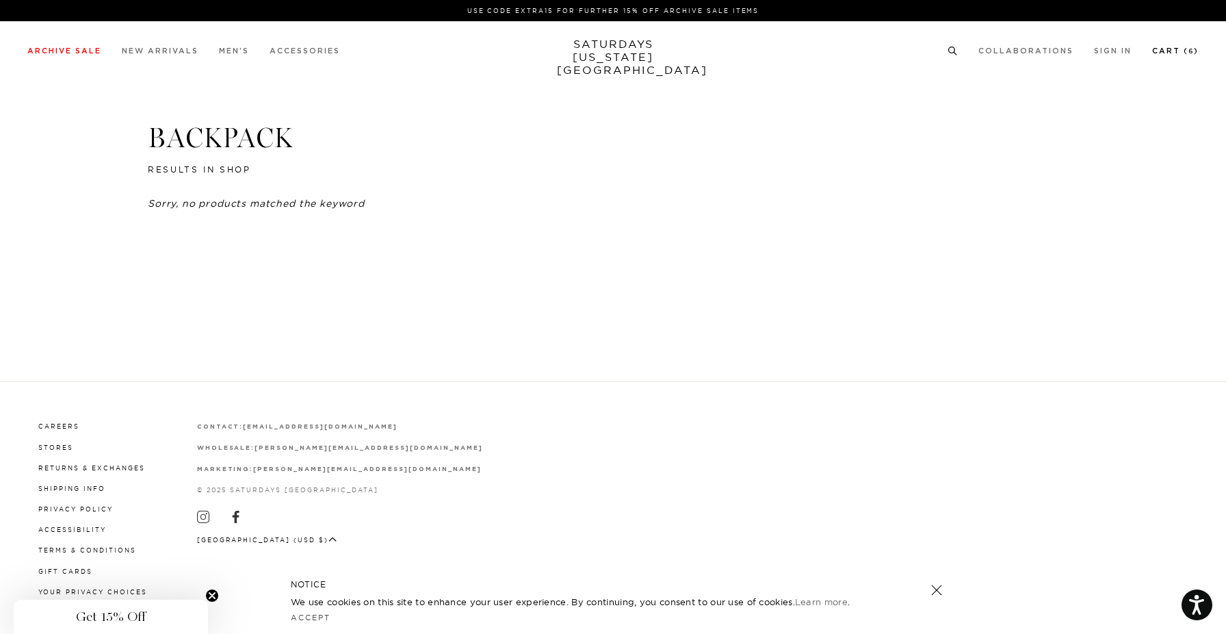
click at [1174, 53] on link "Cart ( 6 )" at bounding box center [1175, 51] width 47 height 8
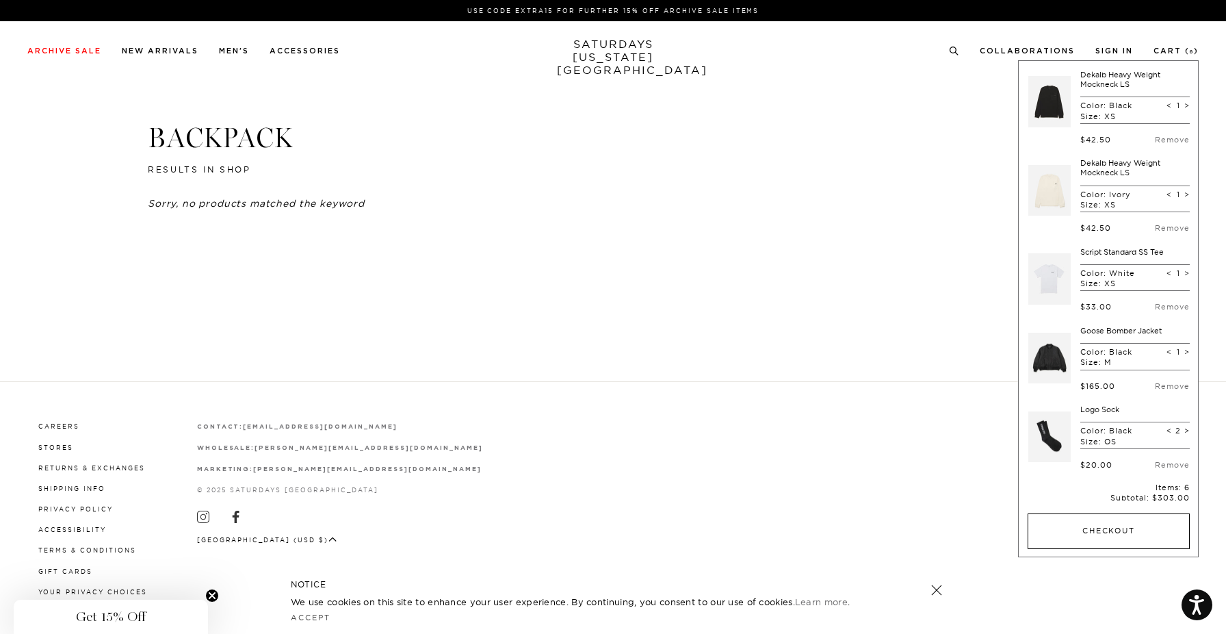
click at [1113, 537] on button "Checkout" at bounding box center [1109, 531] width 162 height 36
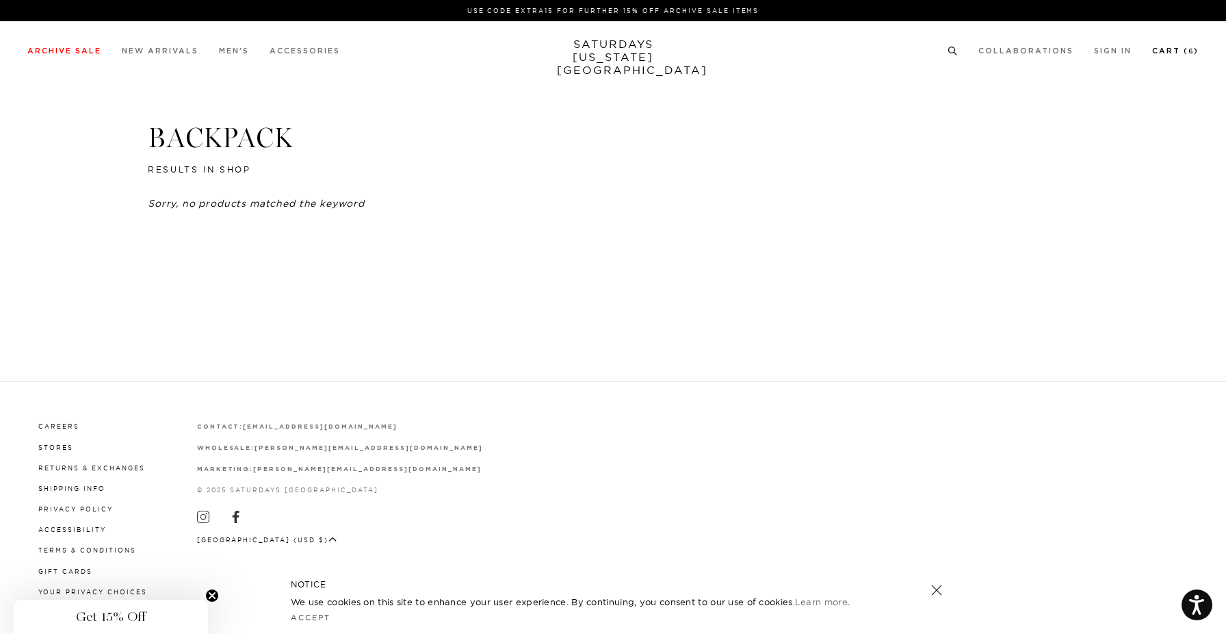
click at [1161, 52] on link "Cart ( 6 )" at bounding box center [1175, 51] width 47 height 8
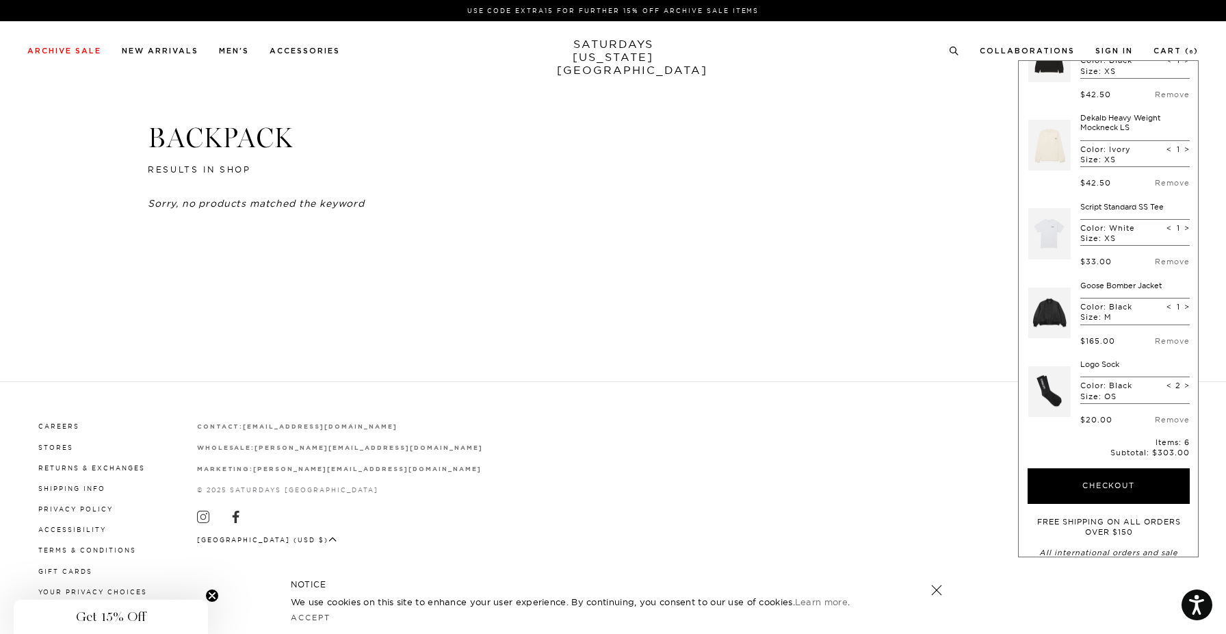
scroll to position [49, 0]
click at [1166, 257] on link "Remove" at bounding box center [1172, 258] width 35 height 10
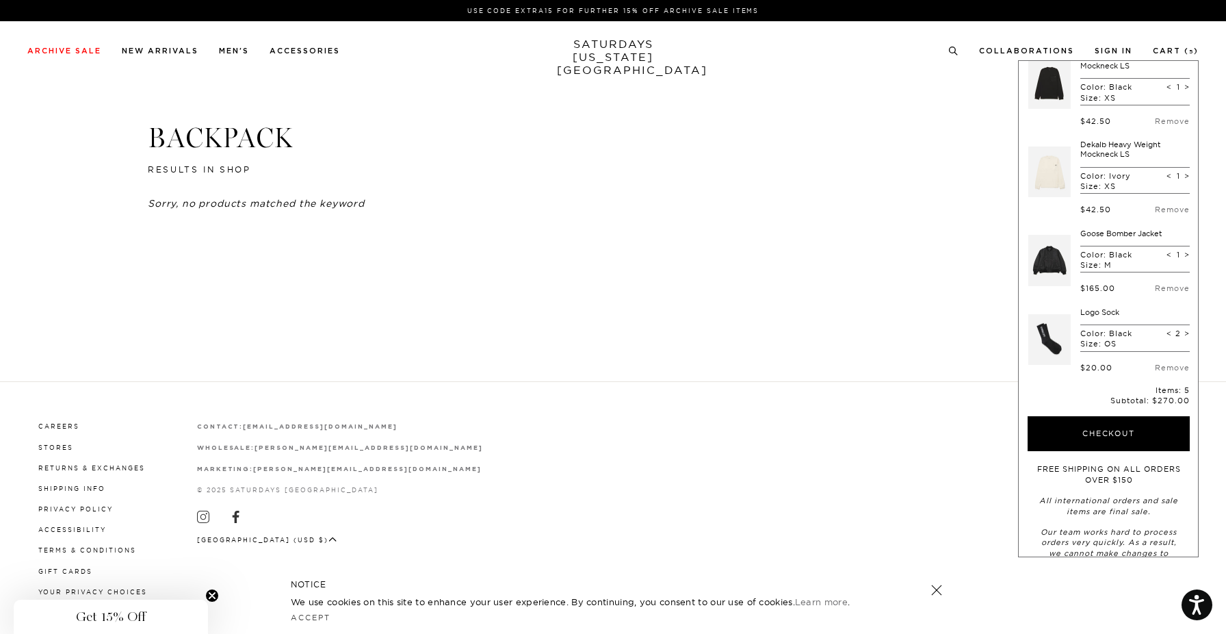
scroll to position [0, 0]
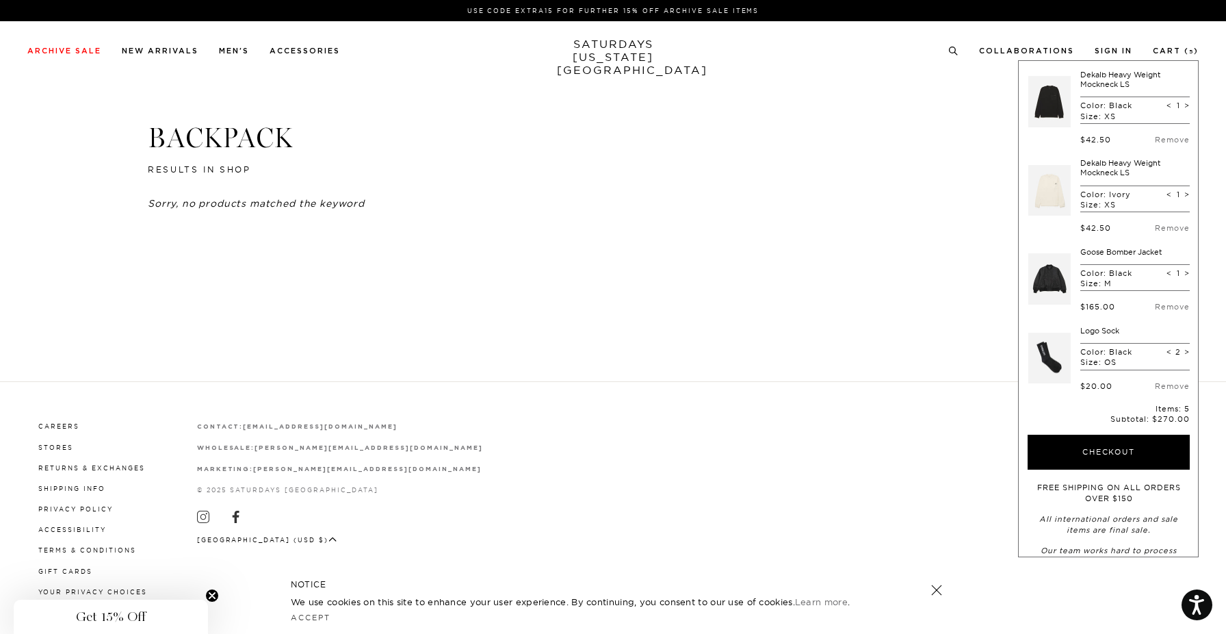
click at [1053, 282] on link at bounding box center [1050, 279] width 42 height 64
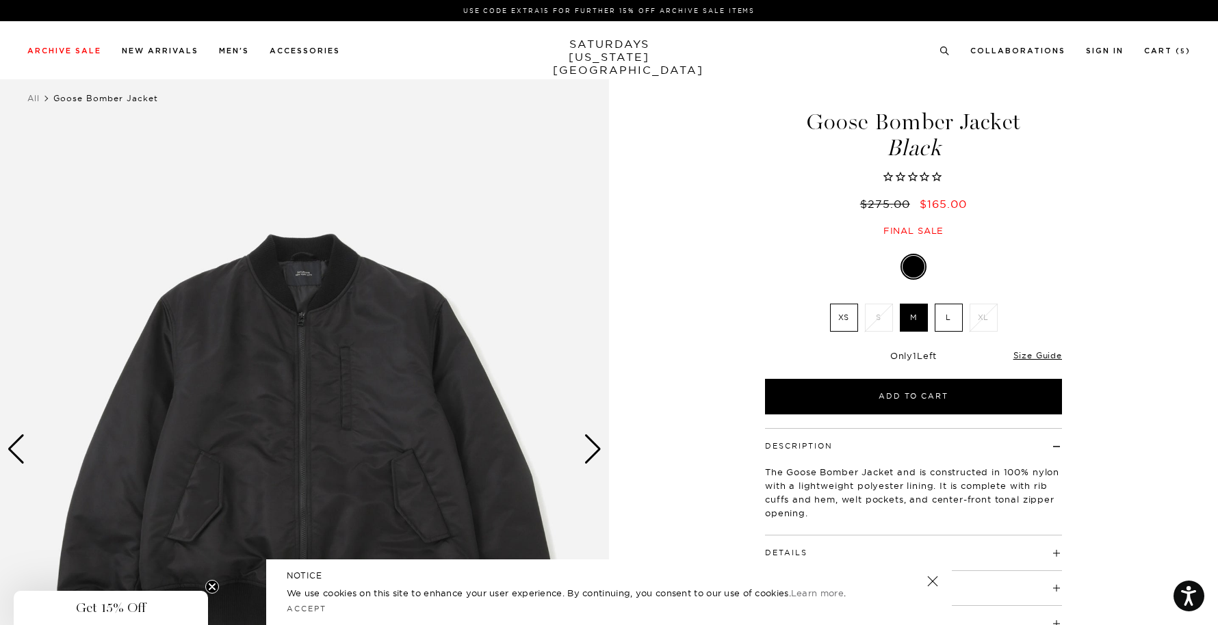
click at [597, 450] on div "Next slide" at bounding box center [593, 450] width 18 height 30
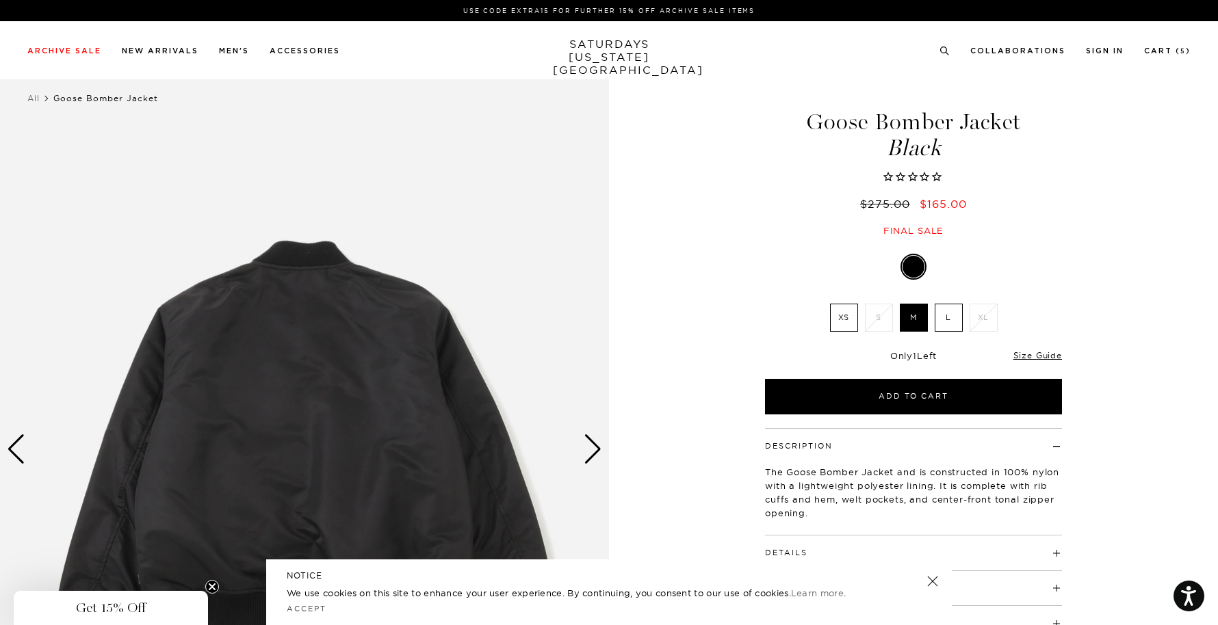
click at [597, 450] on div "Next slide" at bounding box center [593, 450] width 18 height 30
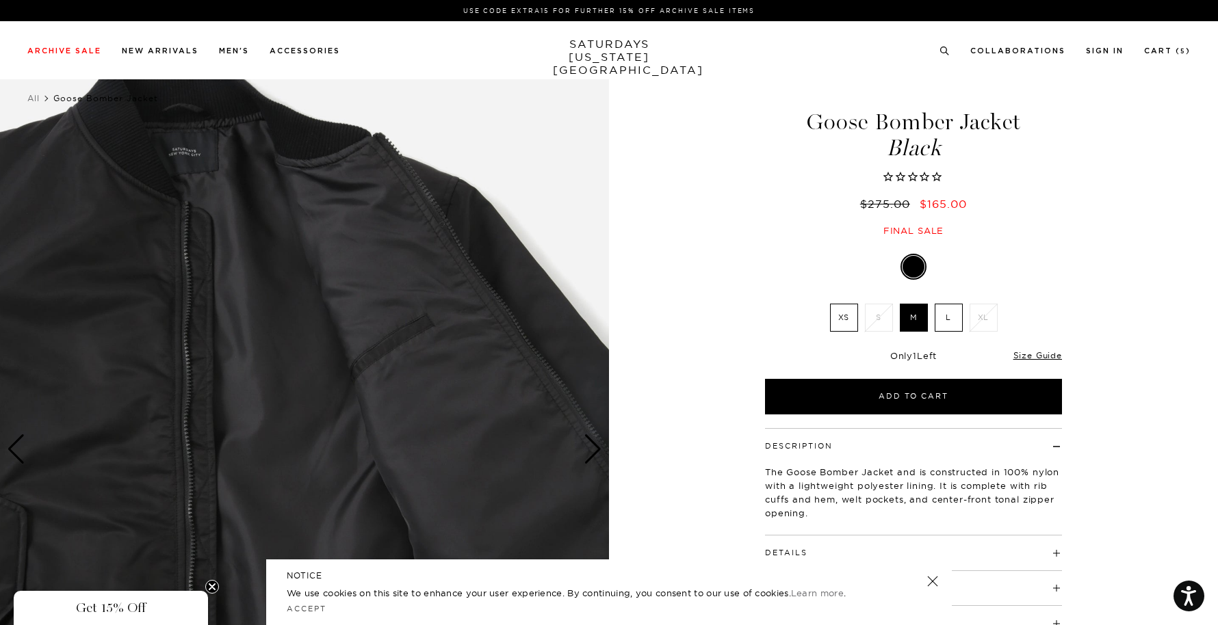
click at [597, 450] on div "Next slide" at bounding box center [593, 450] width 18 height 30
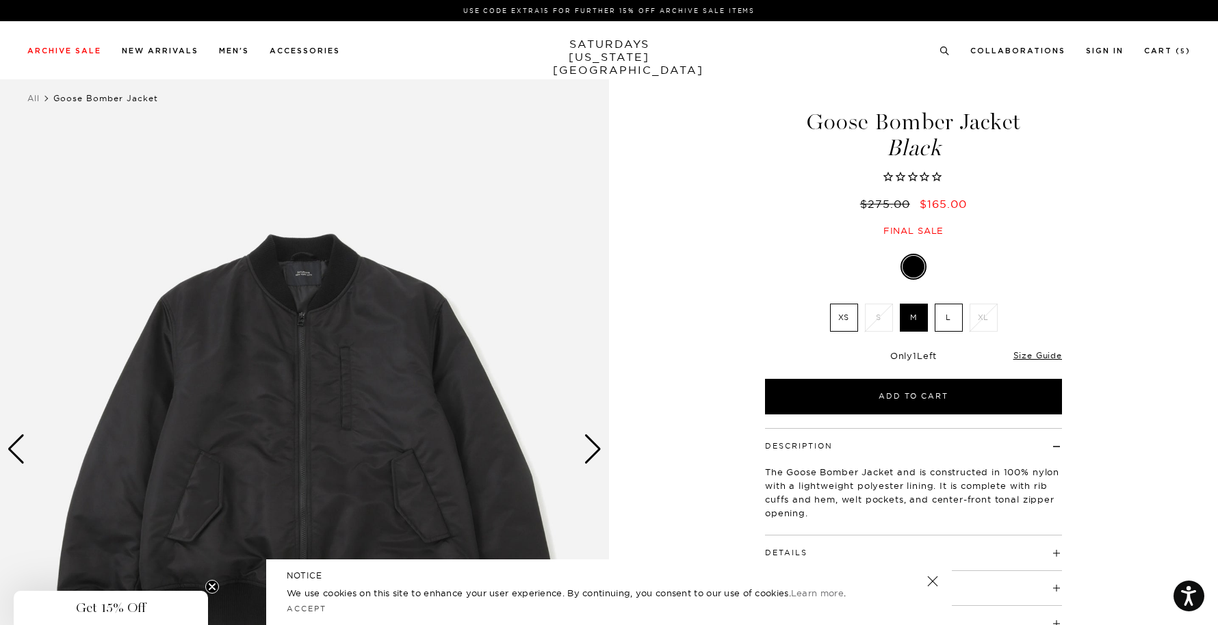
click at [597, 450] on div "Next slide" at bounding box center [593, 450] width 18 height 30
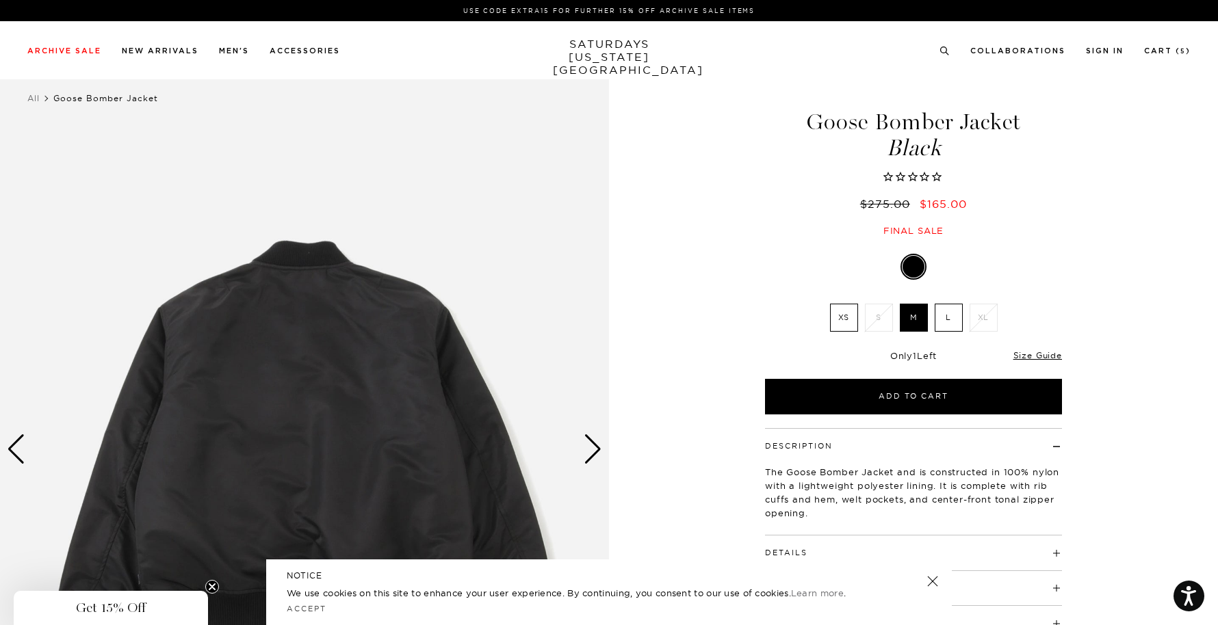
click at [597, 450] on div "Next slide" at bounding box center [593, 450] width 18 height 30
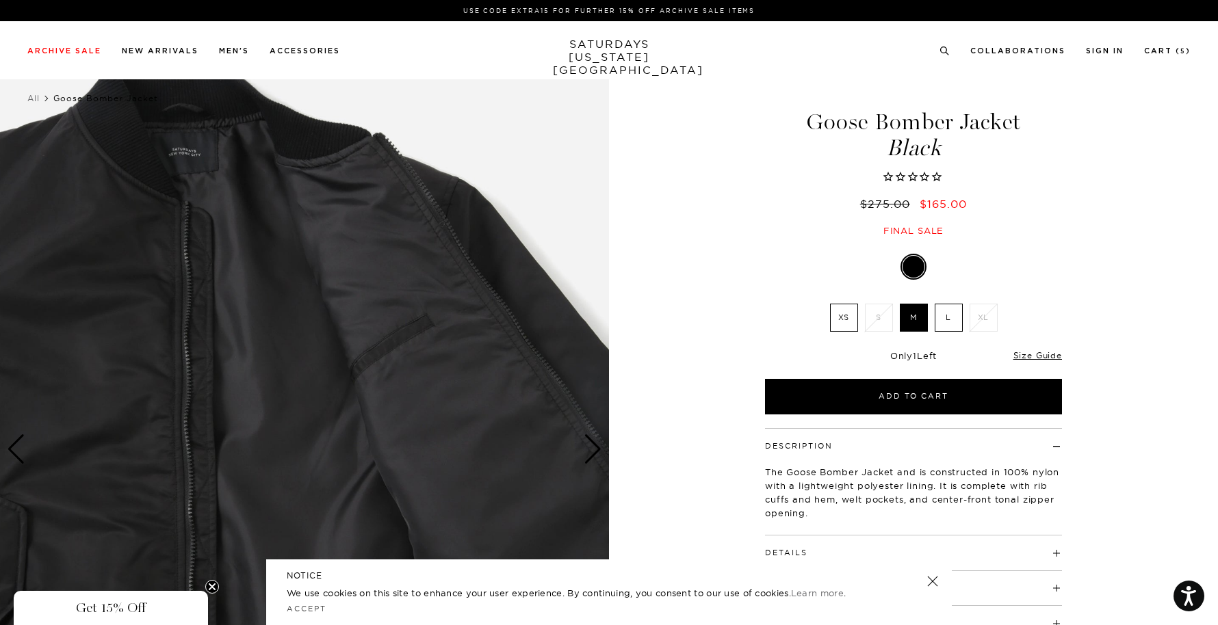
click at [597, 450] on div "Next slide" at bounding box center [593, 450] width 18 height 30
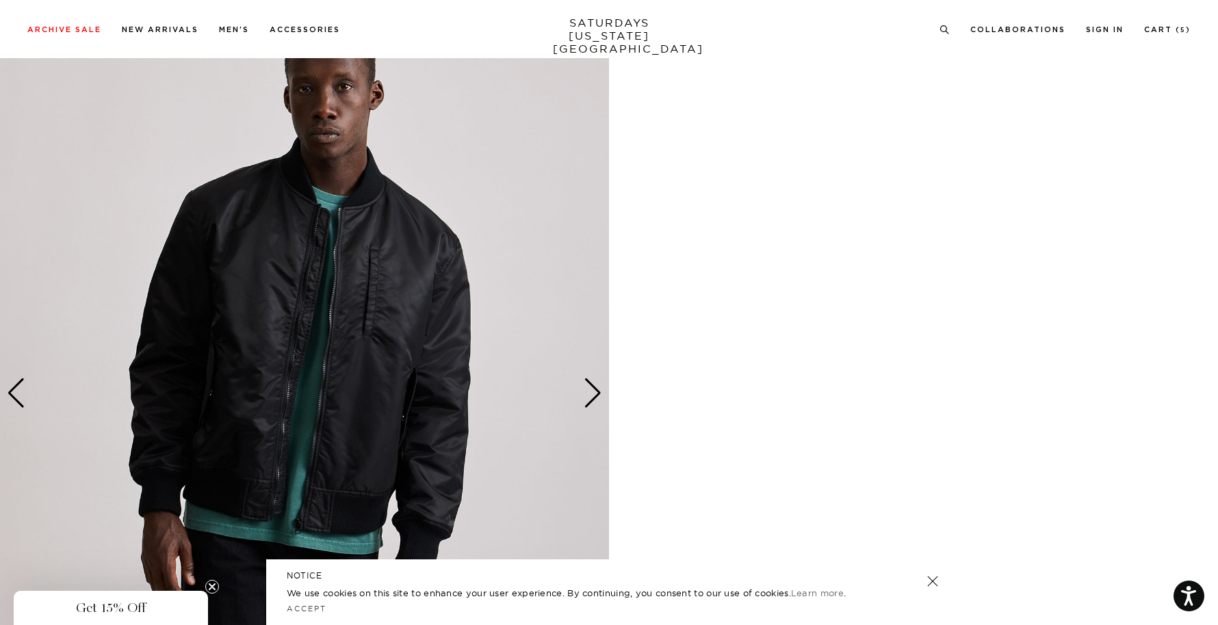
scroll to position [820, 0]
click at [587, 398] on div "Next slide" at bounding box center [593, 391] width 18 height 30
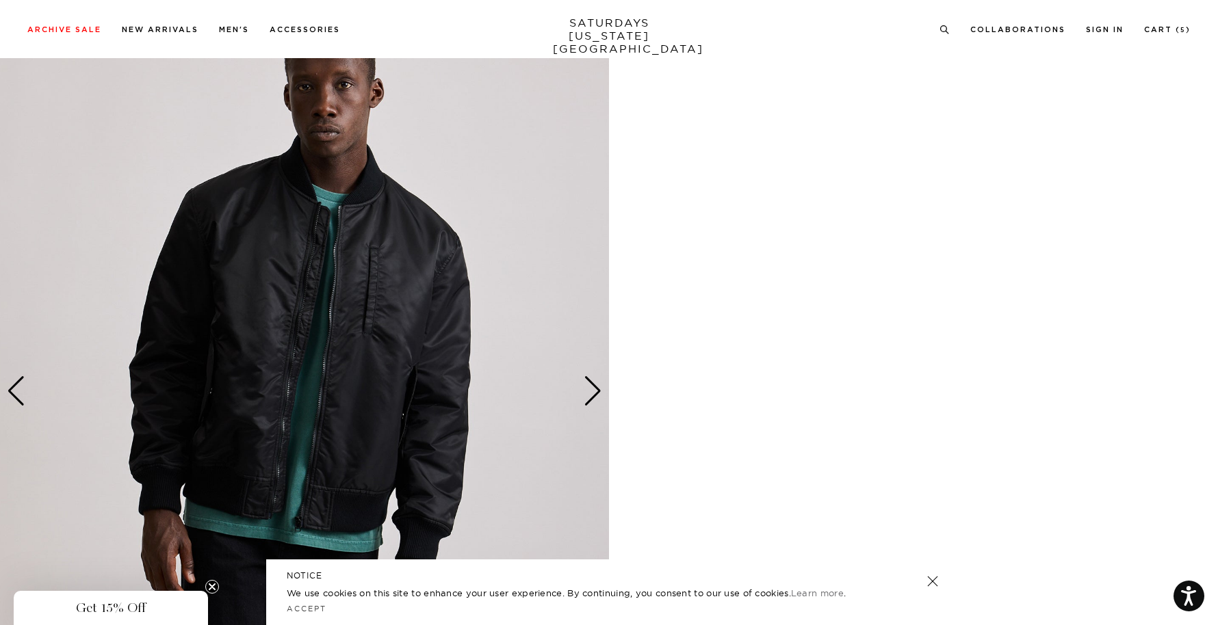
click at [587, 398] on div "Next slide" at bounding box center [593, 391] width 18 height 30
click at [1164, 30] on link "Cart ( 5 )" at bounding box center [1167, 30] width 47 height 8
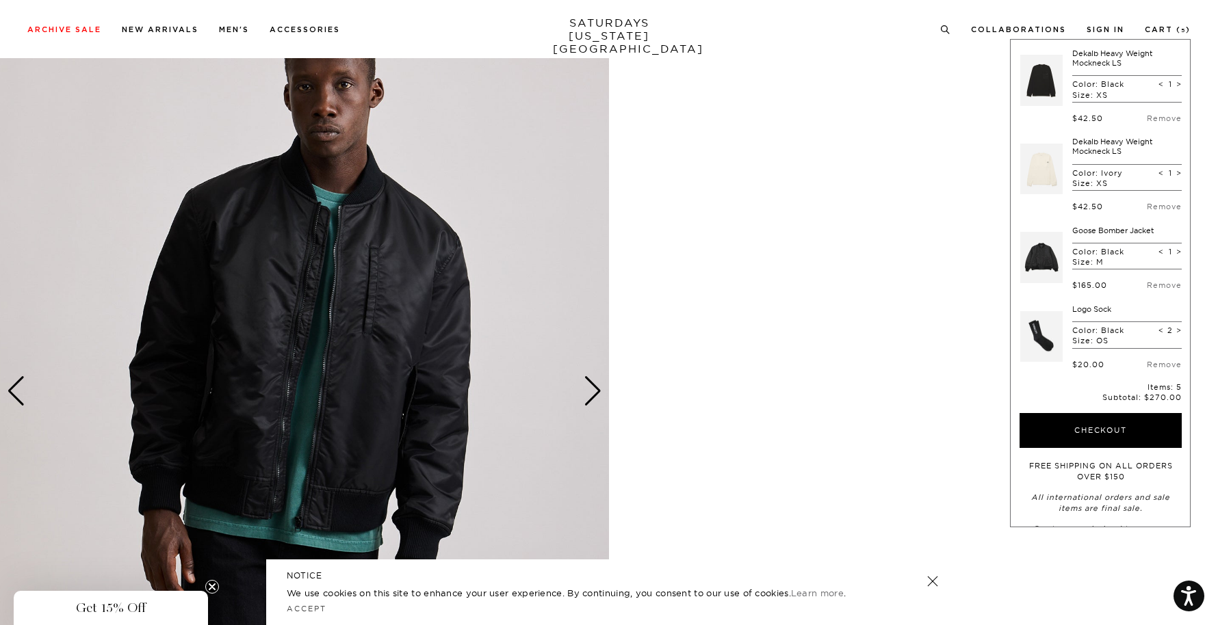
click at [1037, 83] on link at bounding box center [1041, 81] width 42 height 64
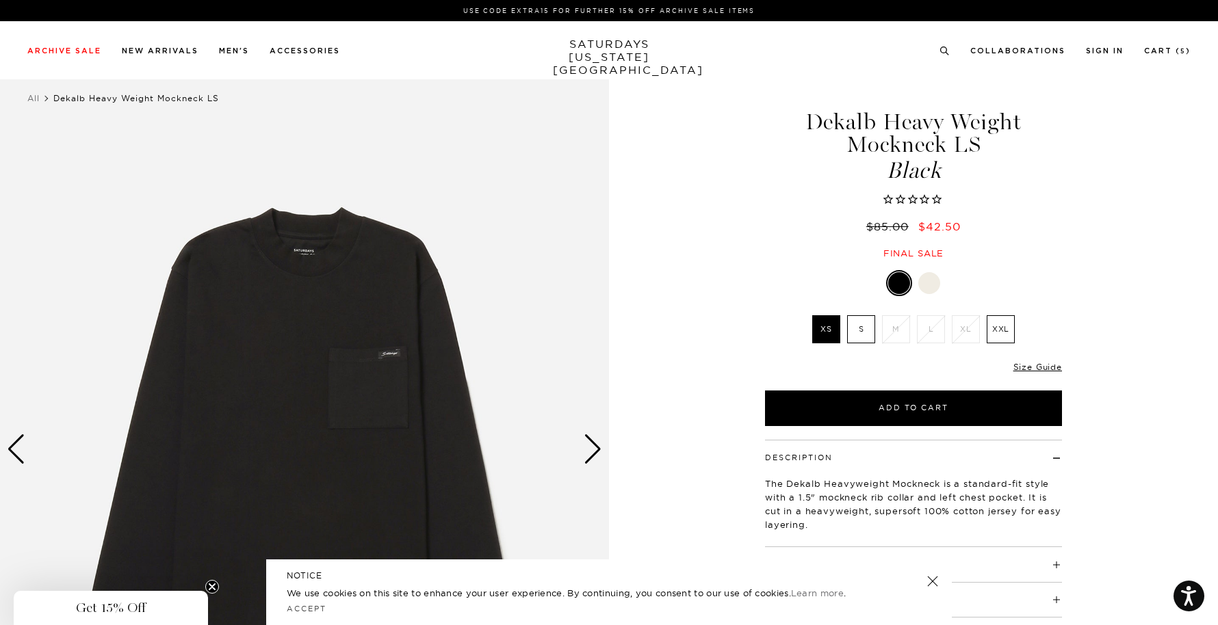
click at [933, 281] on div at bounding box center [929, 283] width 22 height 22
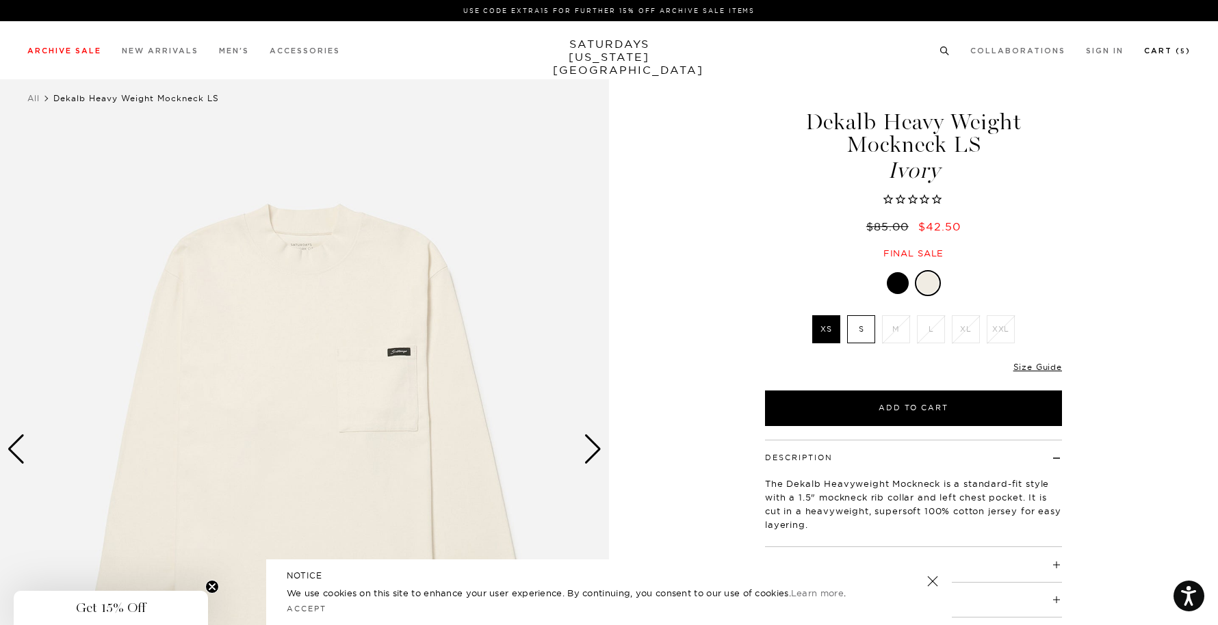
click at [1170, 52] on link "Cart ( 5 )" at bounding box center [1167, 51] width 47 height 8
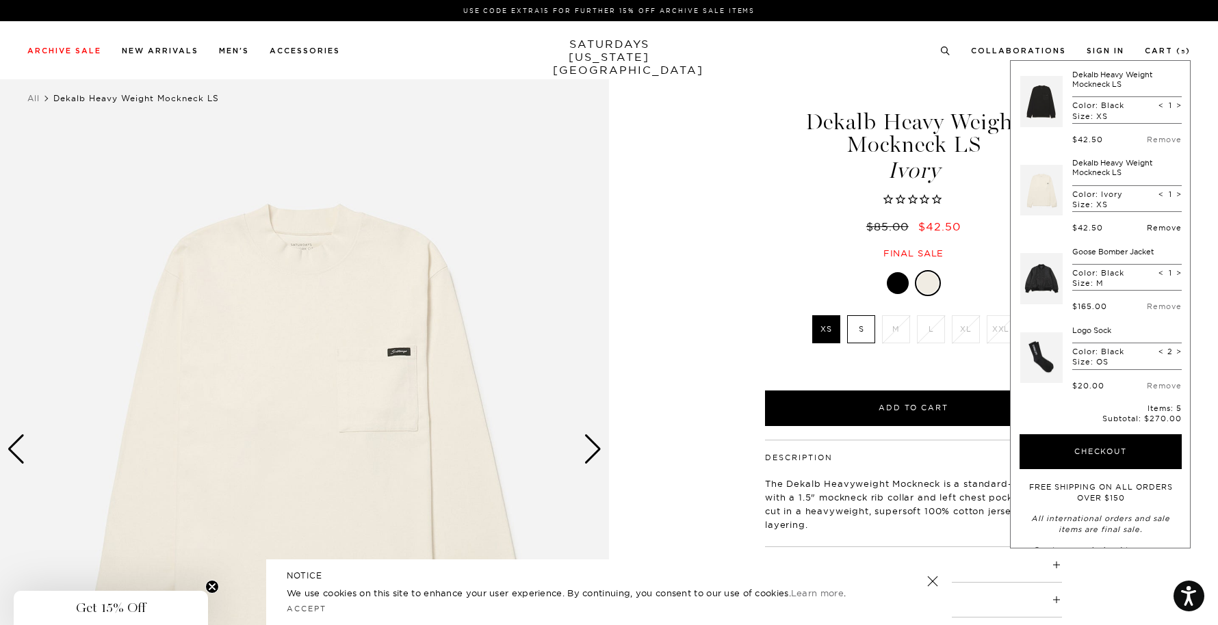
click at [1151, 227] on link "Remove" at bounding box center [1164, 228] width 35 height 10
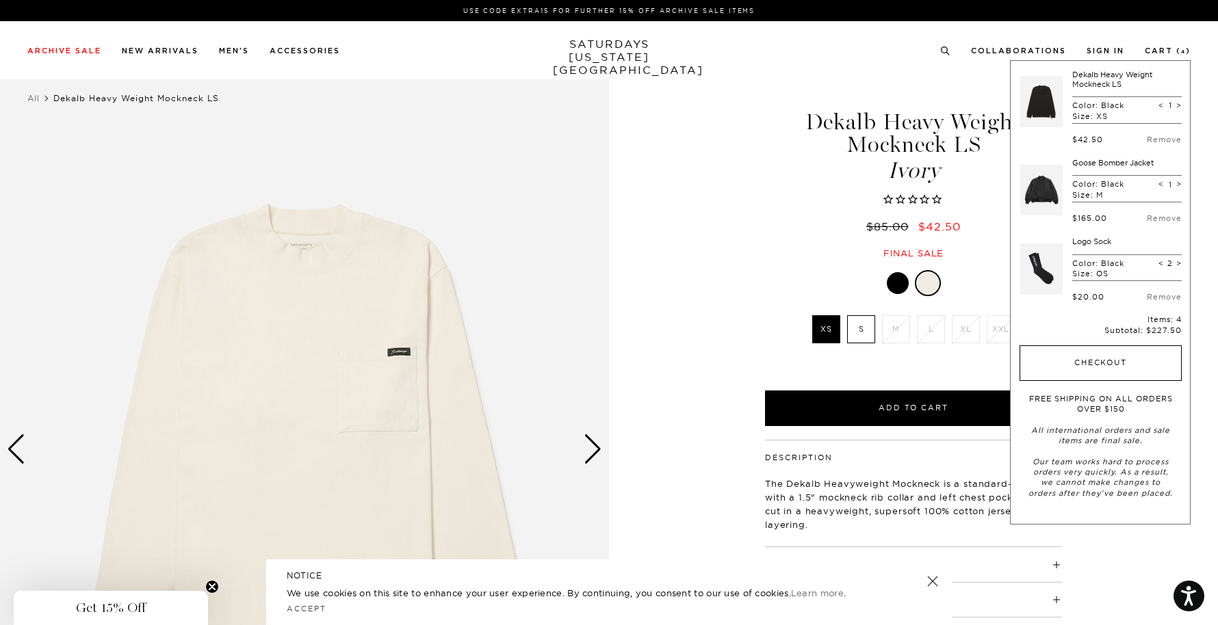
click at [1109, 357] on button "Checkout" at bounding box center [1101, 364] width 162 height 36
